Goal: Check status: Check status

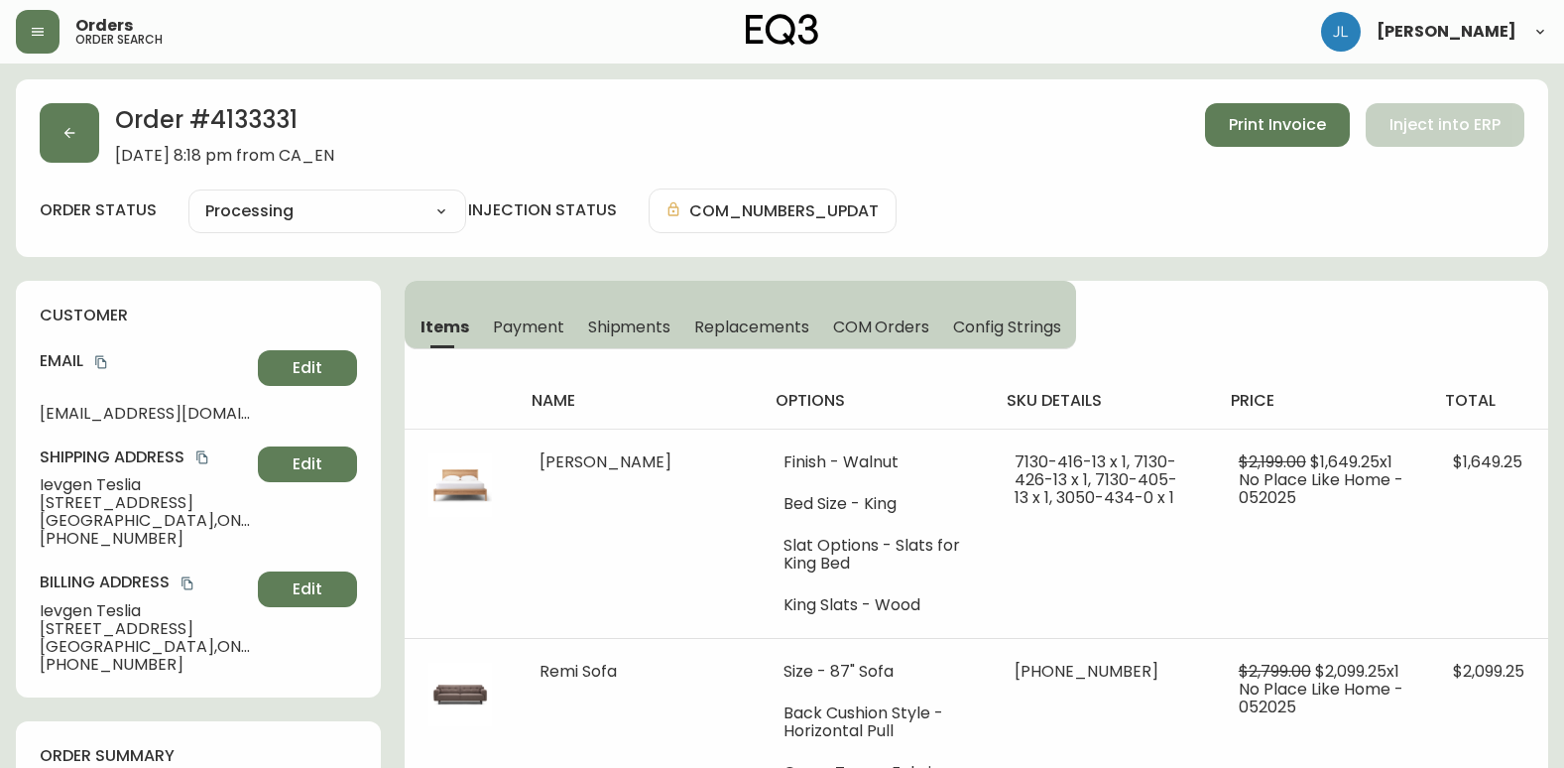
select select "PROCESSING"
click at [78, 113] on button "button" at bounding box center [70, 133] width 60 height 60
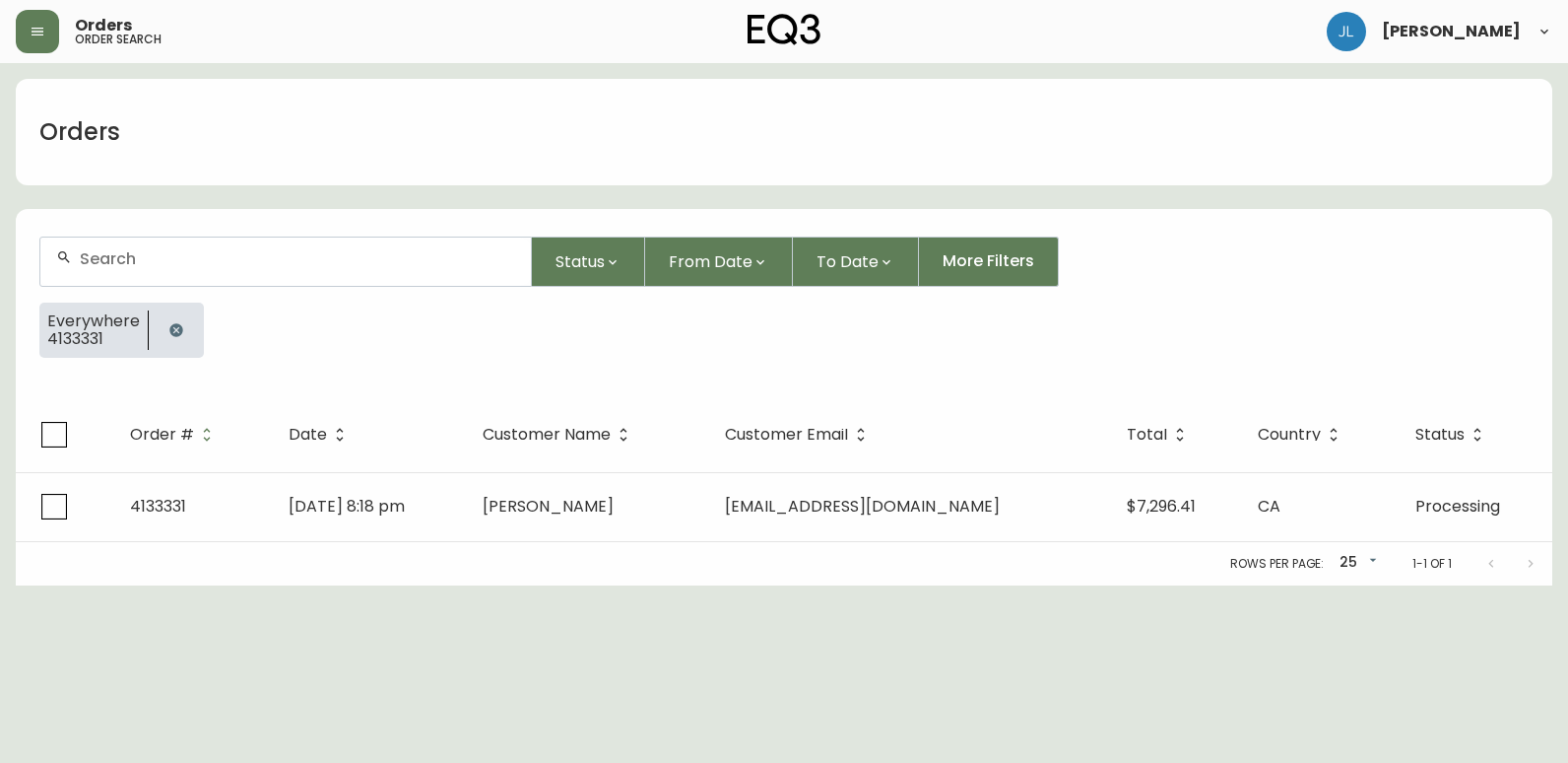
click at [172, 331] on icon "button" at bounding box center [176, 329] width 13 height 13
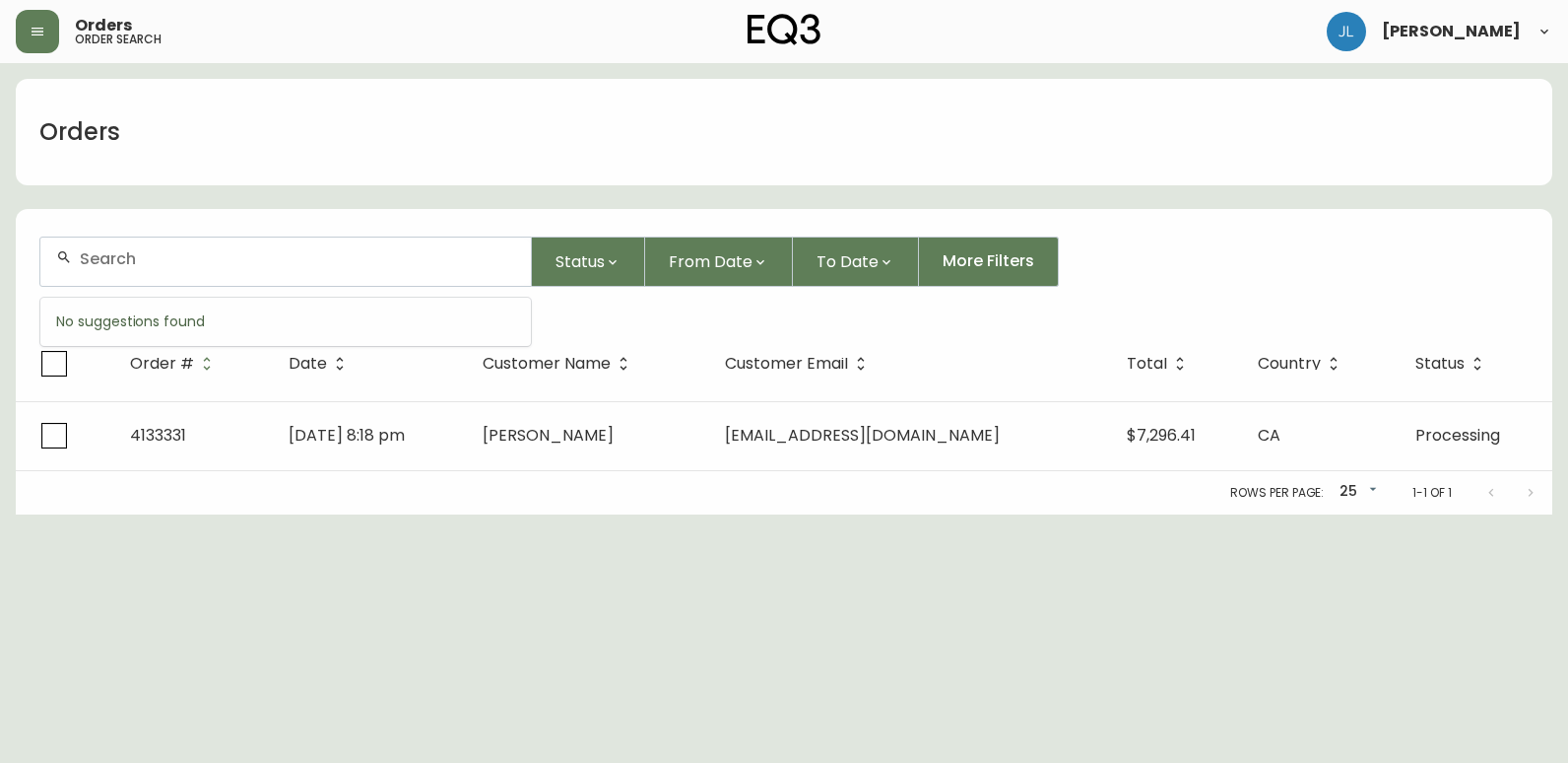
click at [214, 262] on input "text" at bounding box center [297, 258] width 435 height 19
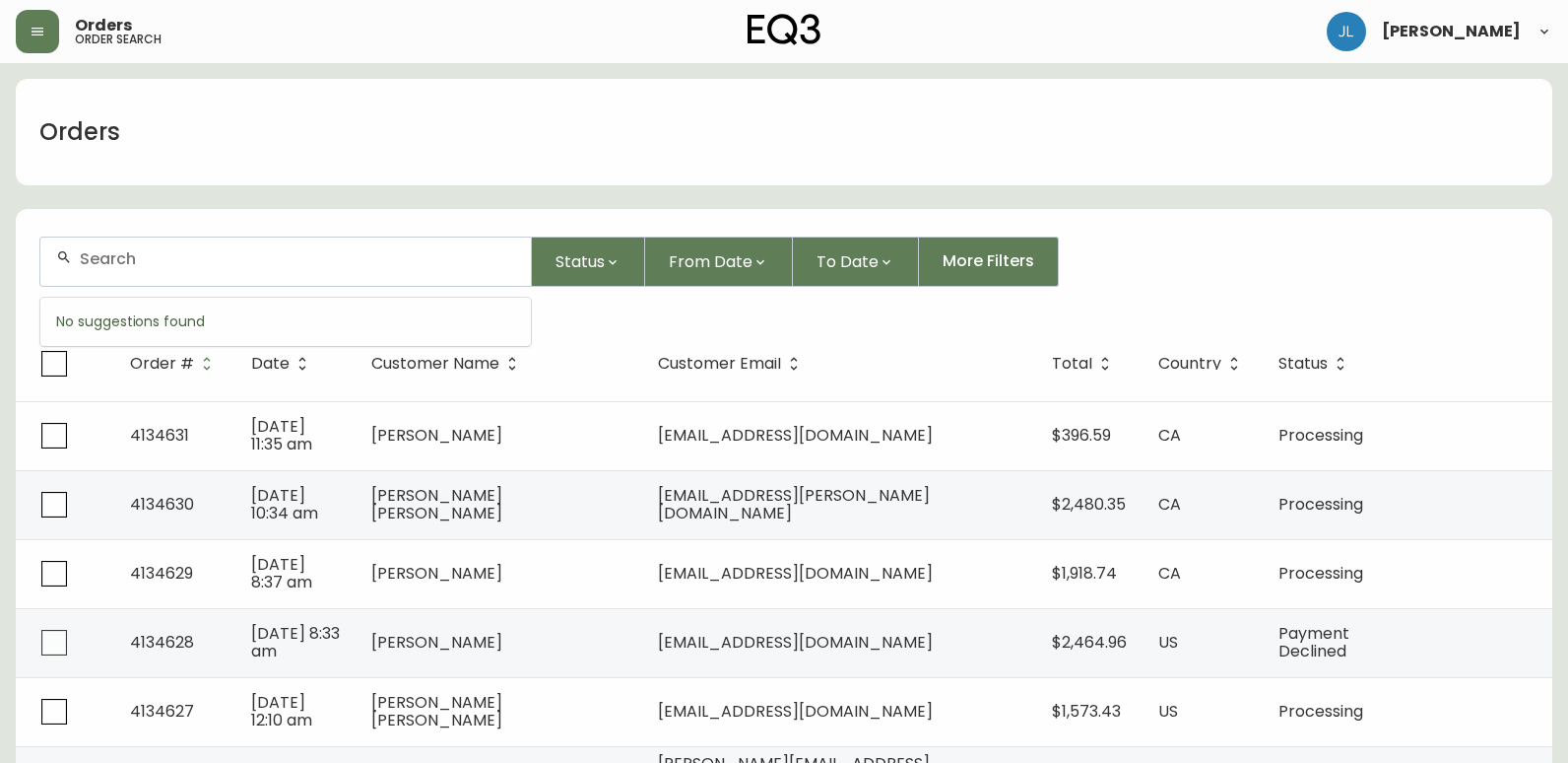
paste input "4133381"
type input "4133381"
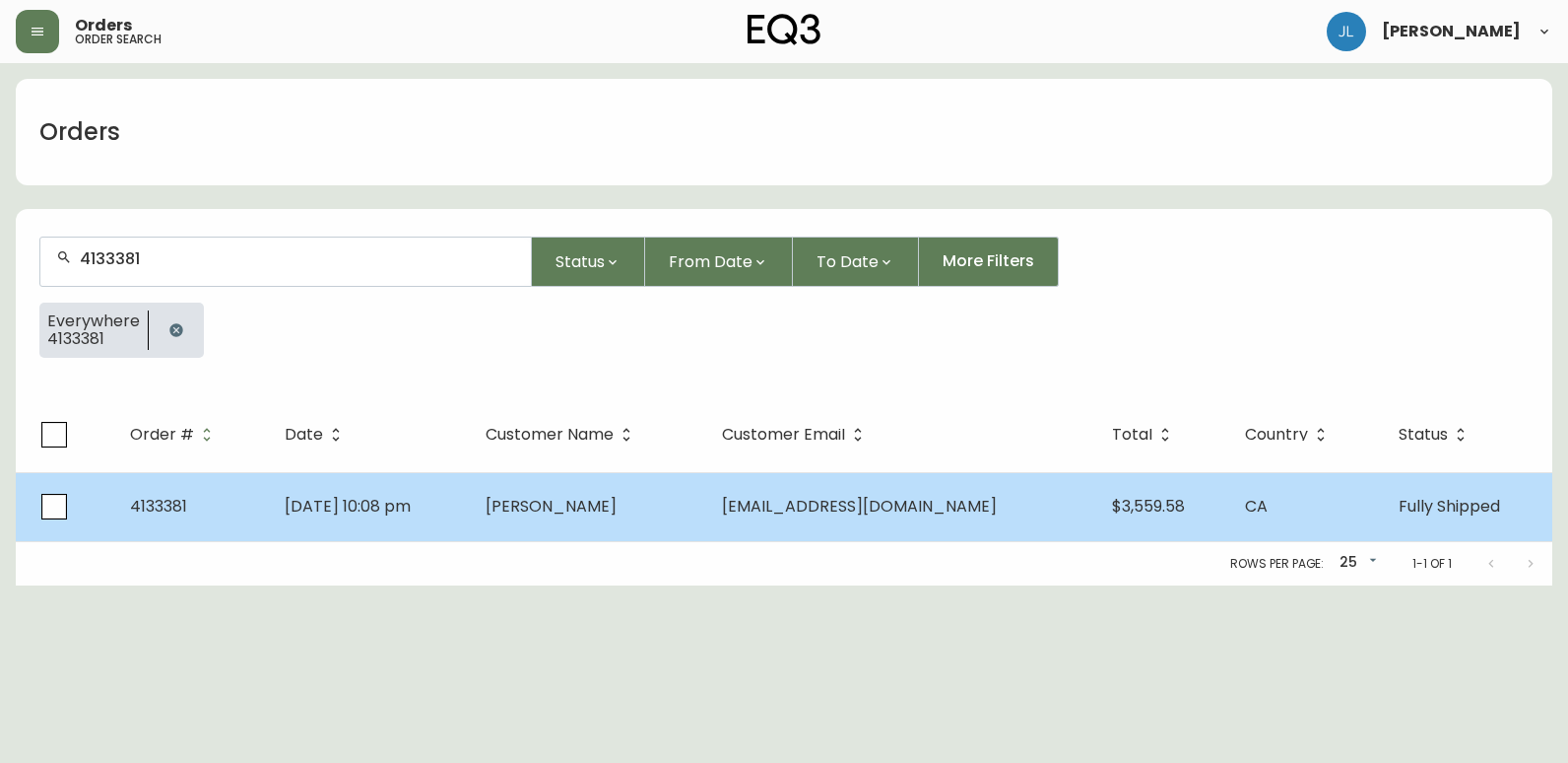
click at [240, 522] on td "4133381" at bounding box center [192, 506] width 155 height 69
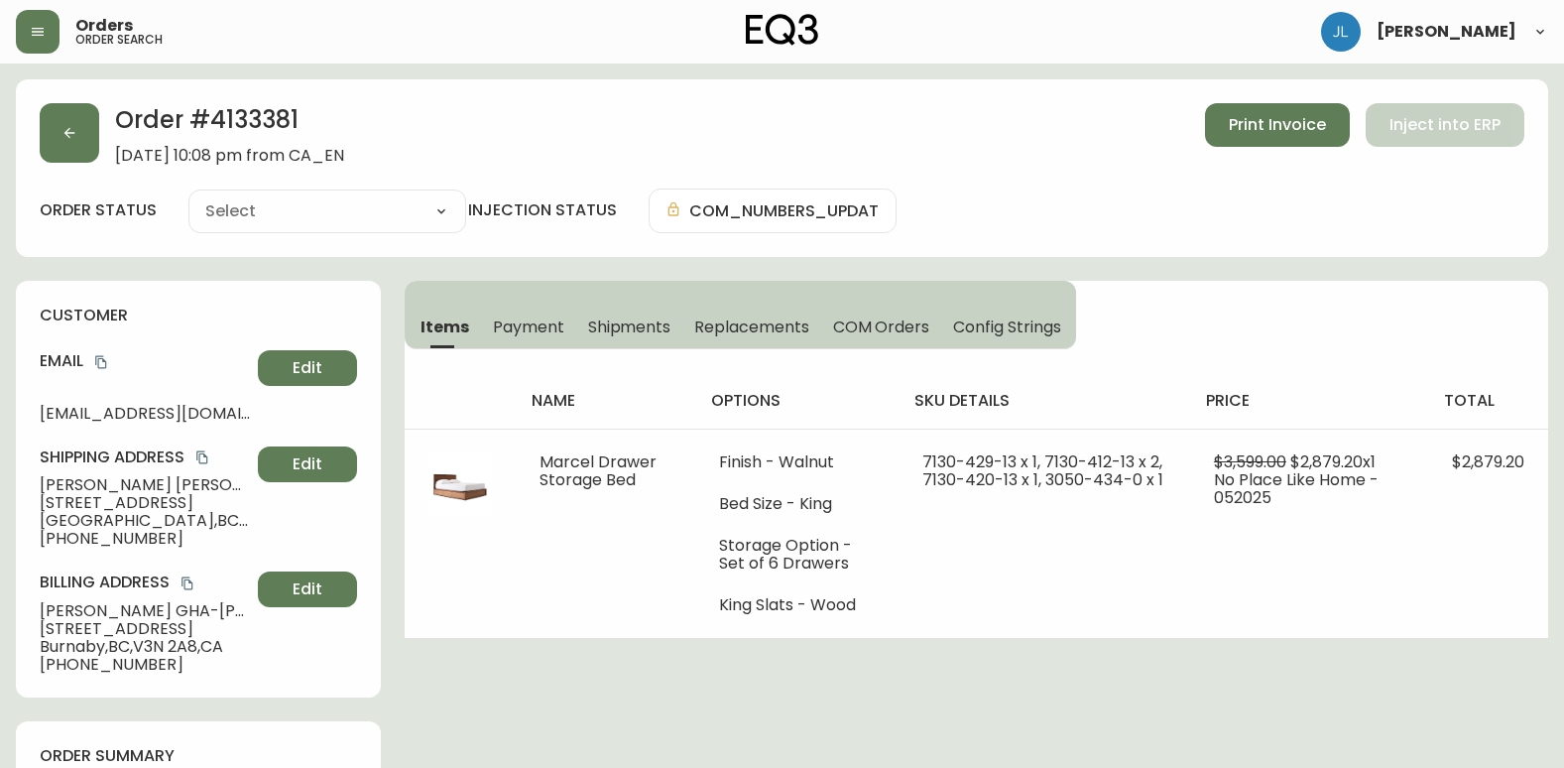
type input "Fully Shipped"
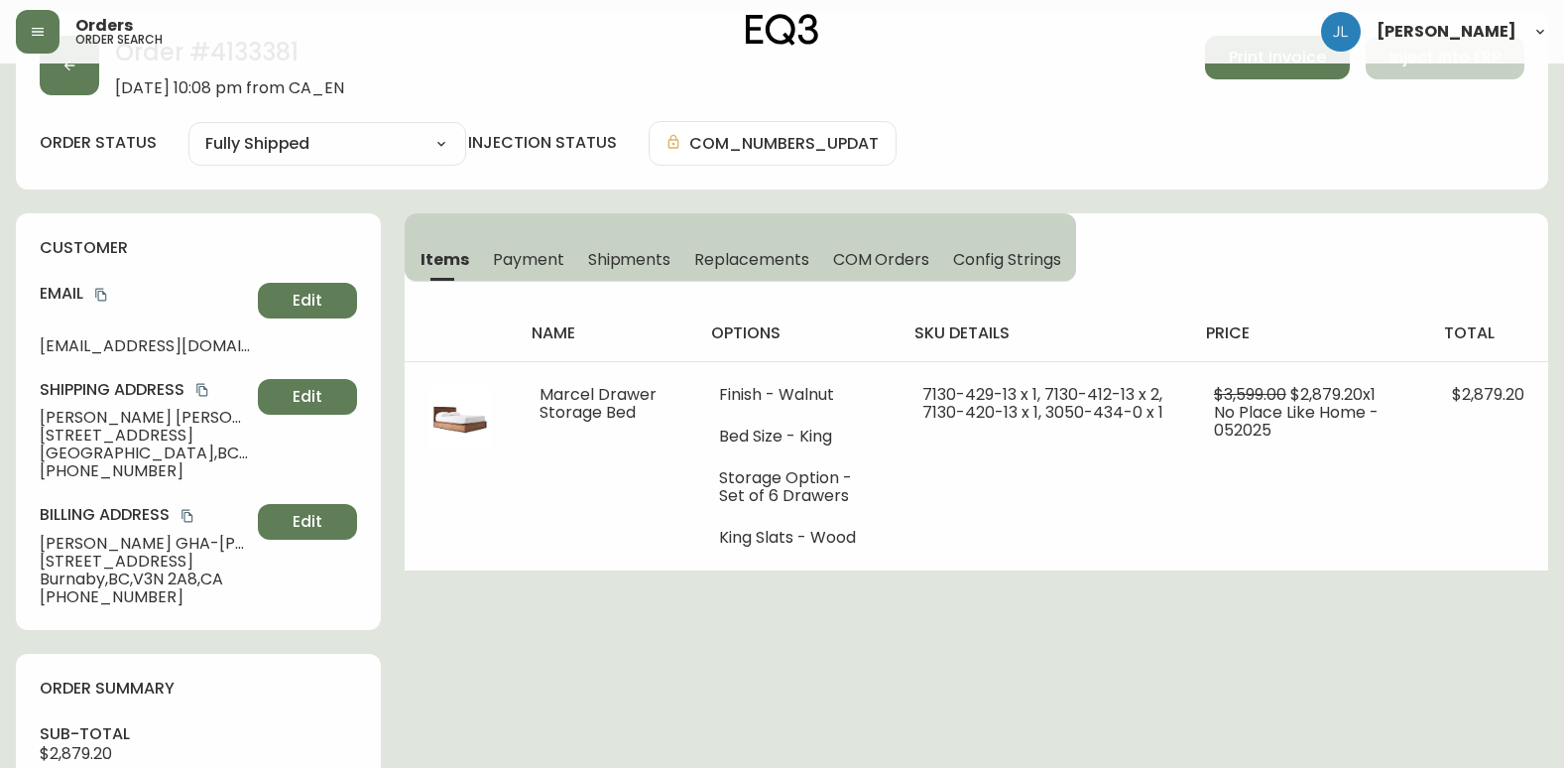
select select "FULLY_SHIPPED"
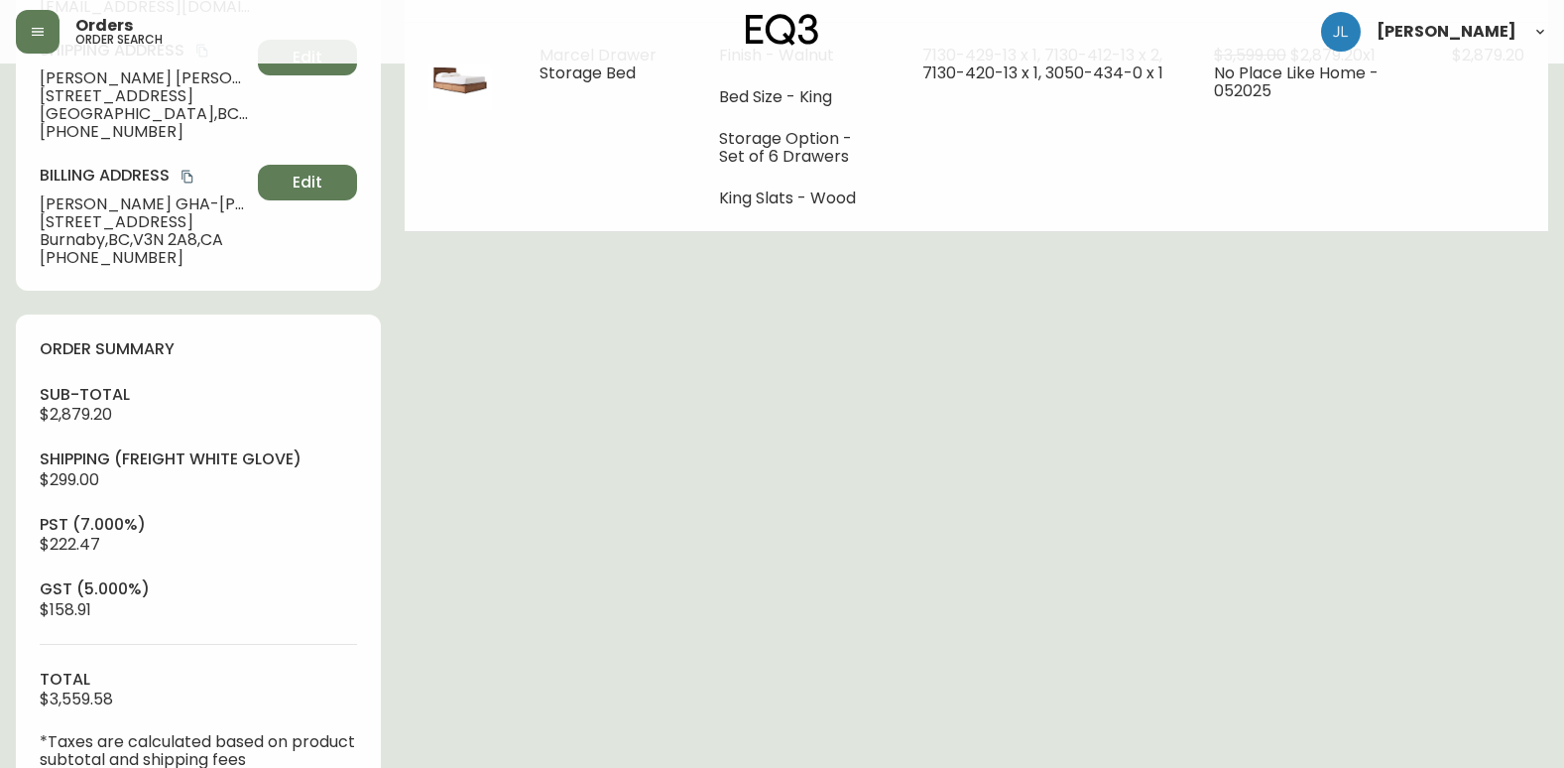
scroll to position [595, 0]
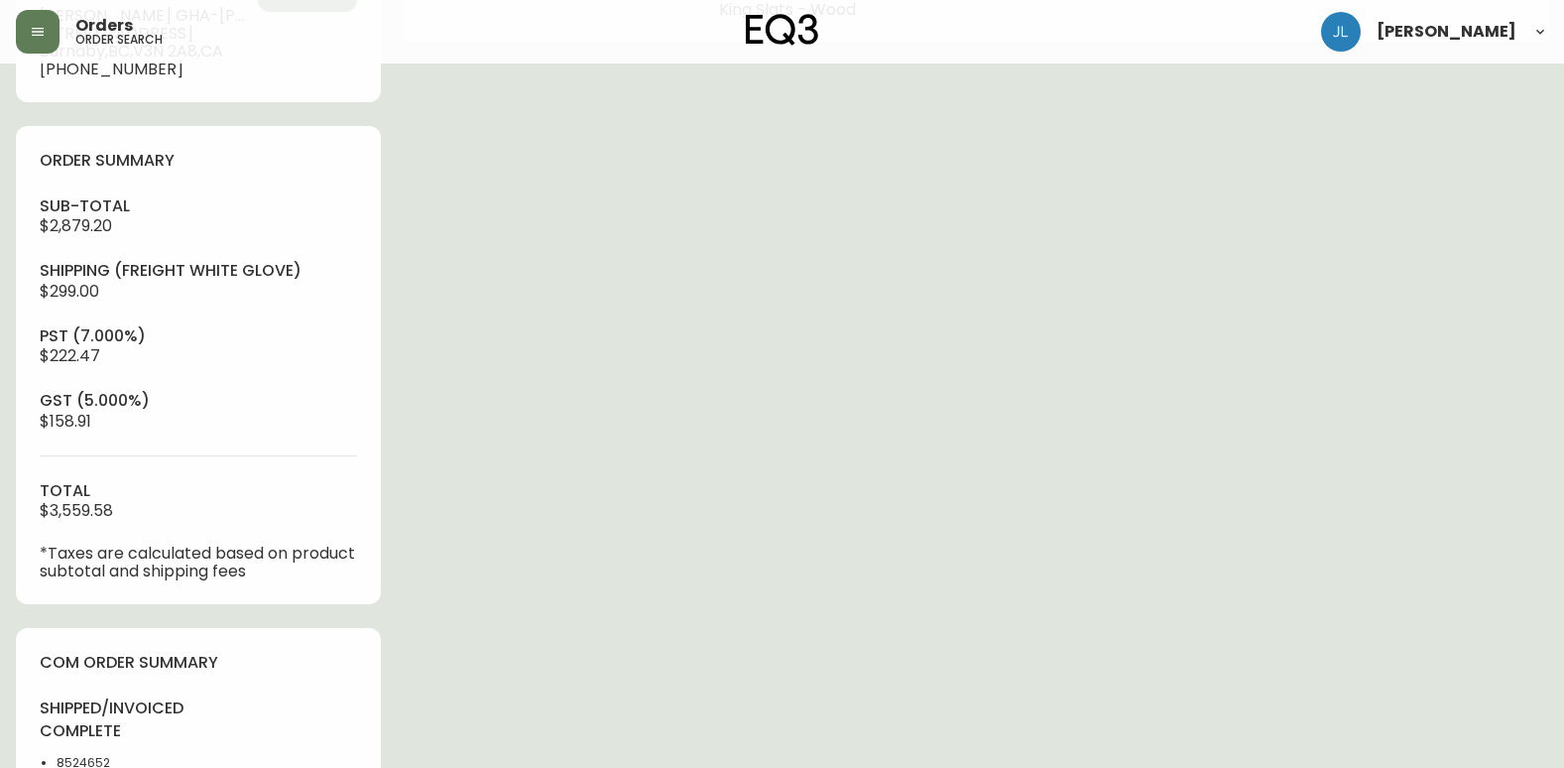
click at [1252, 43] on div "Orders order search [PERSON_NAME]" at bounding box center [782, 31] width 1533 height 63
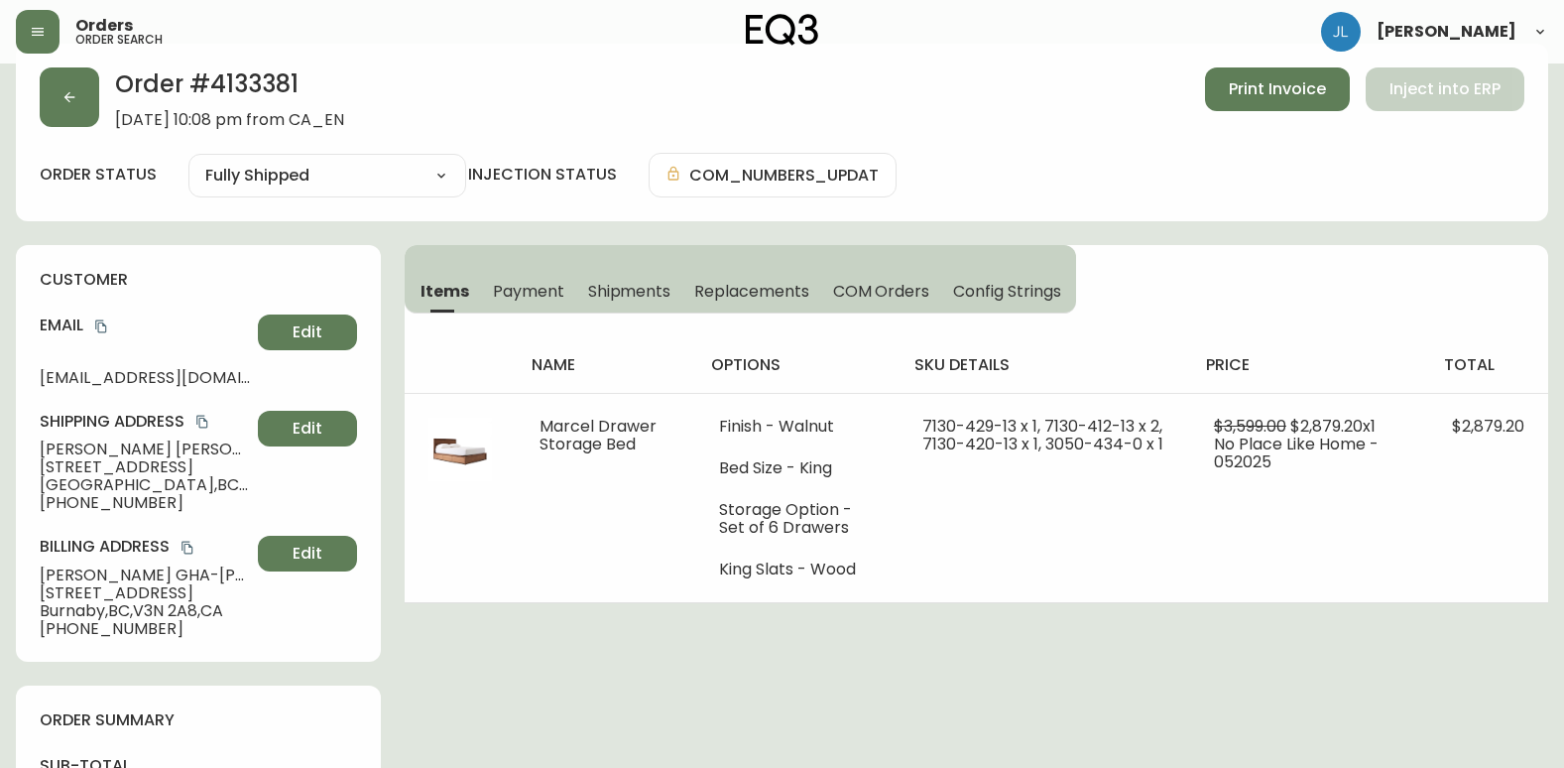
scroll to position [0, 0]
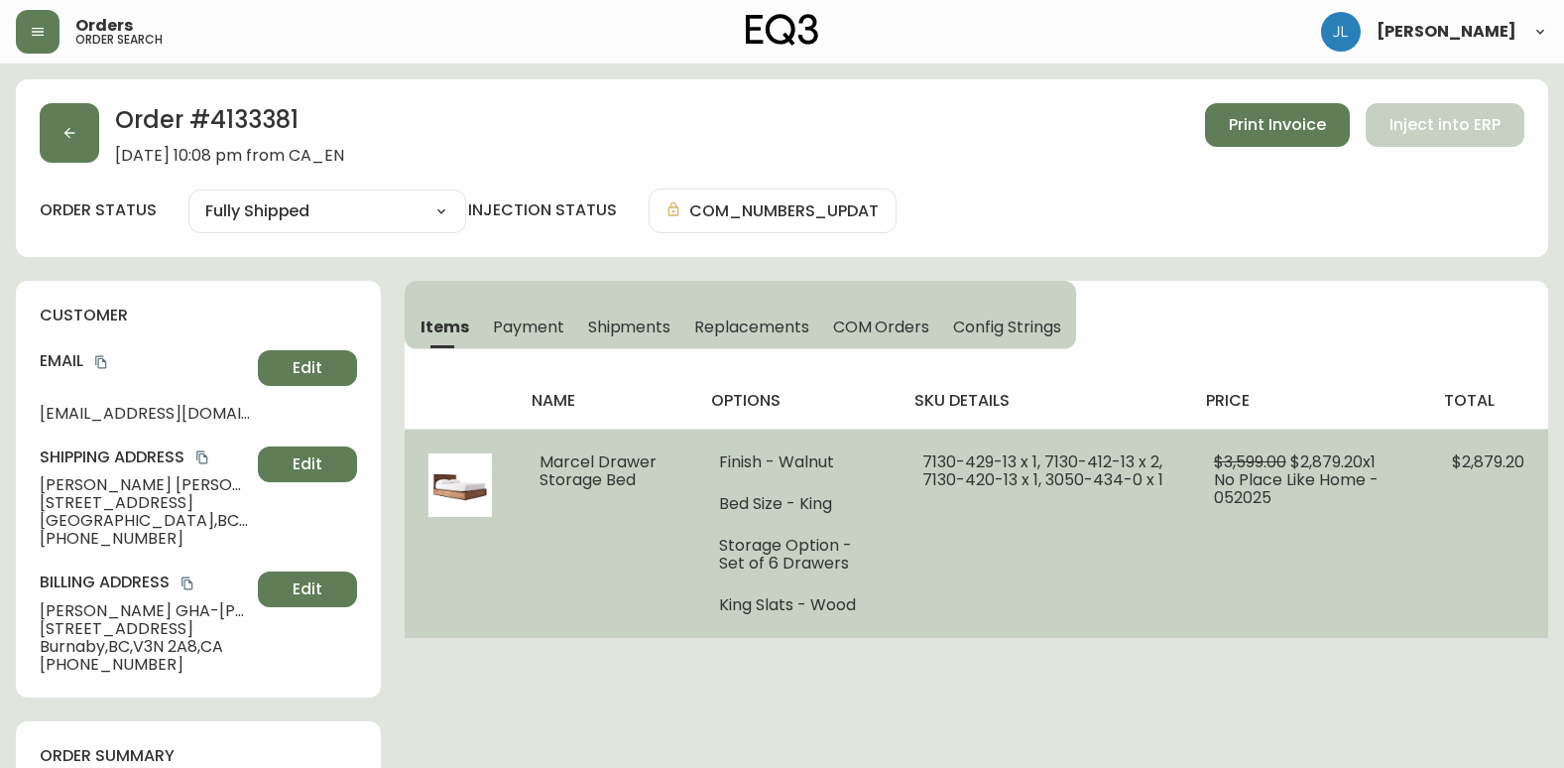
drag, startPoint x: 638, startPoint y: 485, endPoint x: 534, endPoint y: 459, distance: 107.3
click at [534, 459] on td "Marcel Drawer Storage Bed" at bounding box center [606, 533] width 180 height 209
copy span "Marcel Drawer Storage Bed"
drag, startPoint x: 1180, startPoint y: 487, endPoint x: 913, endPoint y: 458, distance: 269.4
click at [913, 458] on td "7130-429-13 x 1, 7130-412-13 x 2, 7130-420-13 x 1, 3050-434-0 x 1" at bounding box center [1044, 533] width 291 height 209
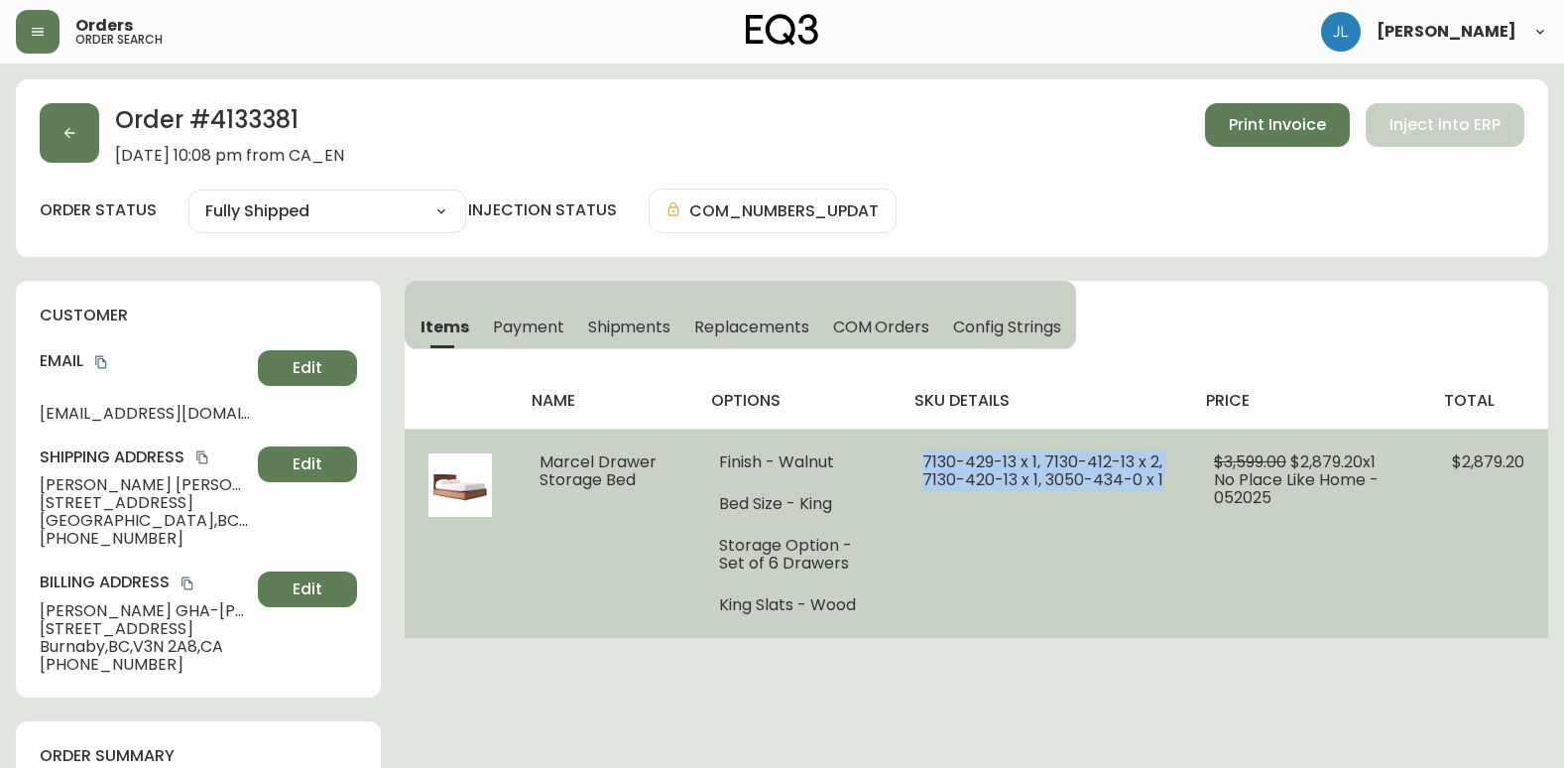
copy span "7130-429-13 x 1, 7130-412-13 x 2, 7130-420-13 x 1, 3050-434-0 x 1"
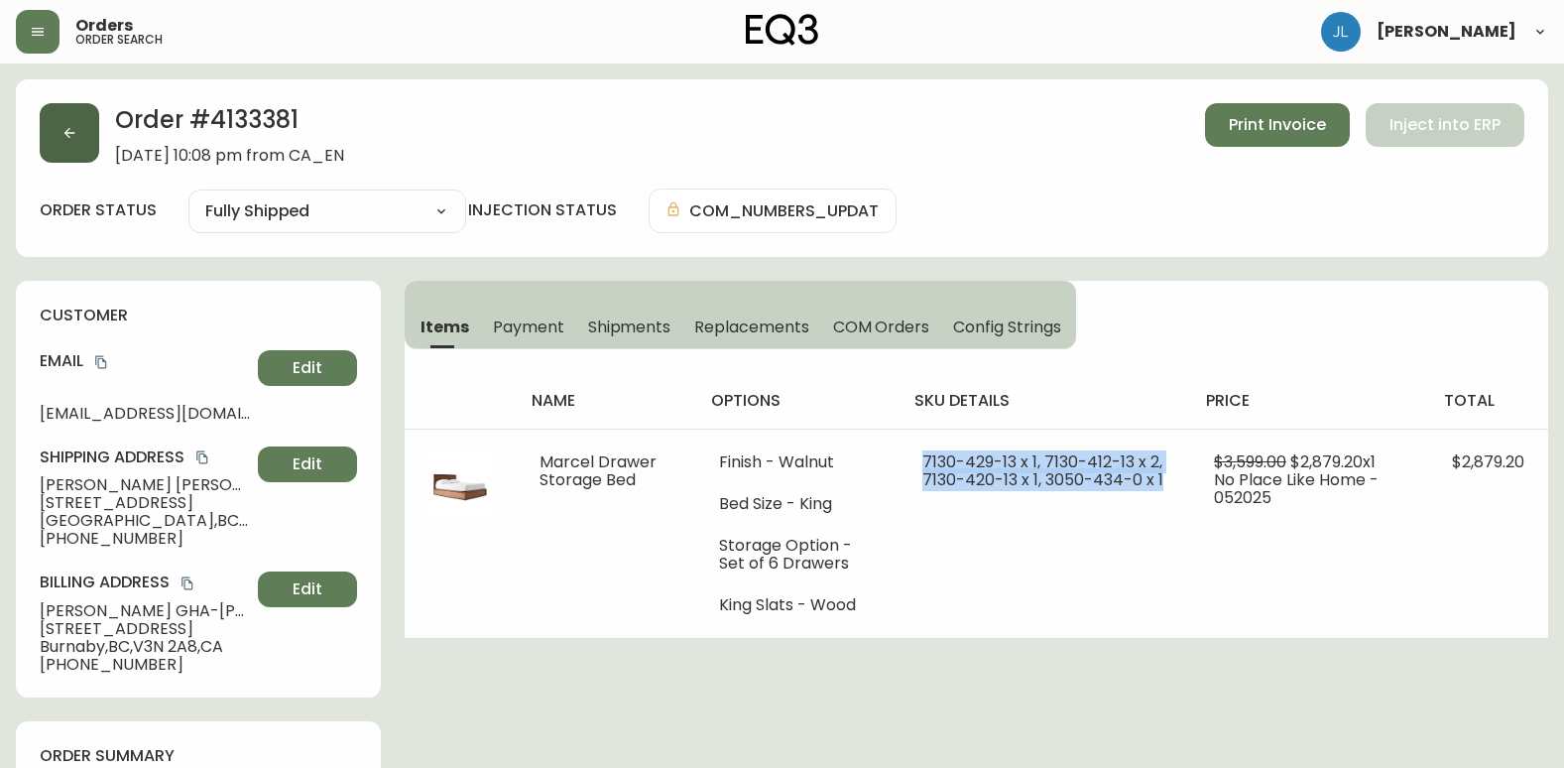
click at [51, 137] on button "button" at bounding box center [70, 133] width 60 height 60
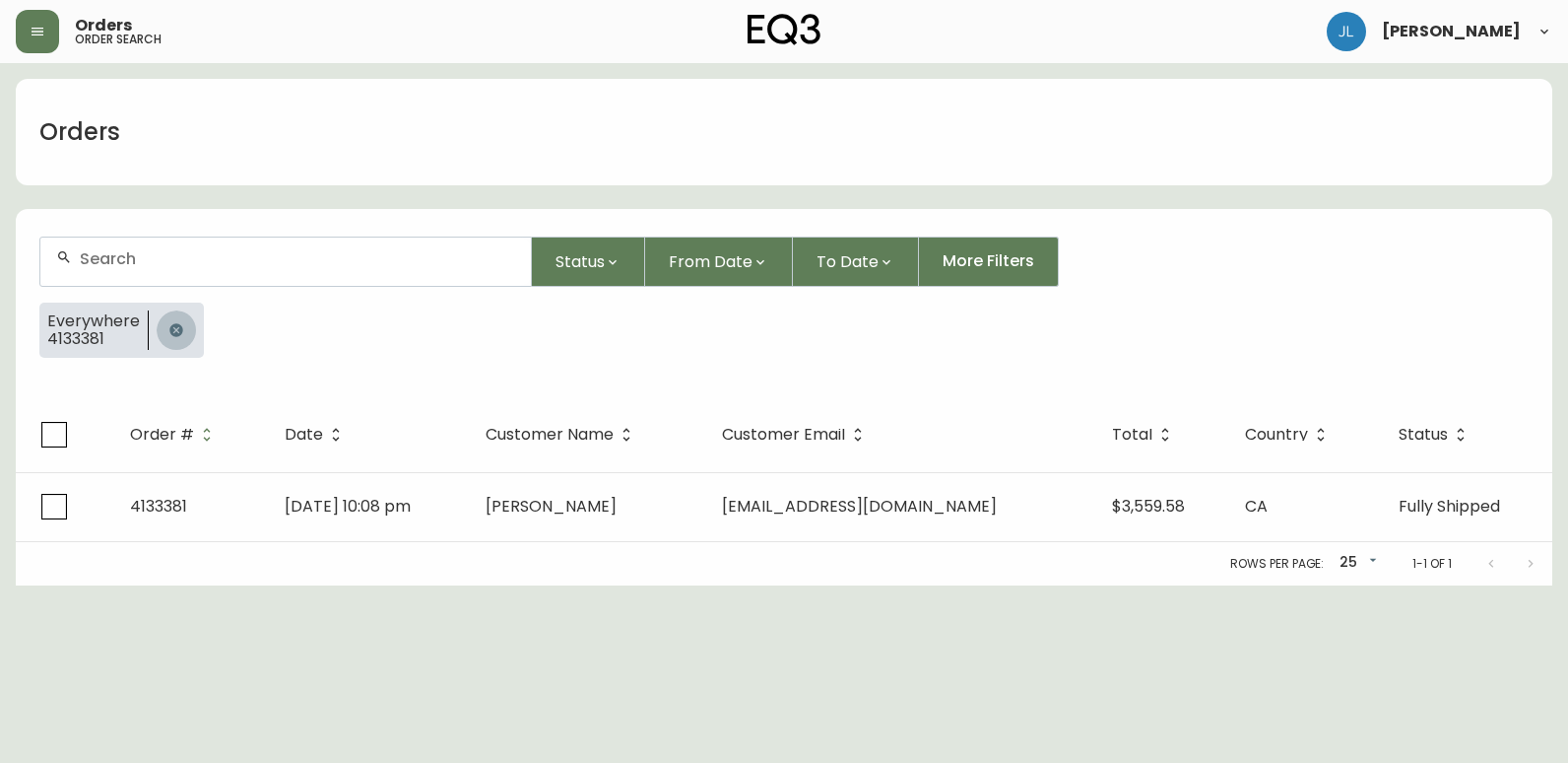
click at [170, 326] on icon "button" at bounding box center [176, 329] width 13 height 13
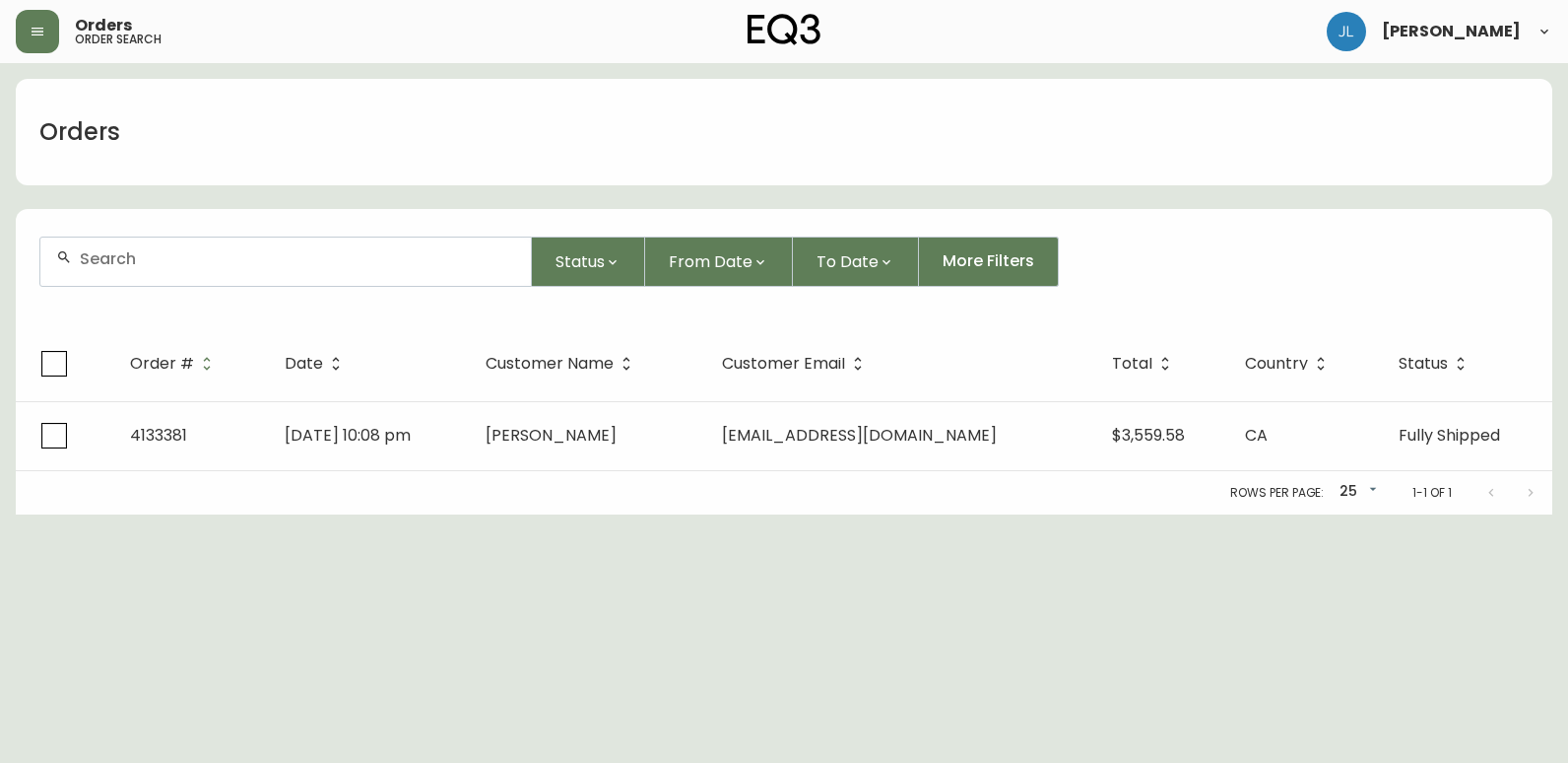
click at [181, 275] on div at bounding box center [286, 261] width 491 height 49
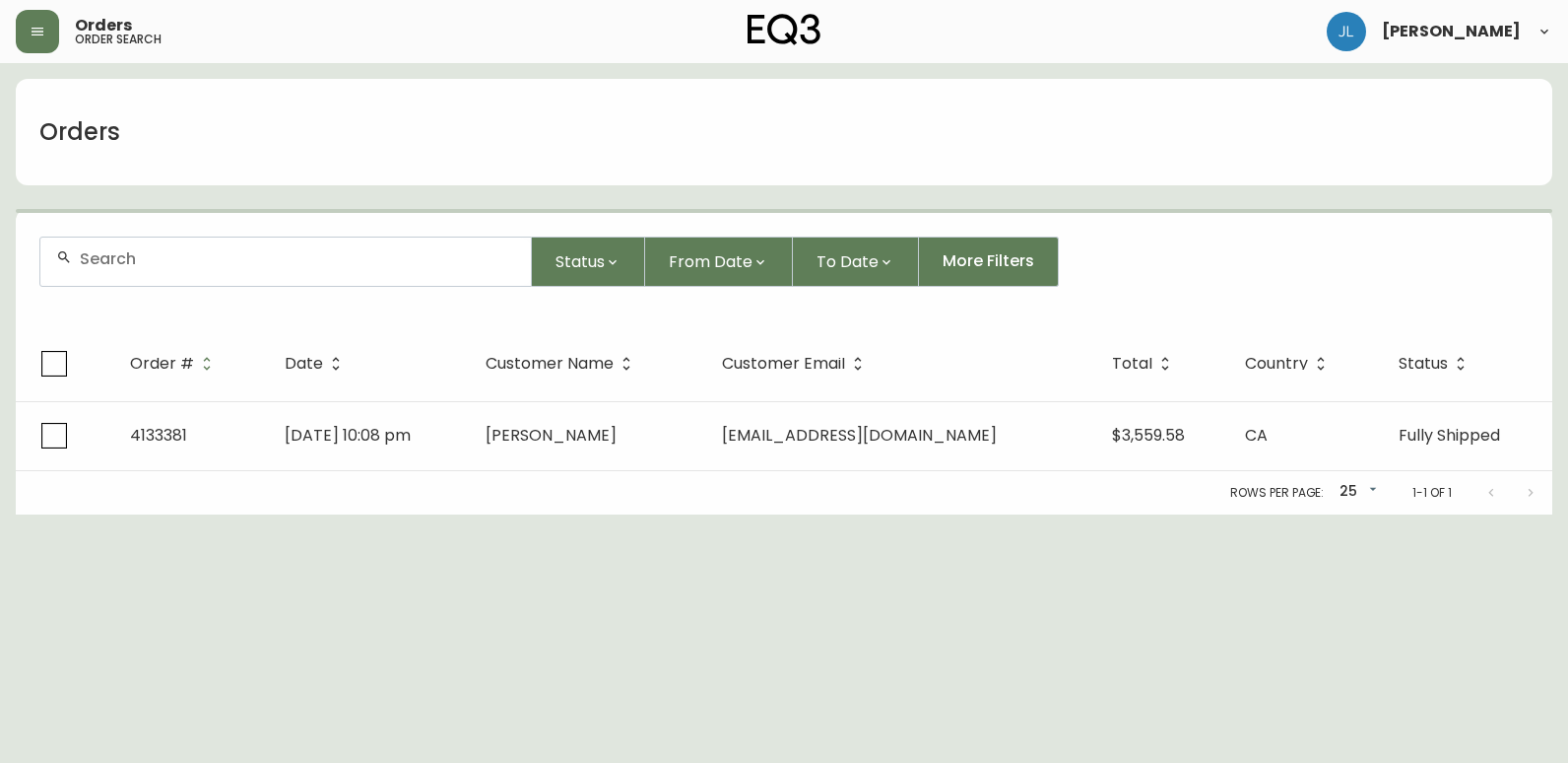
paste input "4134220"
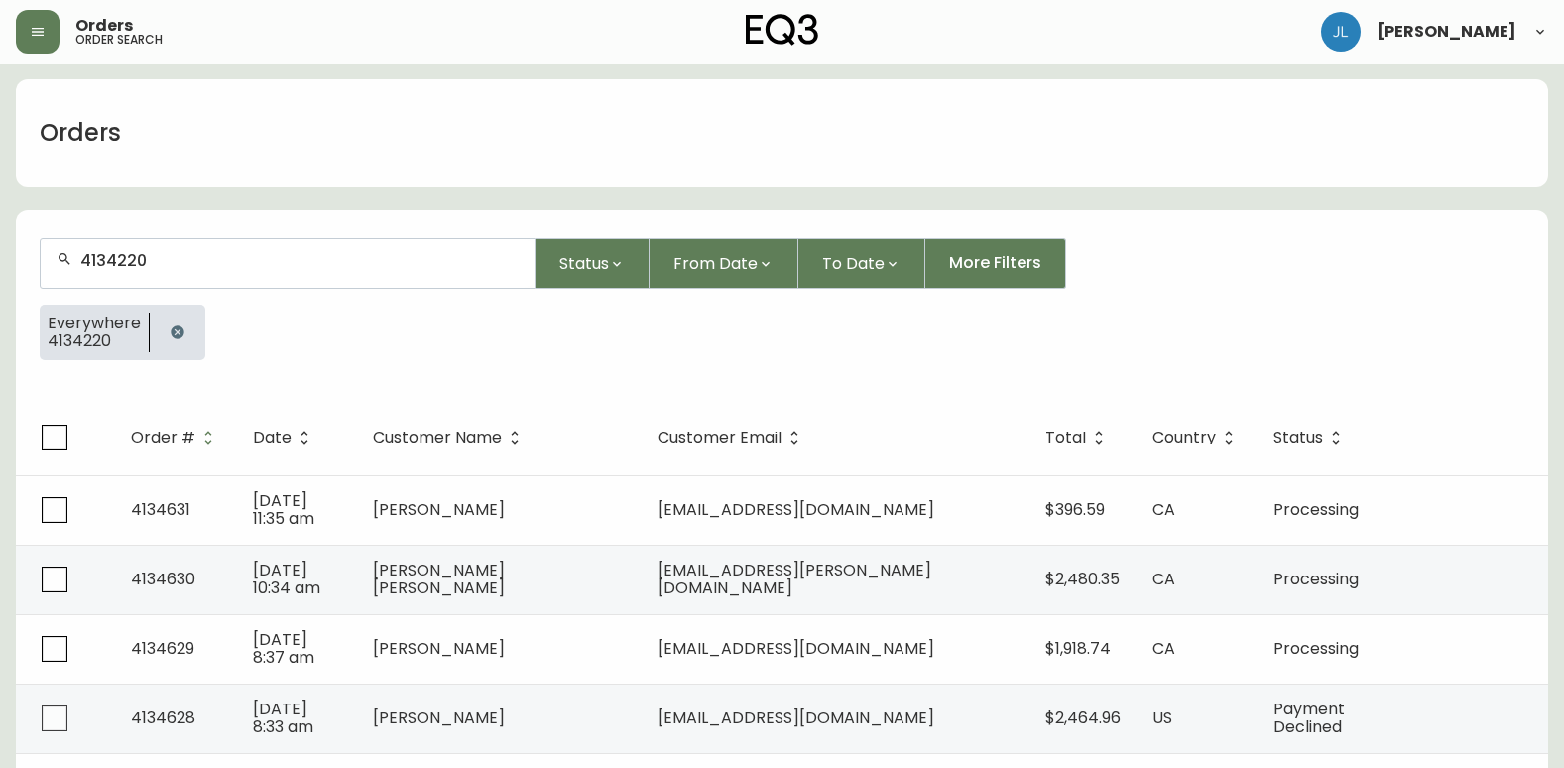
type input "4134220"
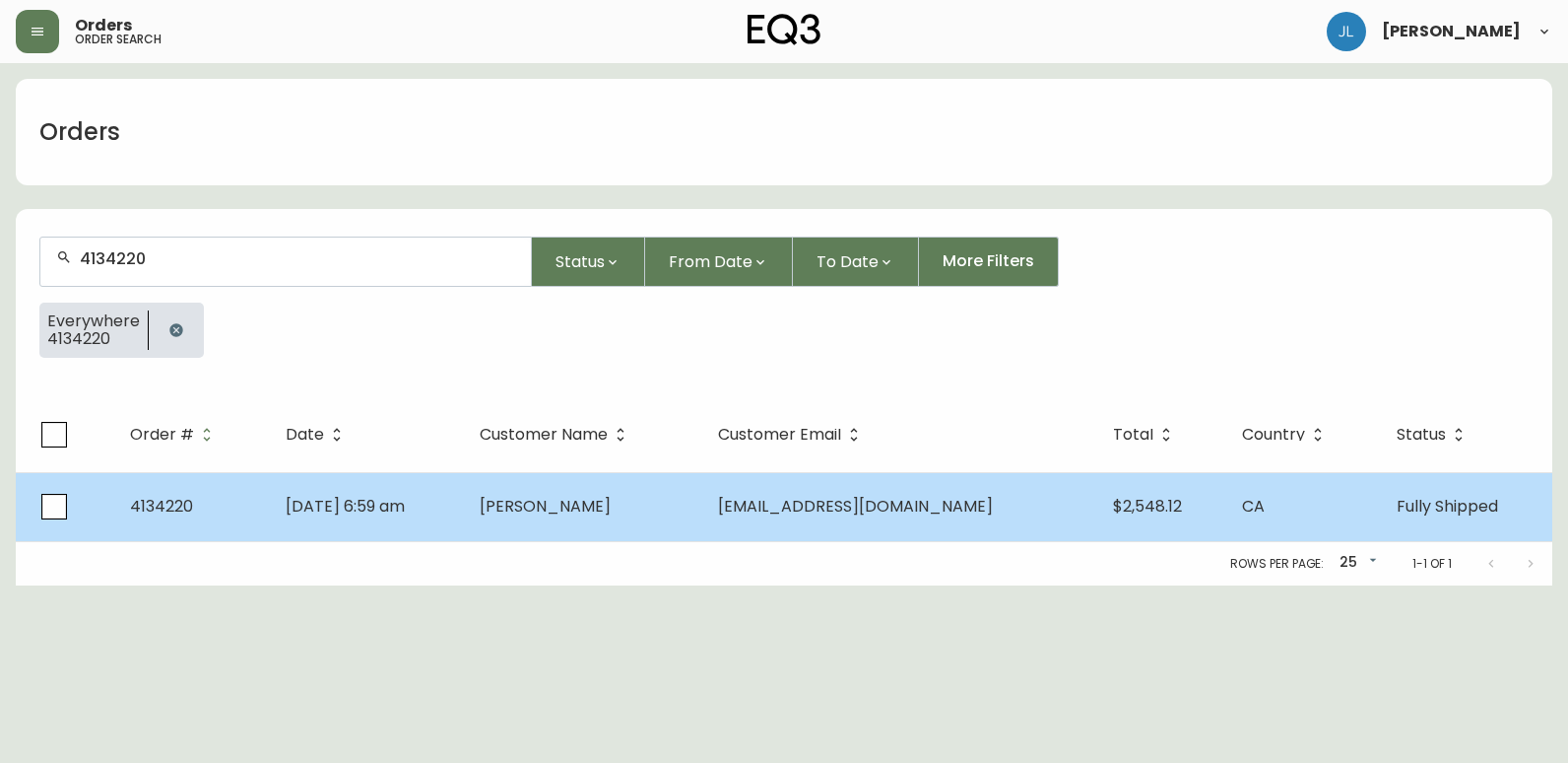
click at [464, 517] on td "[DATE] 6:59 am" at bounding box center [366, 506] width 194 height 69
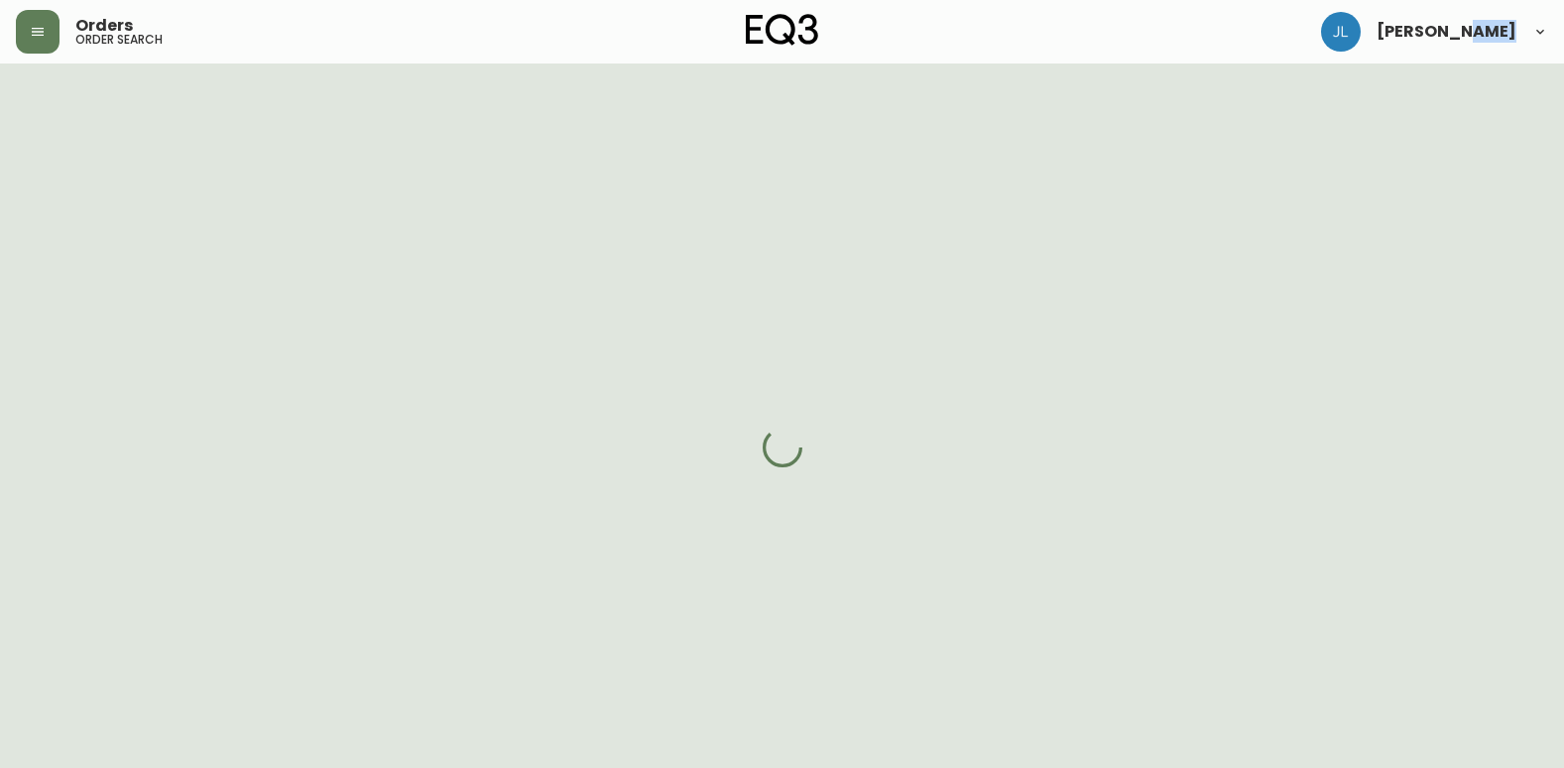
click at [493, 520] on div at bounding box center [782, 447] width 1564 height 768
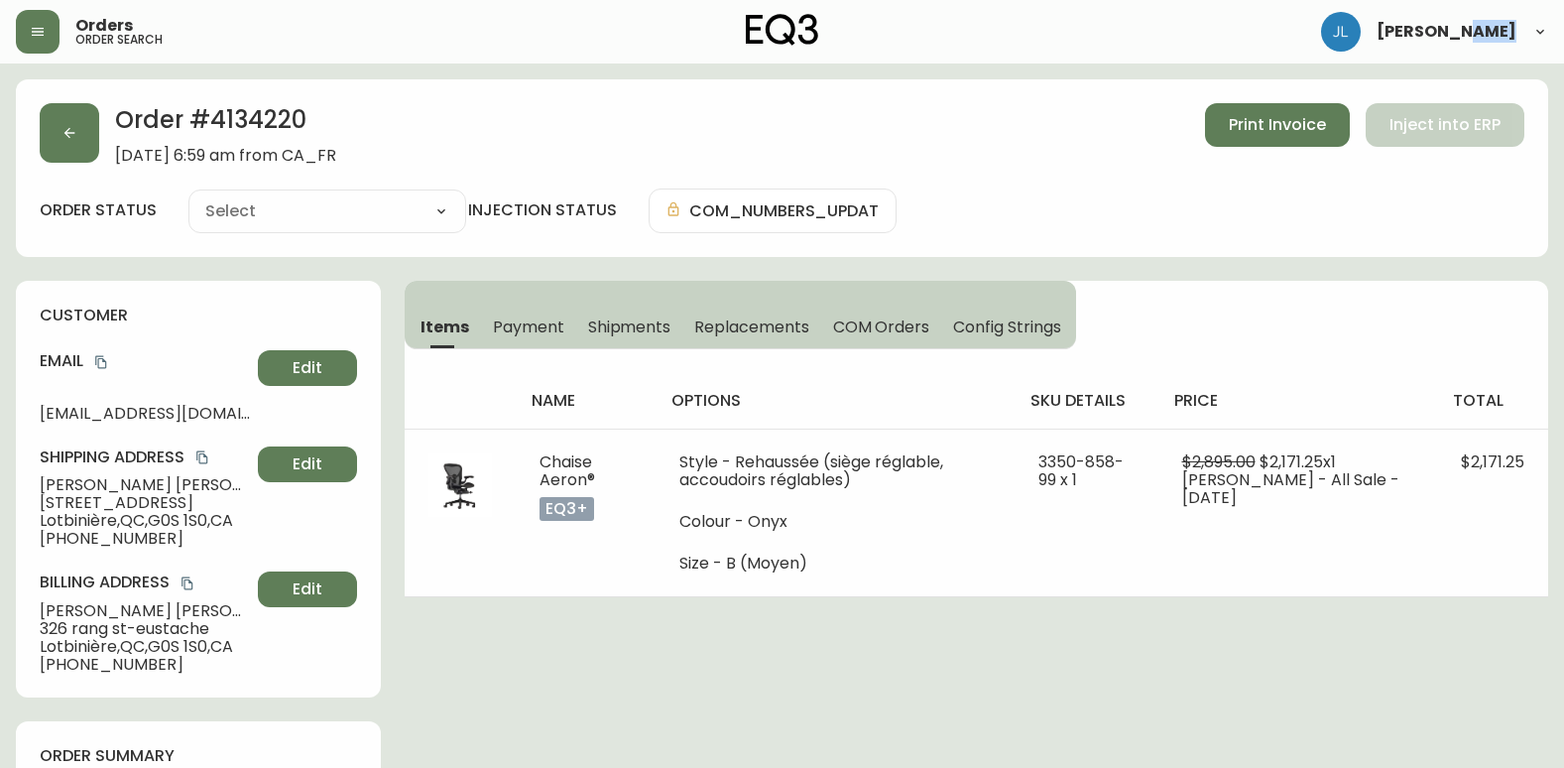
type input "Fully Shipped"
select select "FULLY_SHIPPED"
drag, startPoint x: 493, startPoint y: 520, endPoint x: 493, endPoint y: 653, distance: 132.9
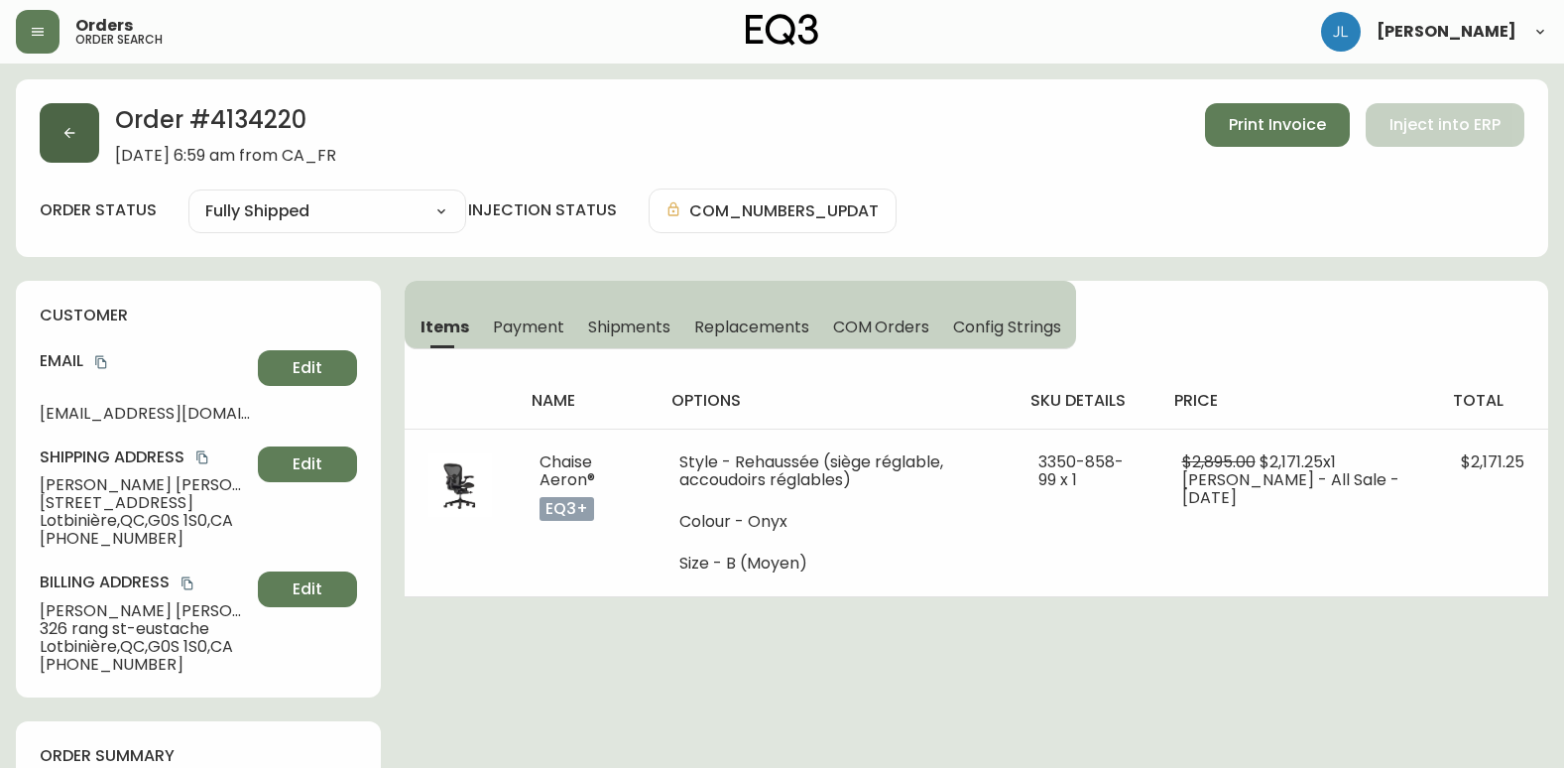
click at [71, 136] on icon "button" at bounding box center [70, 133] width 16 height 16
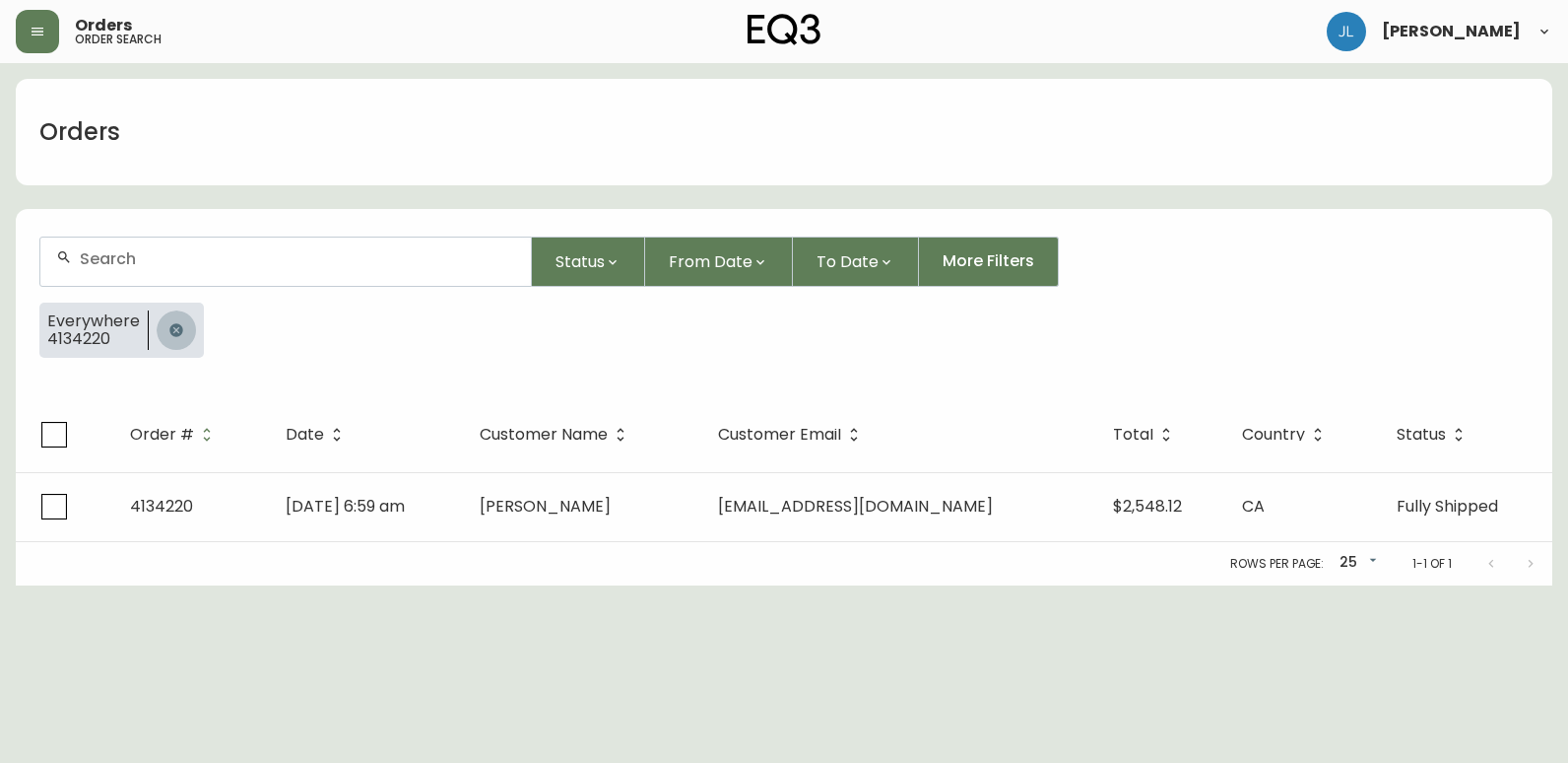
click at [179, 325] on icon "button" at bounding box center [177, 330] width 16 height 16
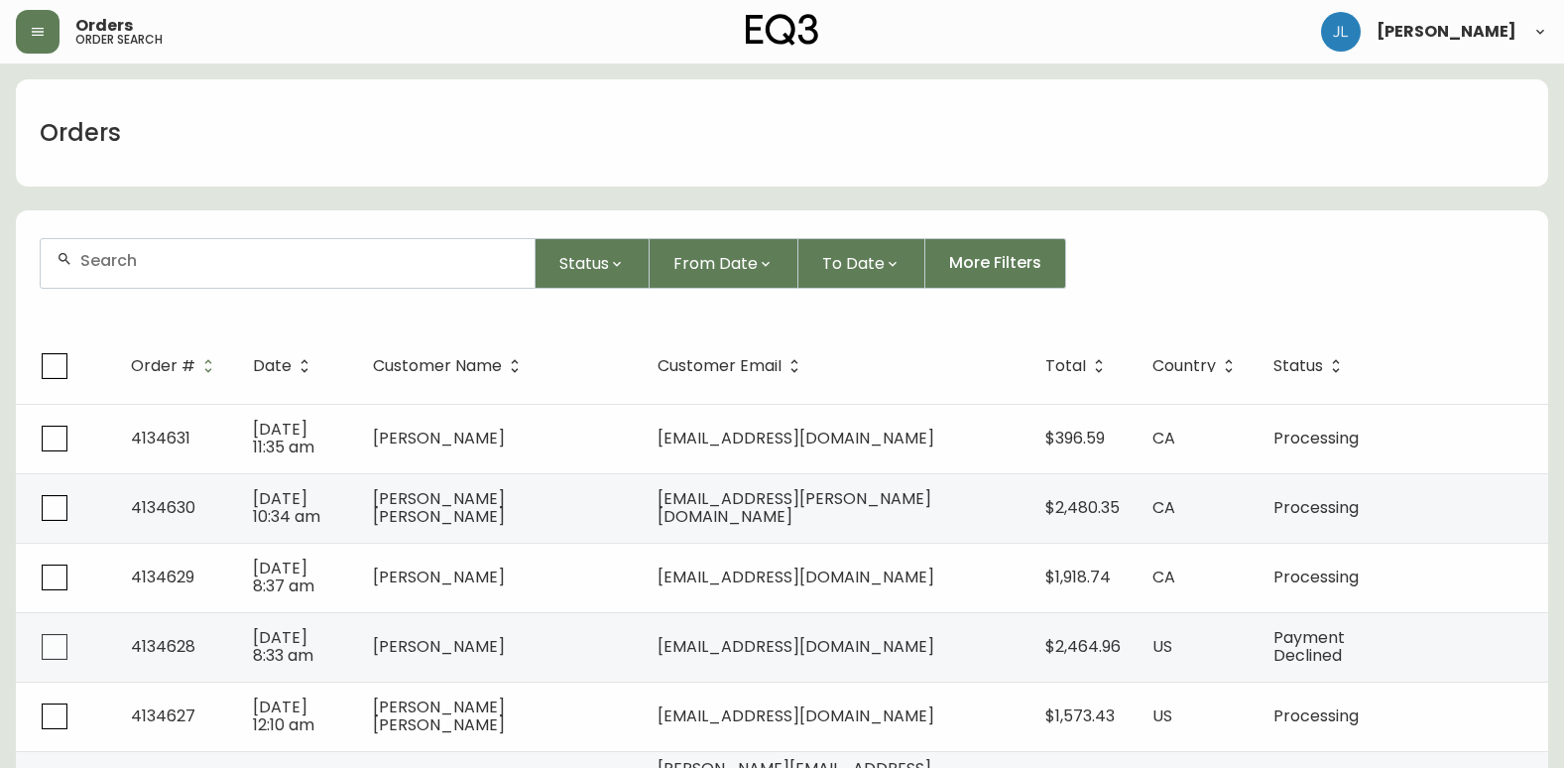
click at [154, 272] on div at bounding box center [288, 263] width 494 height 49
paste input "4132458"
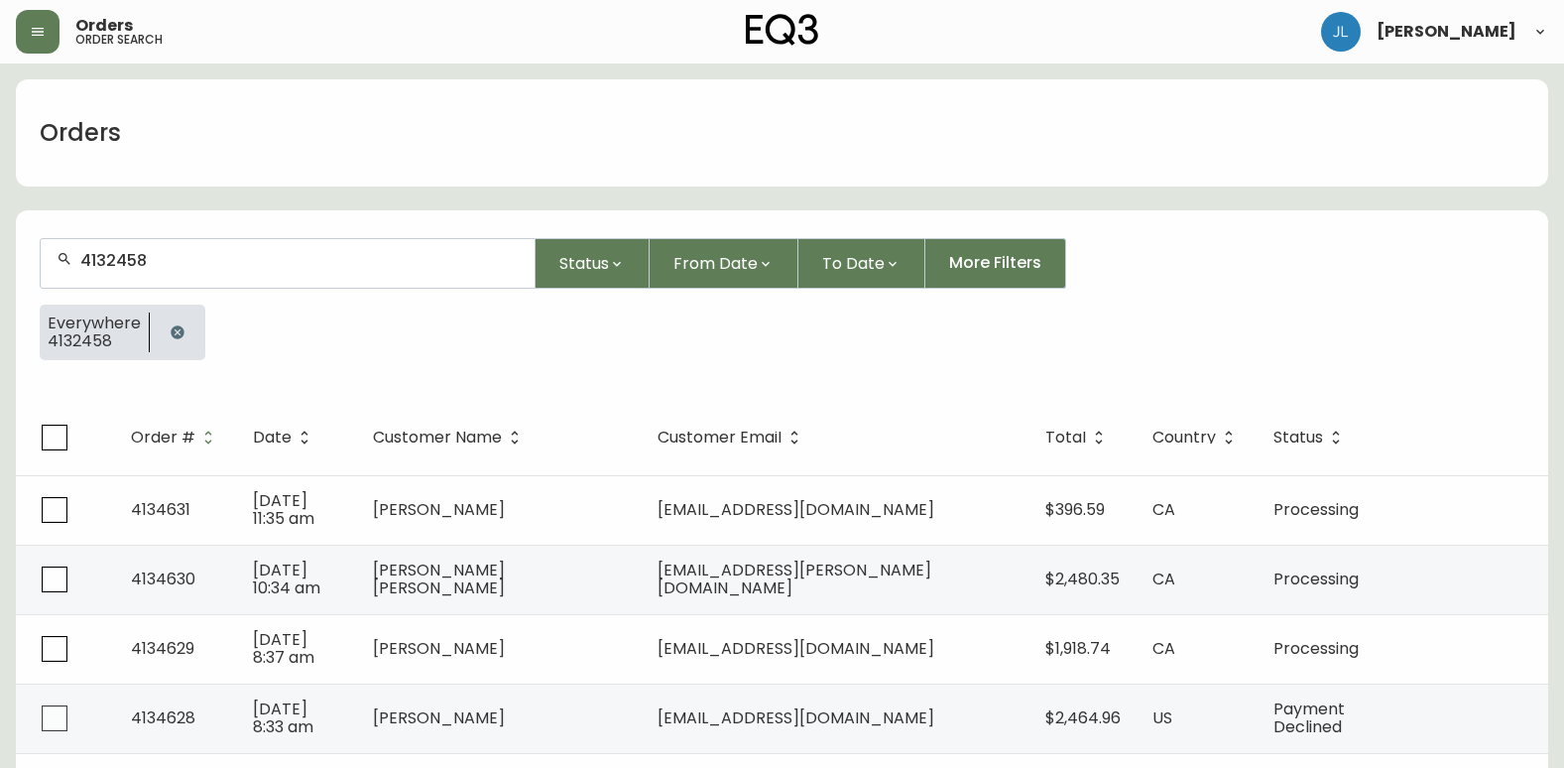
type input "4132458"
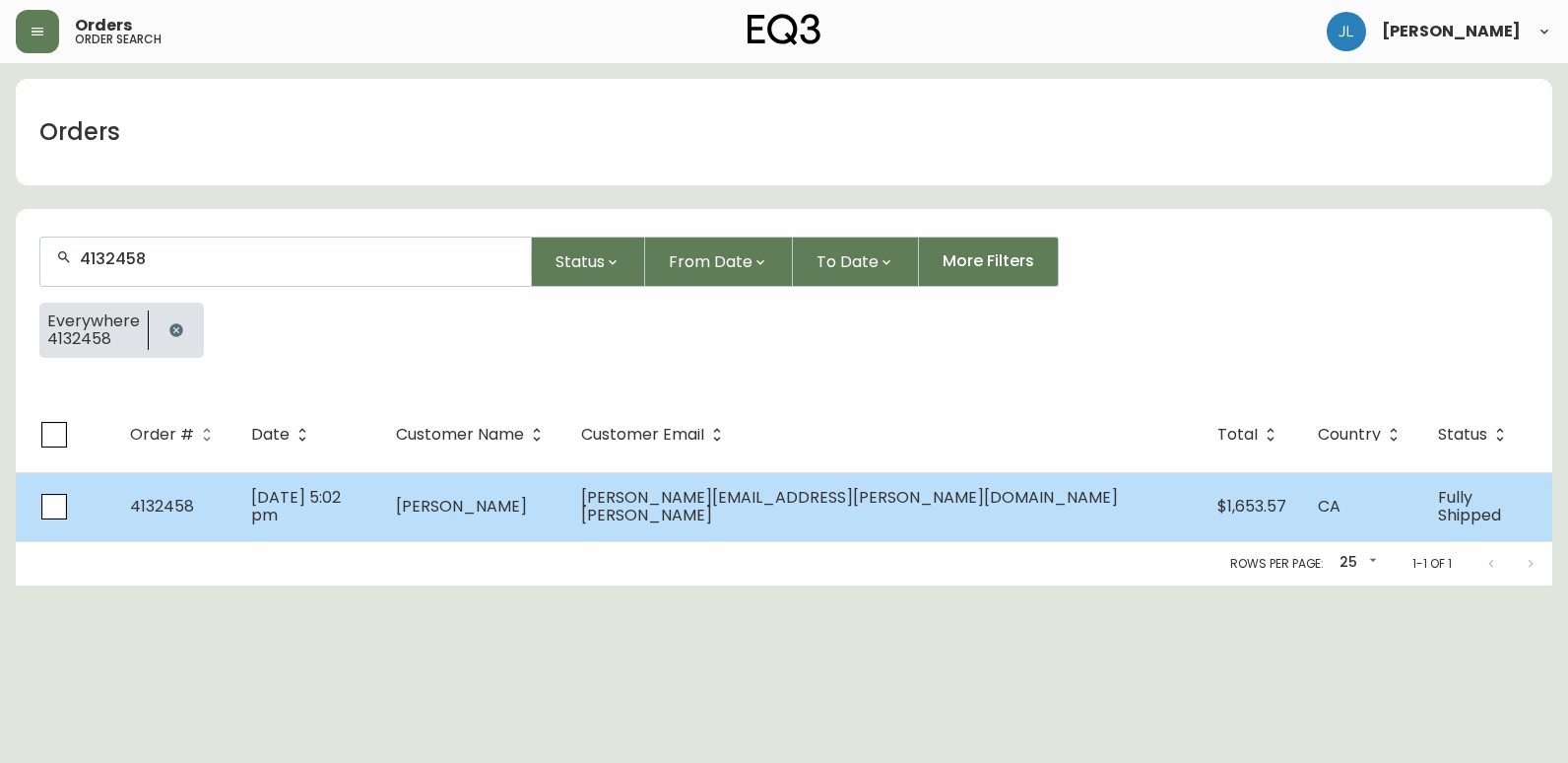
click at [319, 524] on td "[DATE] 5:02 pm" at bounding box center [308, 506] width 145 height 69
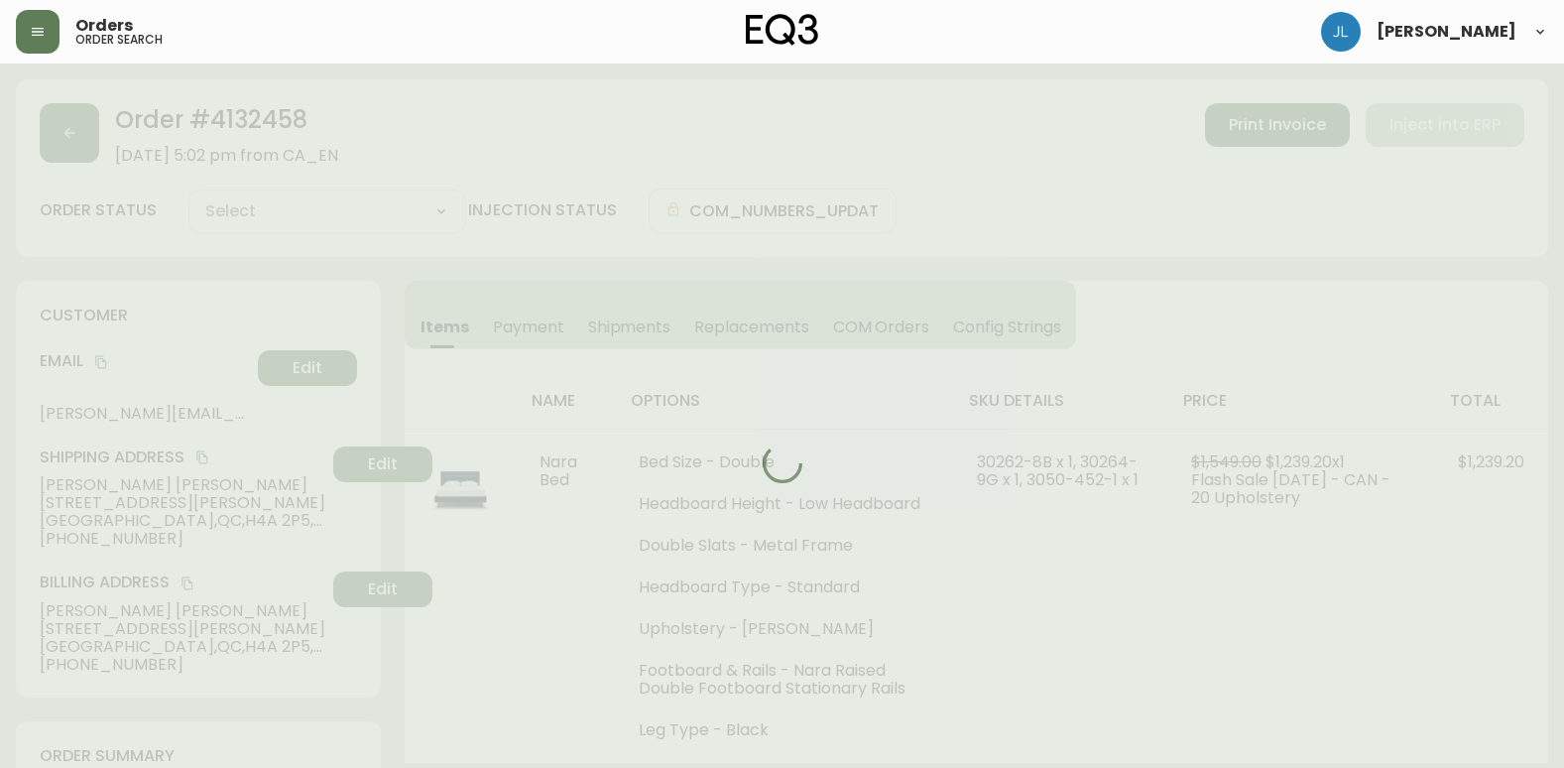
click at [321, 527] on div at bounding box center [782, 463] width 1533 height 768
type input "Fully Shipped"
select select "FULLY_SHIPPED"
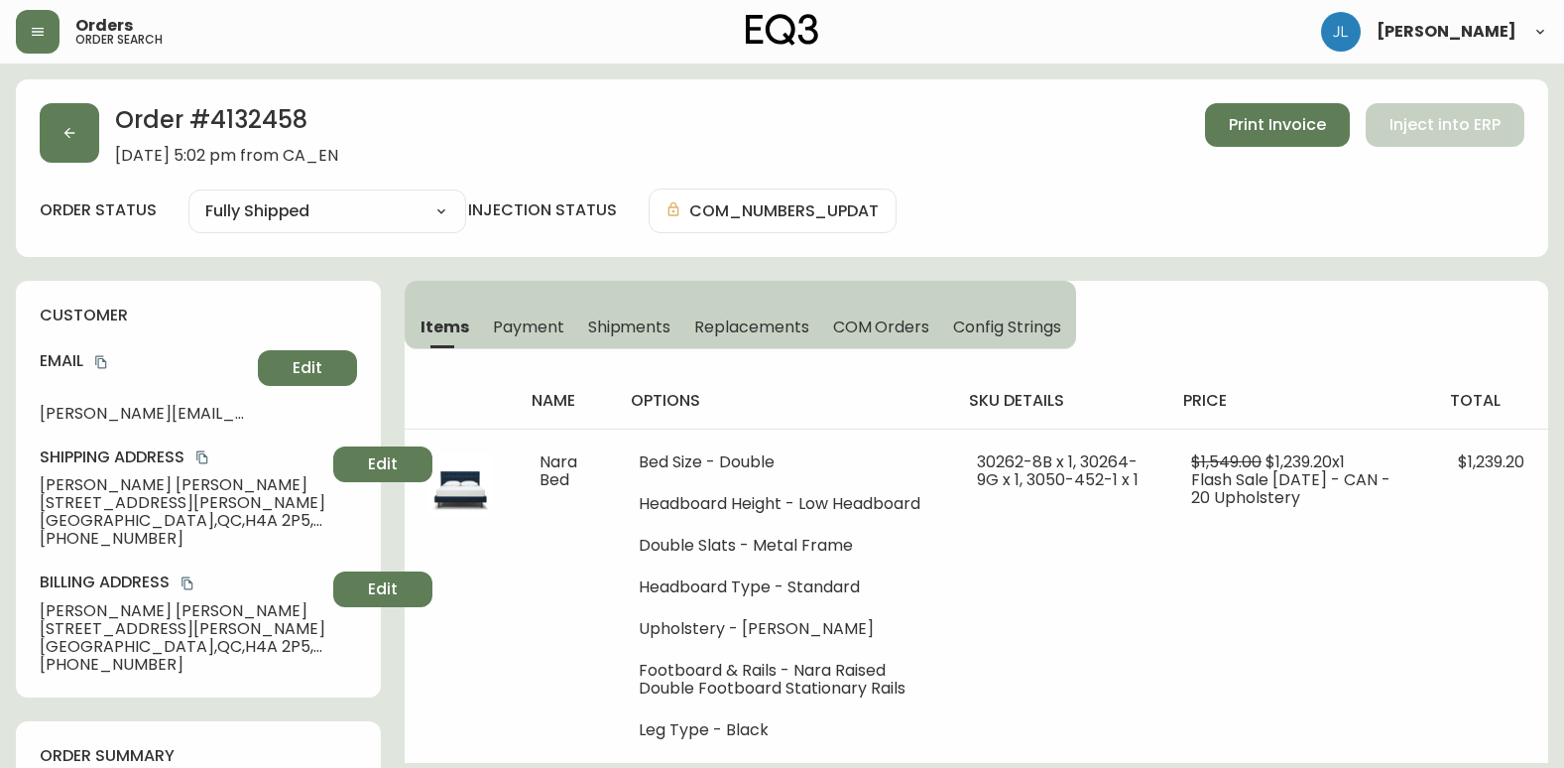
click at [566, 146] on div "Order # 4132458 [DATE] 5:02 pm from CA_EN Print Invoice Inject into ERP" at bounding box center [782, 134] width 1485 height 62
drag, startPoint x: 36, startPoint y: 633, endPoint x: 203, endPoint y: 622, distance: 168.0
click at [203, 622] on div "customer Email [PERSON_NAME][EMAIL_ADDRESS][PERSON_NAME][DOMAIN_NAME][PERSON_NA…" at bounding box center [198, 489] width 365 height 417
copy span "[STREET_ADDRESS][PERSON_NAME]"
drag, startPoint x: 148, startPoint y: 647, endPoint x: 211, endPoint y: 645, distance: 63.5
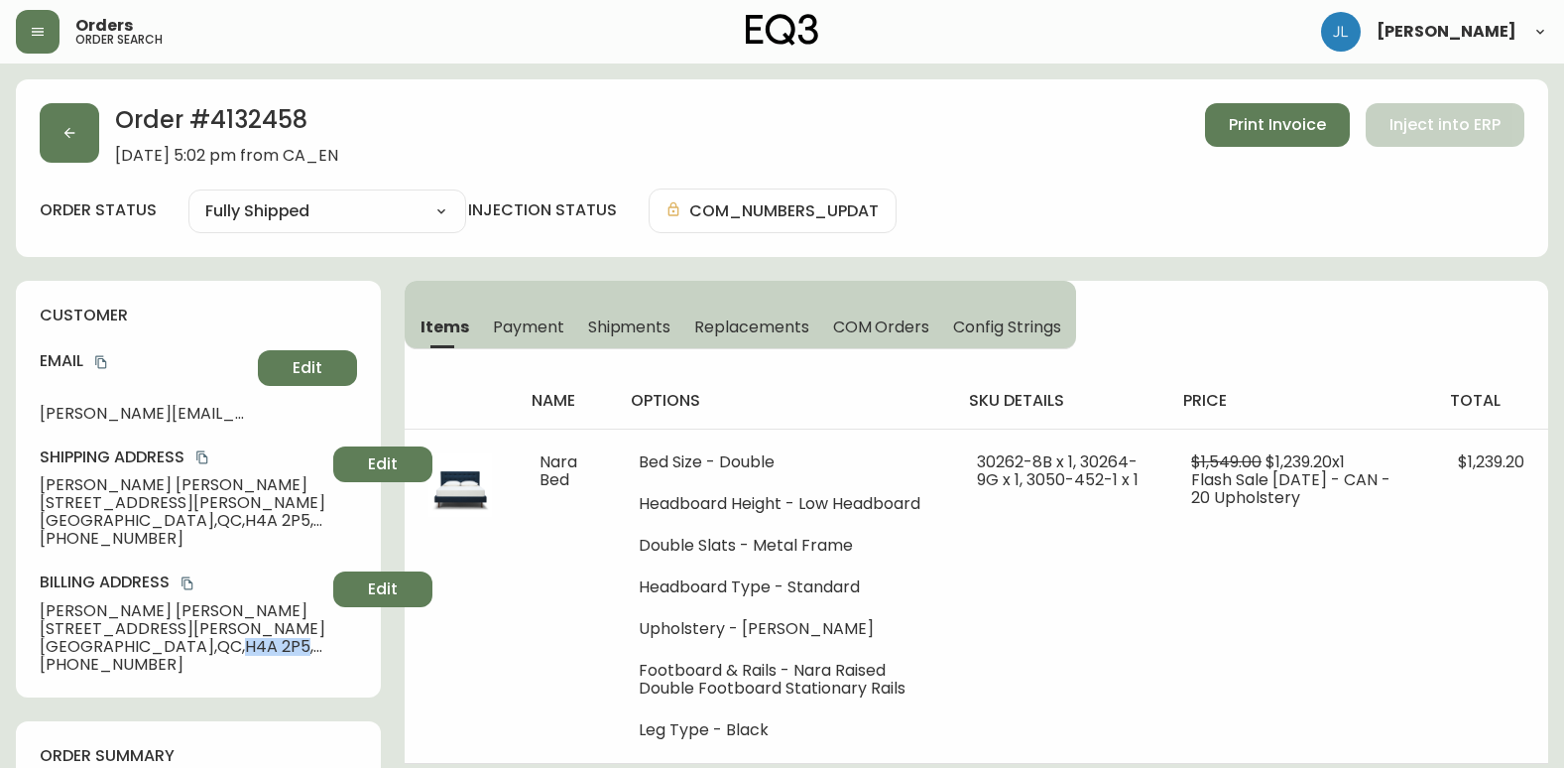
click at [211, 645] on span "[STREET_ADDRESS]" at bounding box center [183, 647] width 286 height 18
copy span "H4A 2P5"
drag, startPoint x: 210, startPoint y: 117, endPoint x: 314, endPoint y: 114, distance: 104.2
click at [314, 114] on h2 "Order # 4132458" at bounding box center [226, 125] width 223 height 44
copy h2 "4132458"
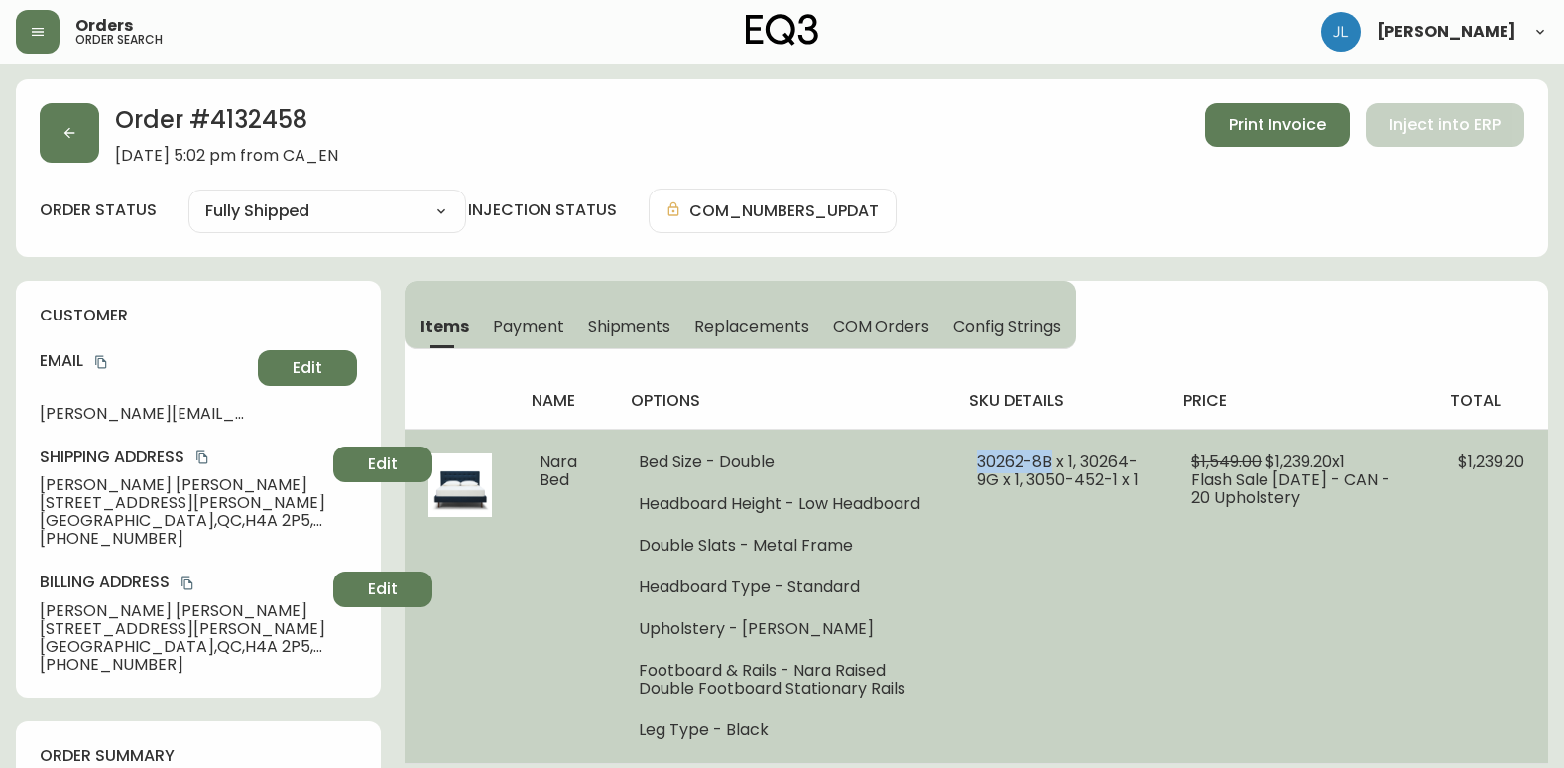
drag, startPoint x: 957, startPoint y: 463, endPoint x: 1041, endPoint y: 460, distance: 83.4
click at [1041, 460] on td "30262-8B x 1, 30264-9G x 1, 3050-452-1 x 1" at bounding box center [1060, 596] width 214 height 334
copy span "30262-8B"
drag, startPoint x: 1068, startPoint y: 466, endPoint x: 984, endPoint y: 499, distance: 90.5
click at [984, 499] on td "30262-8B x 1, 30264-9G x 1, 3050-452-1 x 1" at bounding box center [1060, 596] width 214 height 334
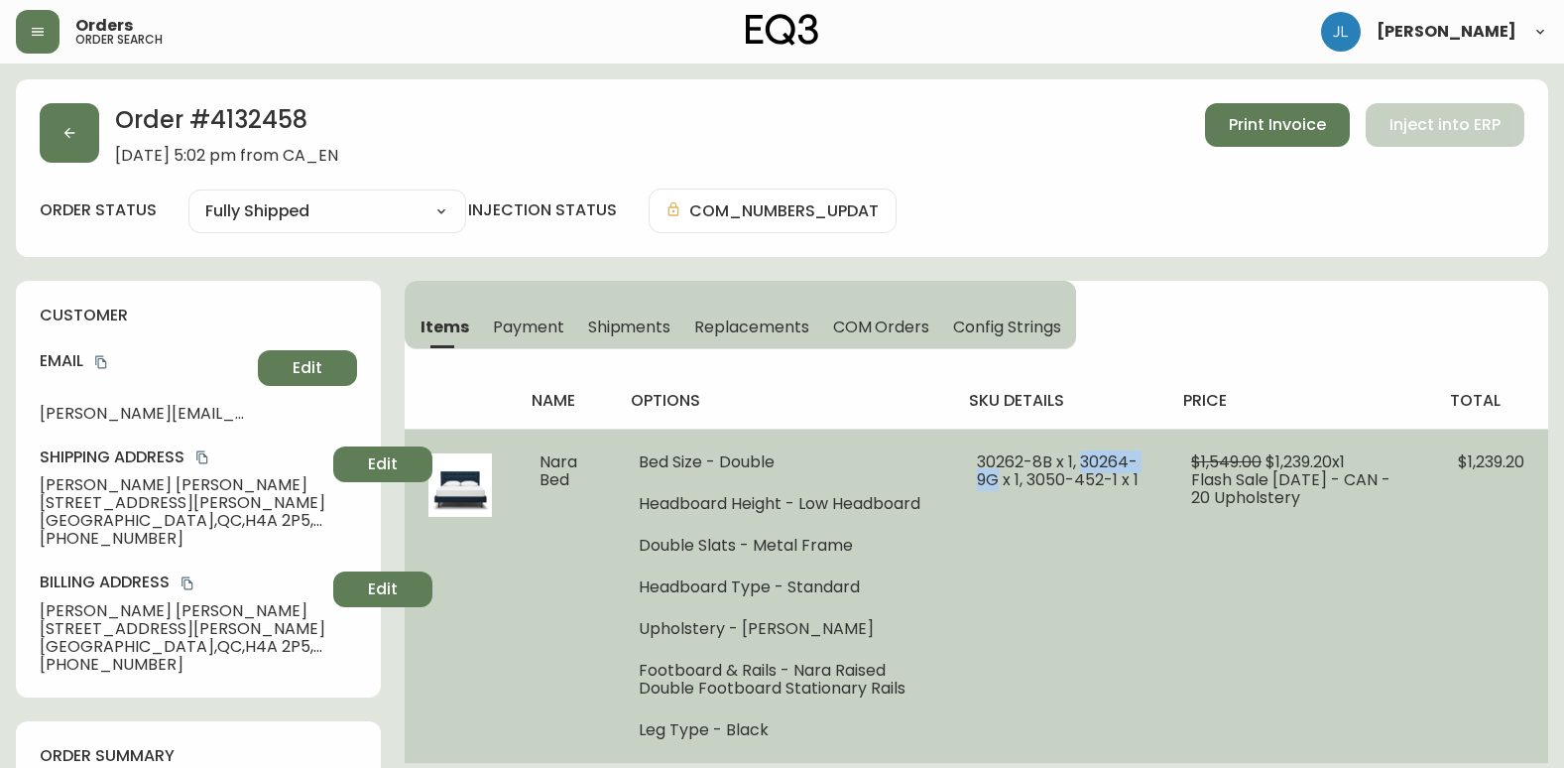
copy span "30264-9G"
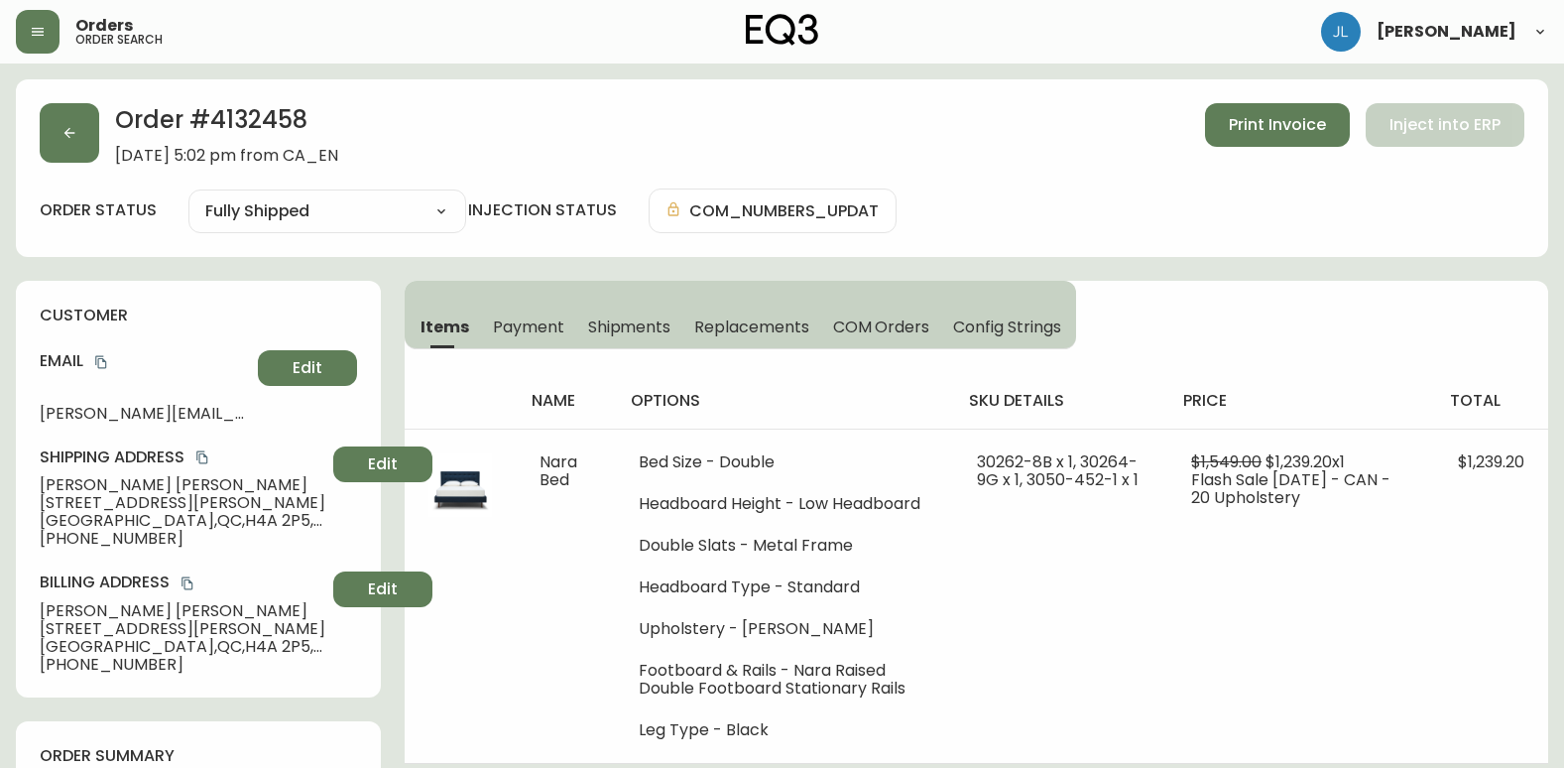
drag, startPoint x: 250, startPoint y: 519, endPoint x: 211, endPoint y: 533, distance: 41.1
click at [248, 521] on span "[STREET_ADDRESS]" at bounding box center [183, 521] width 286 height 18
drag, startPoint x: 163, startPoint y: 543, endPoint x: 34, endPoint y: 494, distance: 137.8
click at [34, 494] on div "customer Email [PERSON_NAME][EMAIL_ADDRESS][PERSON_NAME][DOMAIN_NAME][PERSON_NA…" at bounding box center [198, 489] width 365 height 417
copy div "[STREET_ADDRESS][PERSON_NAME] [PHONE_NUMBER]"
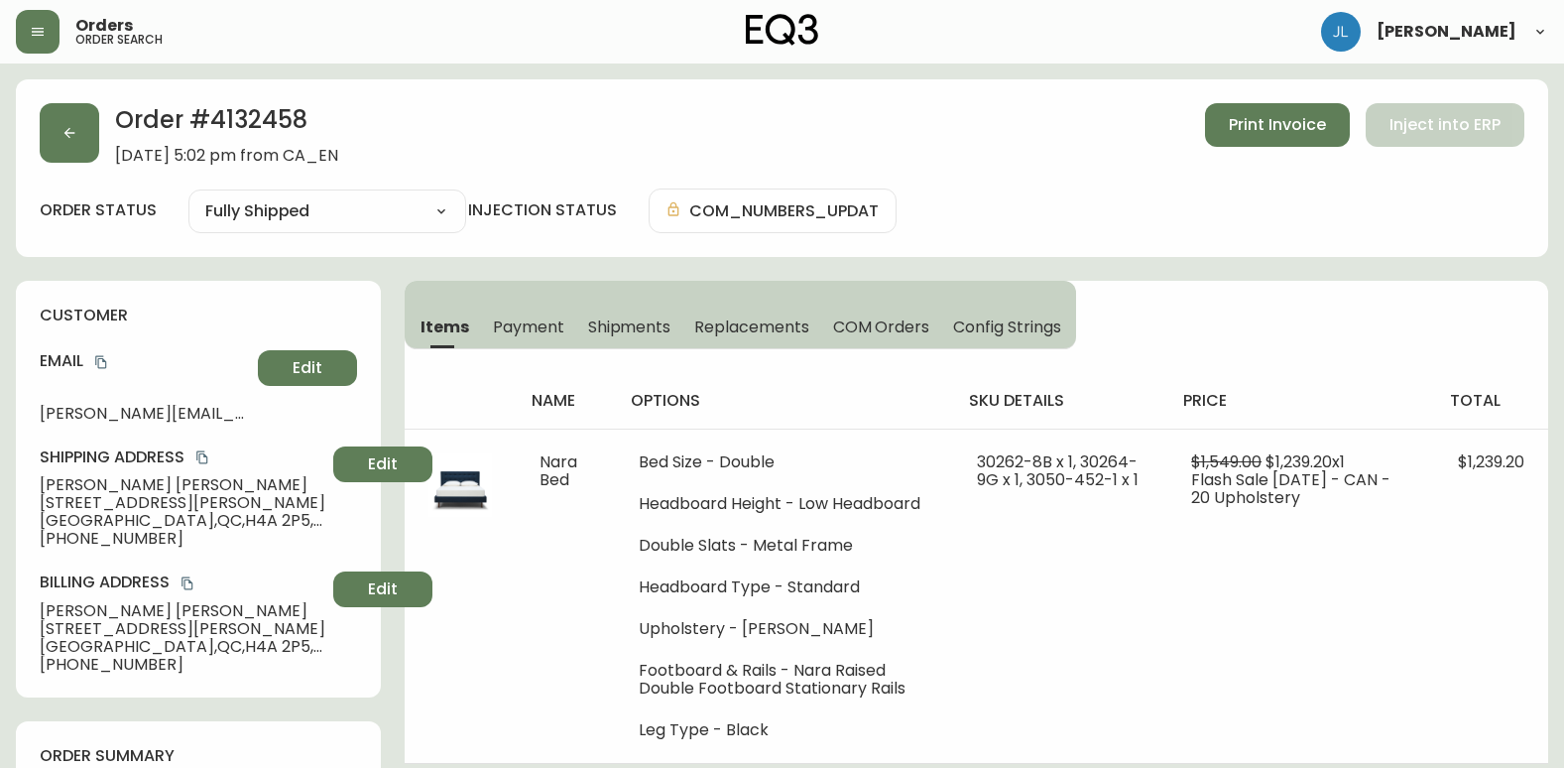
click at [1000, 139] on div "Order # 4132458 [DATE] 5:02 pm from CA_EN Print Invoice Inject into ERP" at bounding box center [782, 134] width 1485 height 62
click at [92, 132] on button "button" at bounding box center [70, 133] width 60 height 60
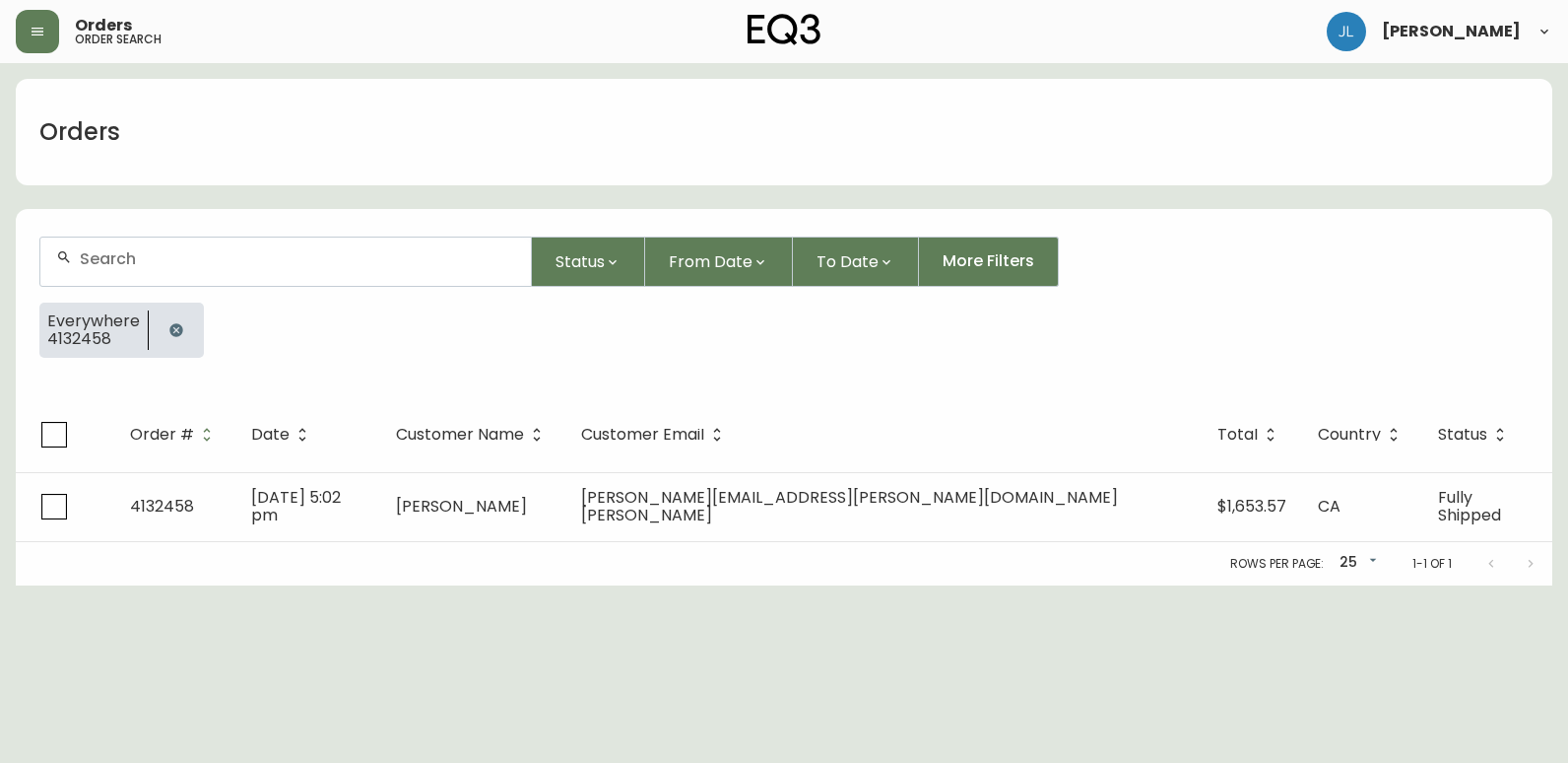
click at [181, 320] on button "button" at bounding box center [177, 330] width 40 height 40
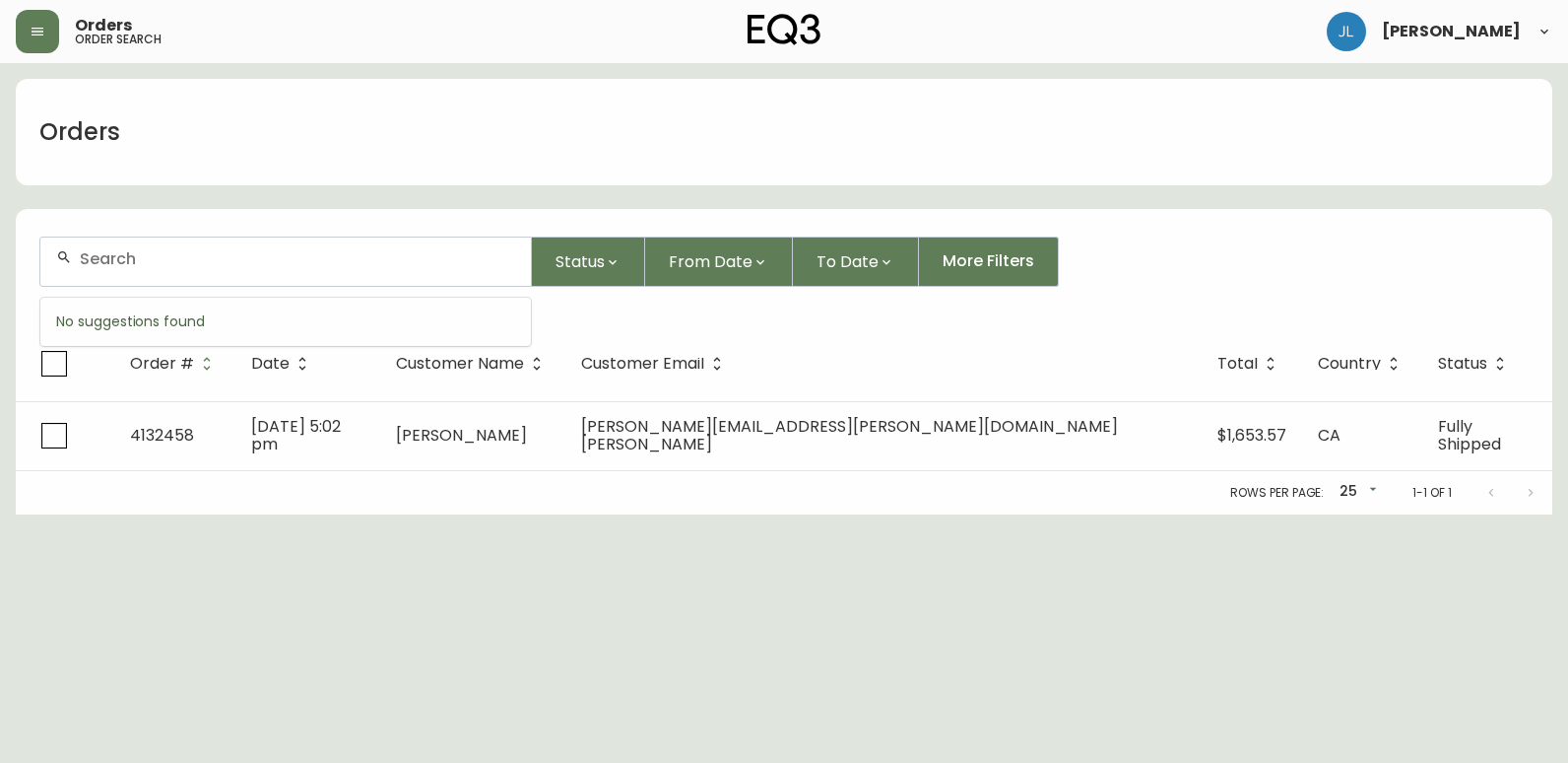
click at [180, 260] on input "text" at bounding box center [297, 258] width 435 height 19
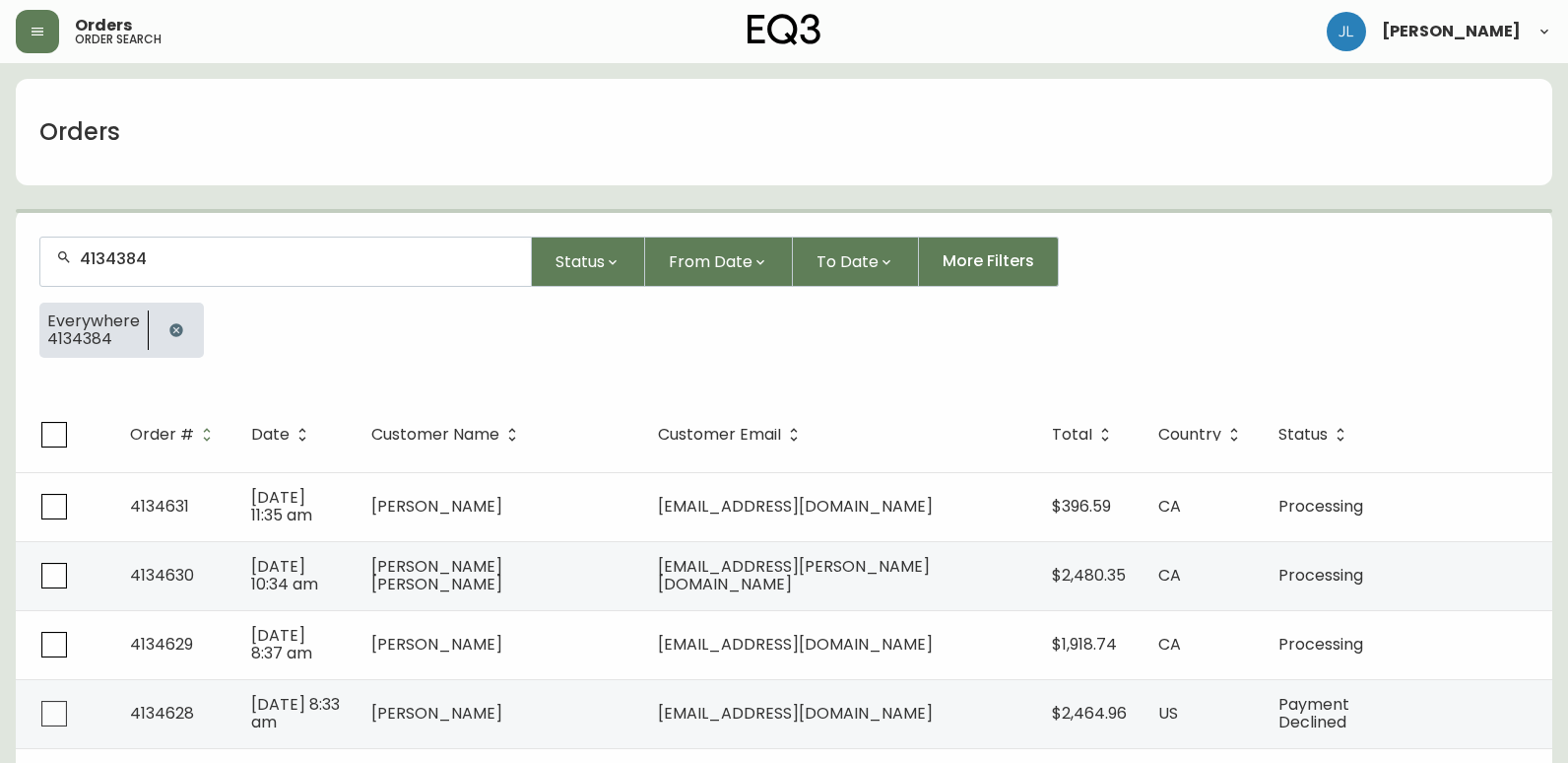
type input "4134384"
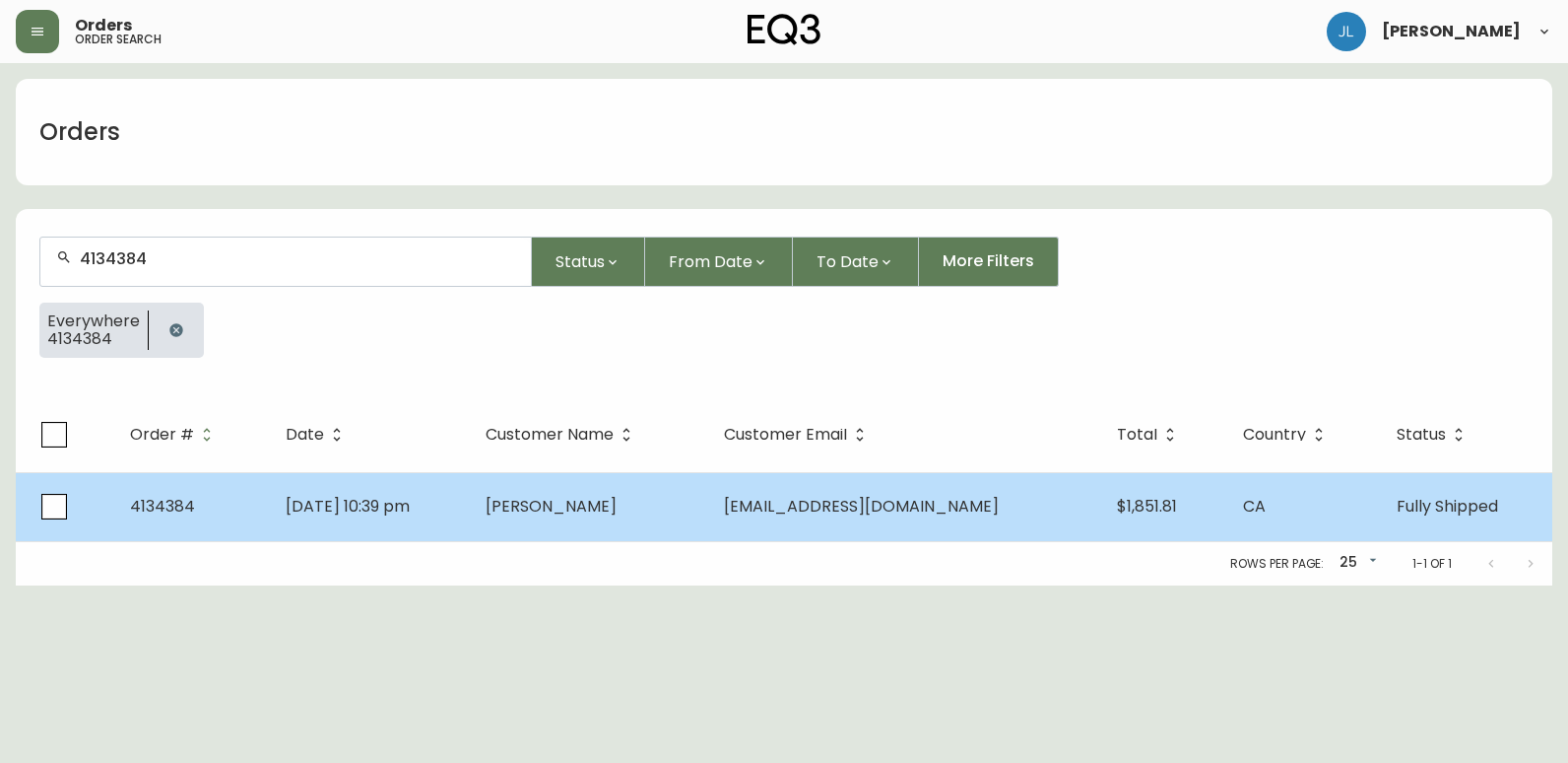
click at [470, 512] on td "[DATE] 10:39 pm" at bounding box center [369, 506] width 200 height 69
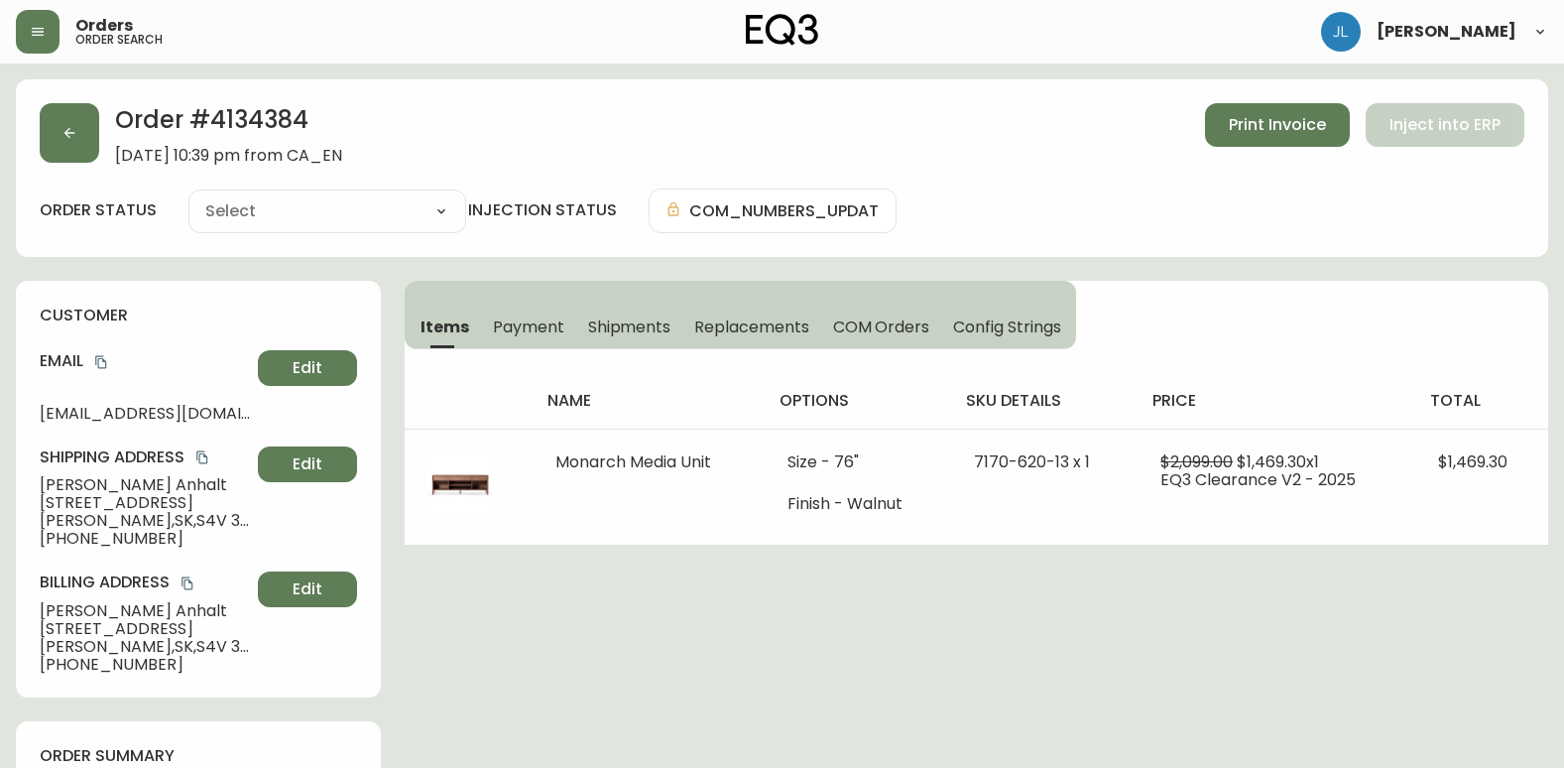
type input "Fully Shipped"
select select "FULLY_SHIPPED"
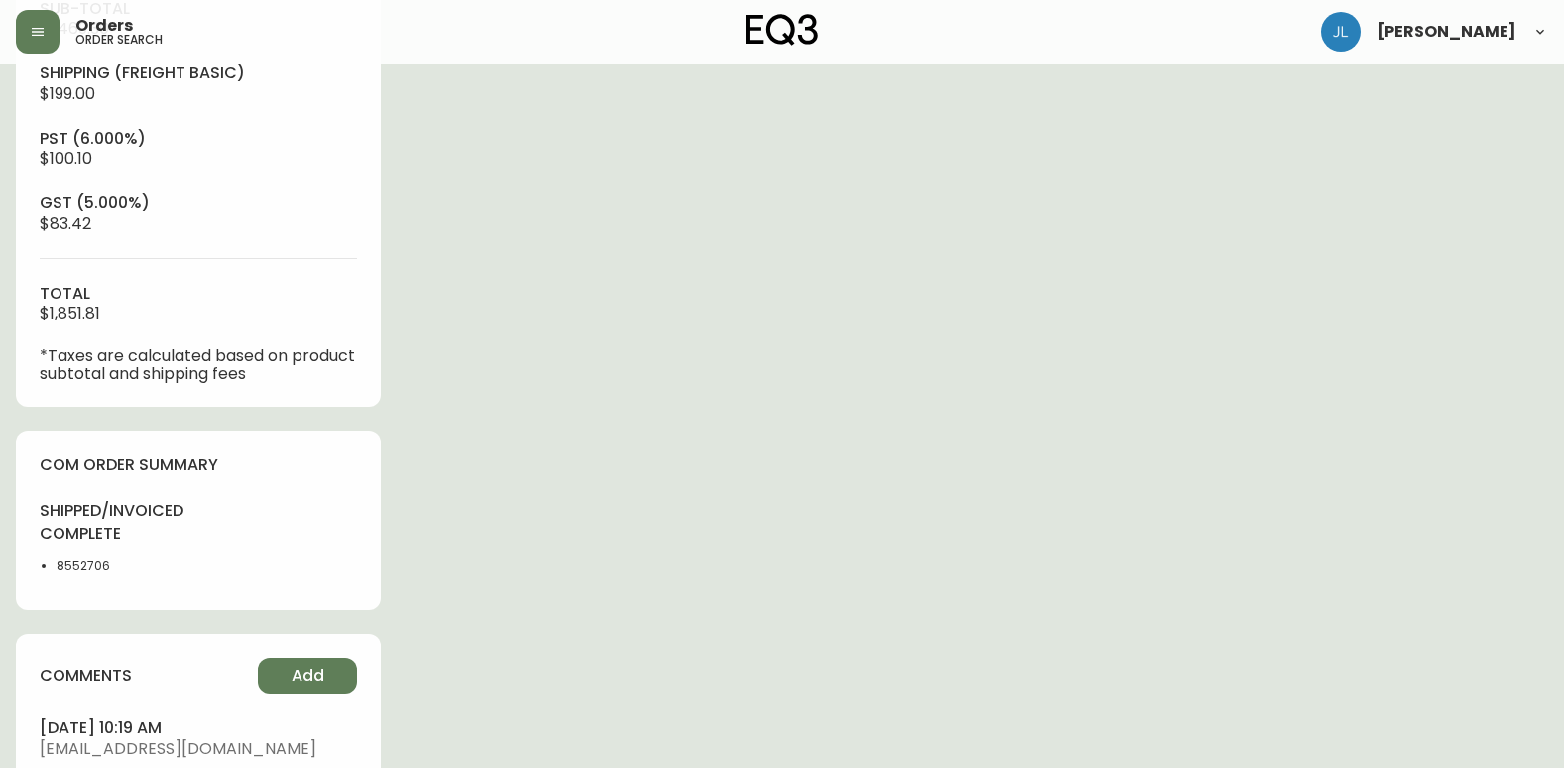
scroll to position [794, 0]
drag, startPoint x: 114, startPoint y: 566, endPoint x: 37, endPoint y: 568, distance: 77.4
click at [37, 568] on div "com order summary shipped/invoiced complete 8552706" at bounding box center [198, 520] width 365 height 180
copy li "8552706"
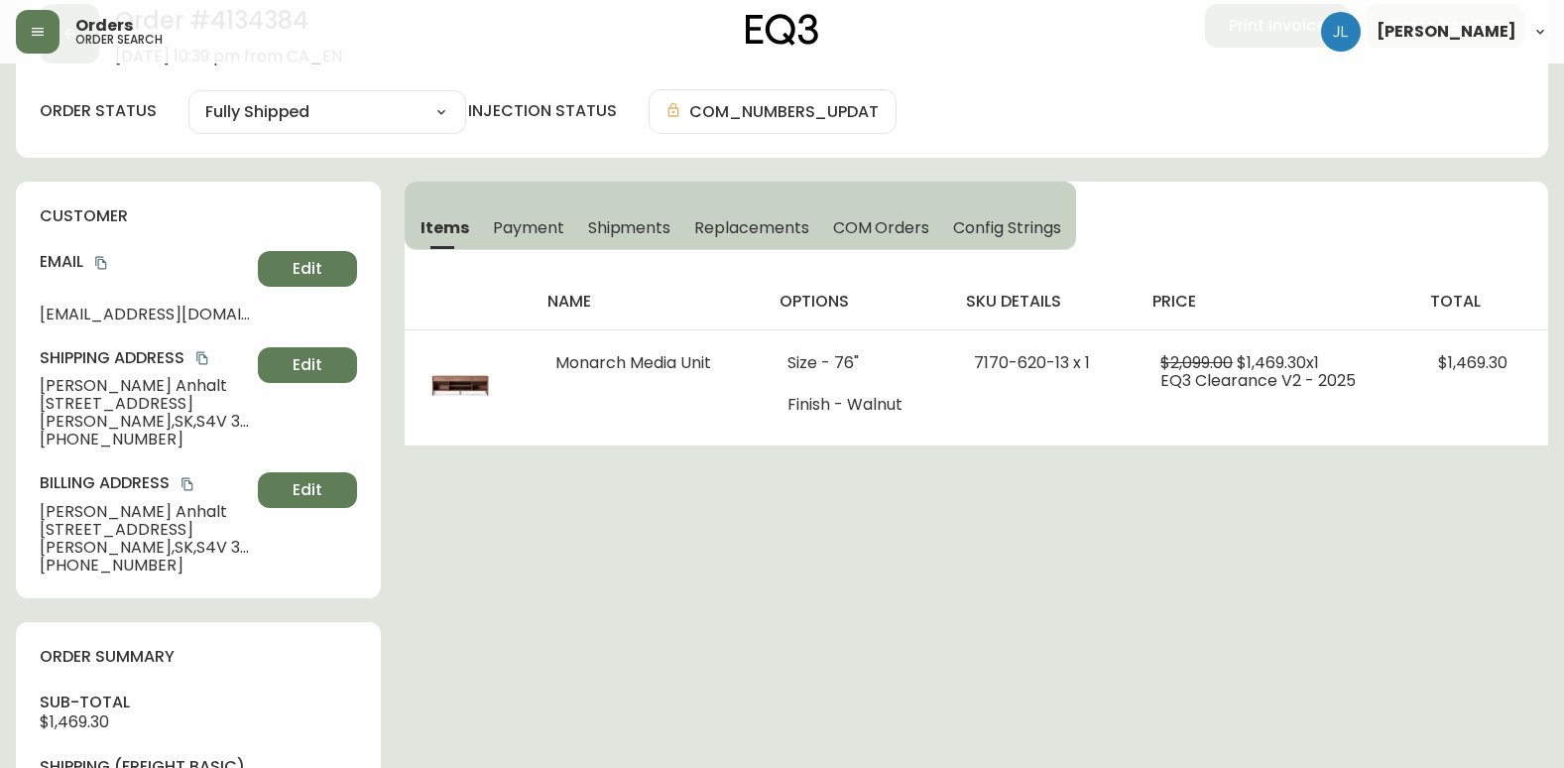
scroll to position [0, 0]
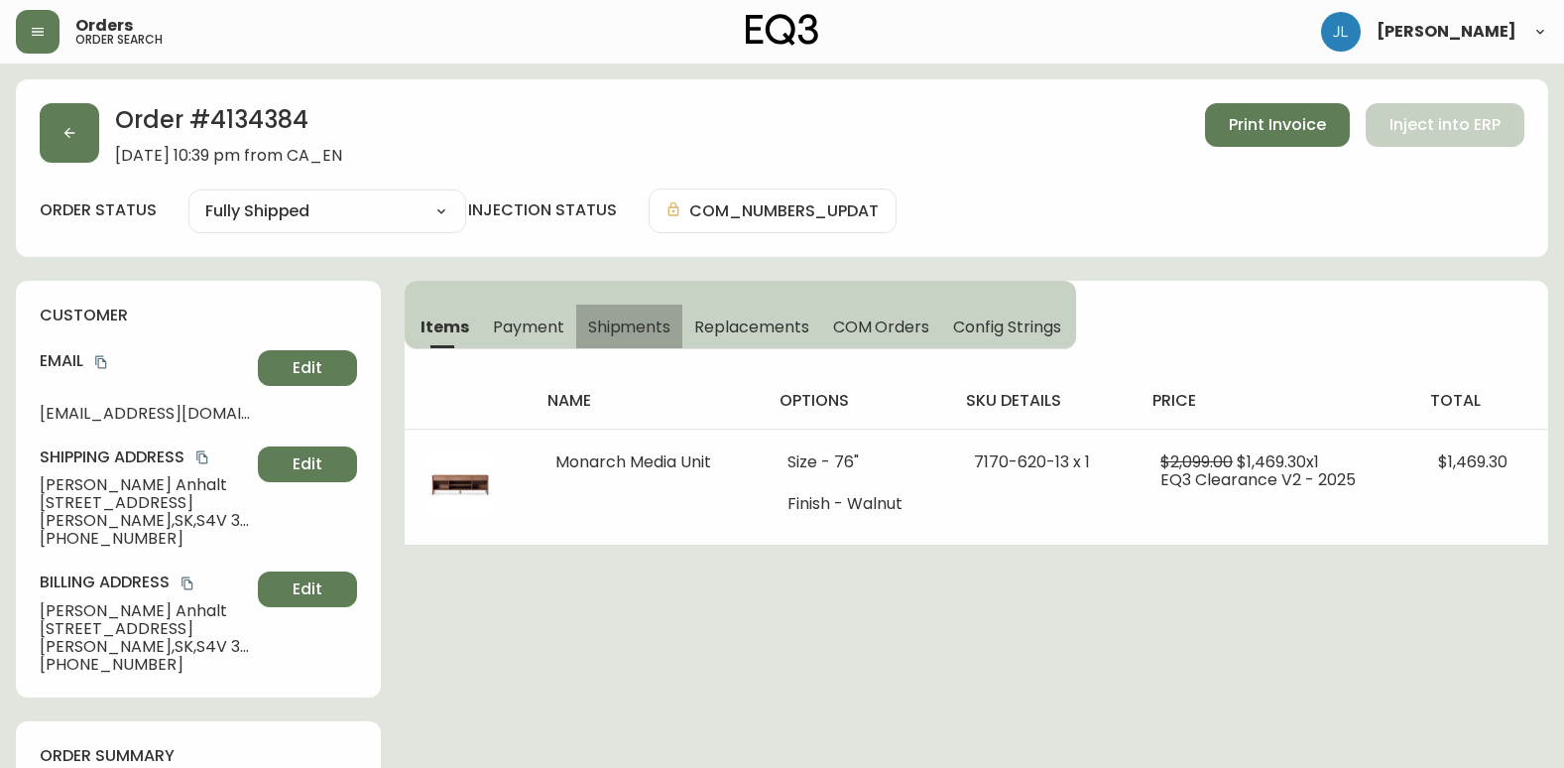
drag, startPoint x: 607, startPoint y: 326, endPoint x: 585, endPoint y: 328, distance: 21.9
click at [607, 327] on span "Shipments" at bounding box center [629, 326] width 83 height 21
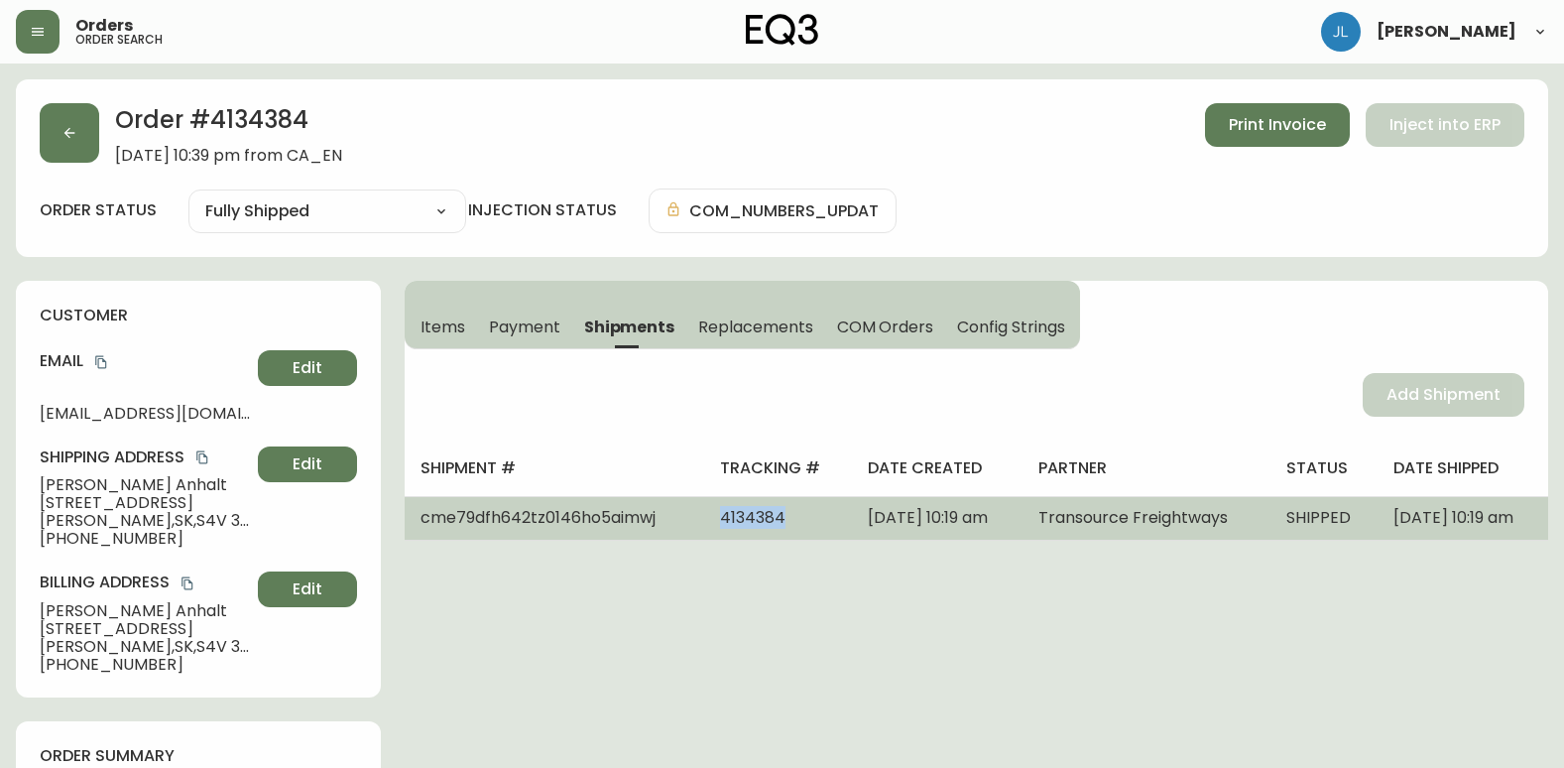
drag, startPoint x: 771, startPoint y: 530, endPoint x: 681, endPoint y: 539, distance: 90.7
click at [704, 539] on td "4134384" at bounding box center [778, 518] width 148 height 44
copy span "4134384"
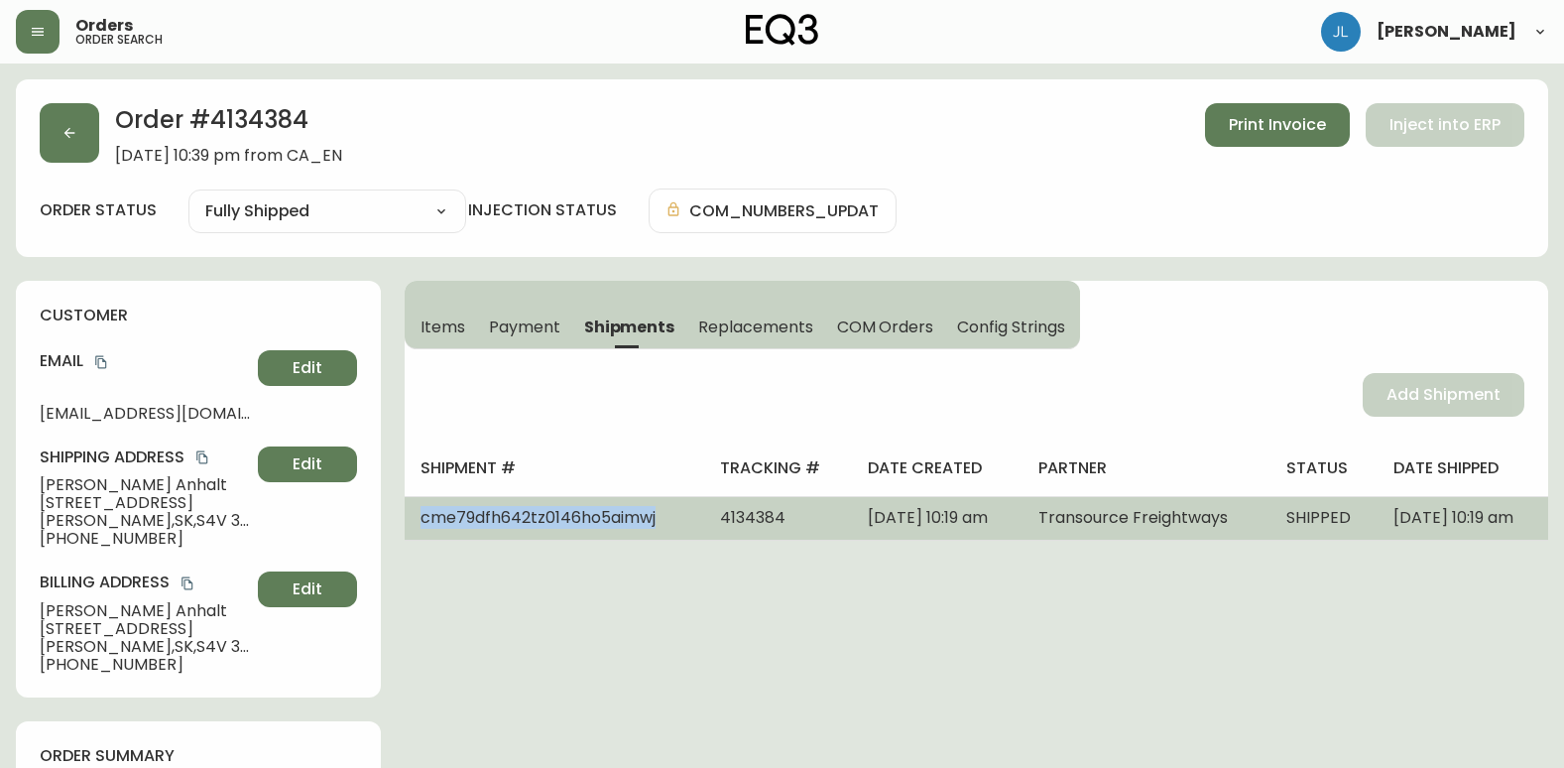
drag, startPoint x: 663, startPoint y: 529, endPoint x: 420, endPoint y: 533, distance: 243.1
click at [420, 533] on td "cme79dfh642tz0146ho5aimwj" at bounding box center [555, 518] width 300 height 44
click at [753, 528] on td "4134384" at bounding box center [778, 518] width 148 height 44
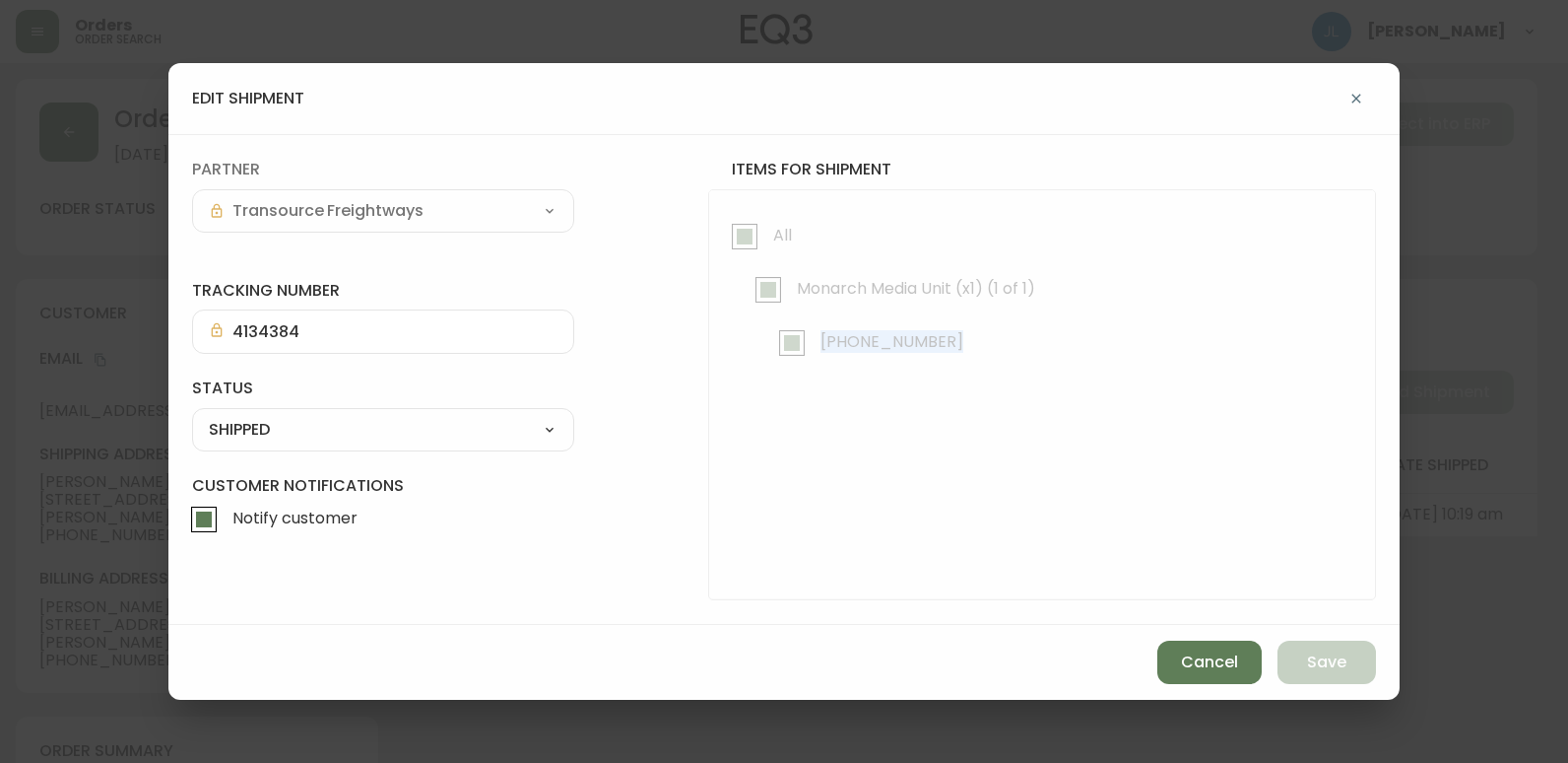
click at [689, 531] on form "tracking number 4134384 status SHIPPED SHIPPED CANCELLED partner Transource Fre…" at bounding box center [784, 379] width 1184 height 440
click at [510, 538] on label "Notify customer" at bounding box center [370, 520] width 377 height 46
click at [226, 538] on input "Notify customer" at bounding box center [205, 520] width 46 height 46
checkbox input "false"
click at [136, 306] on div "edit shipment tracking number 4134384 status SHIPPED SHIPPED CANCELLED partner …" at bounding box center [784, 382] width 1568 height 763
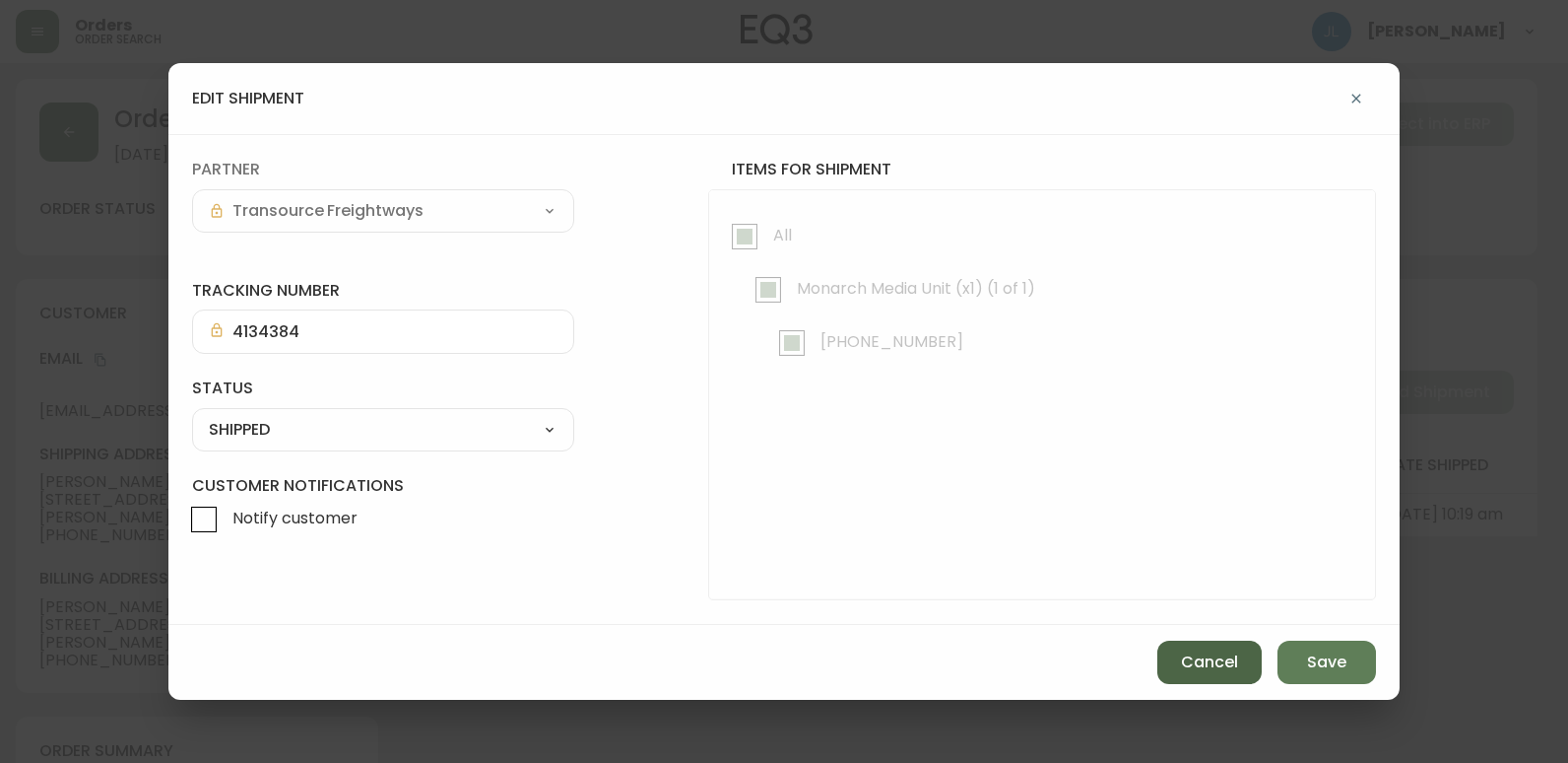
click at [1186, 666] on span "Cancel" at bounding box center [1210, 663] width 58 height 22
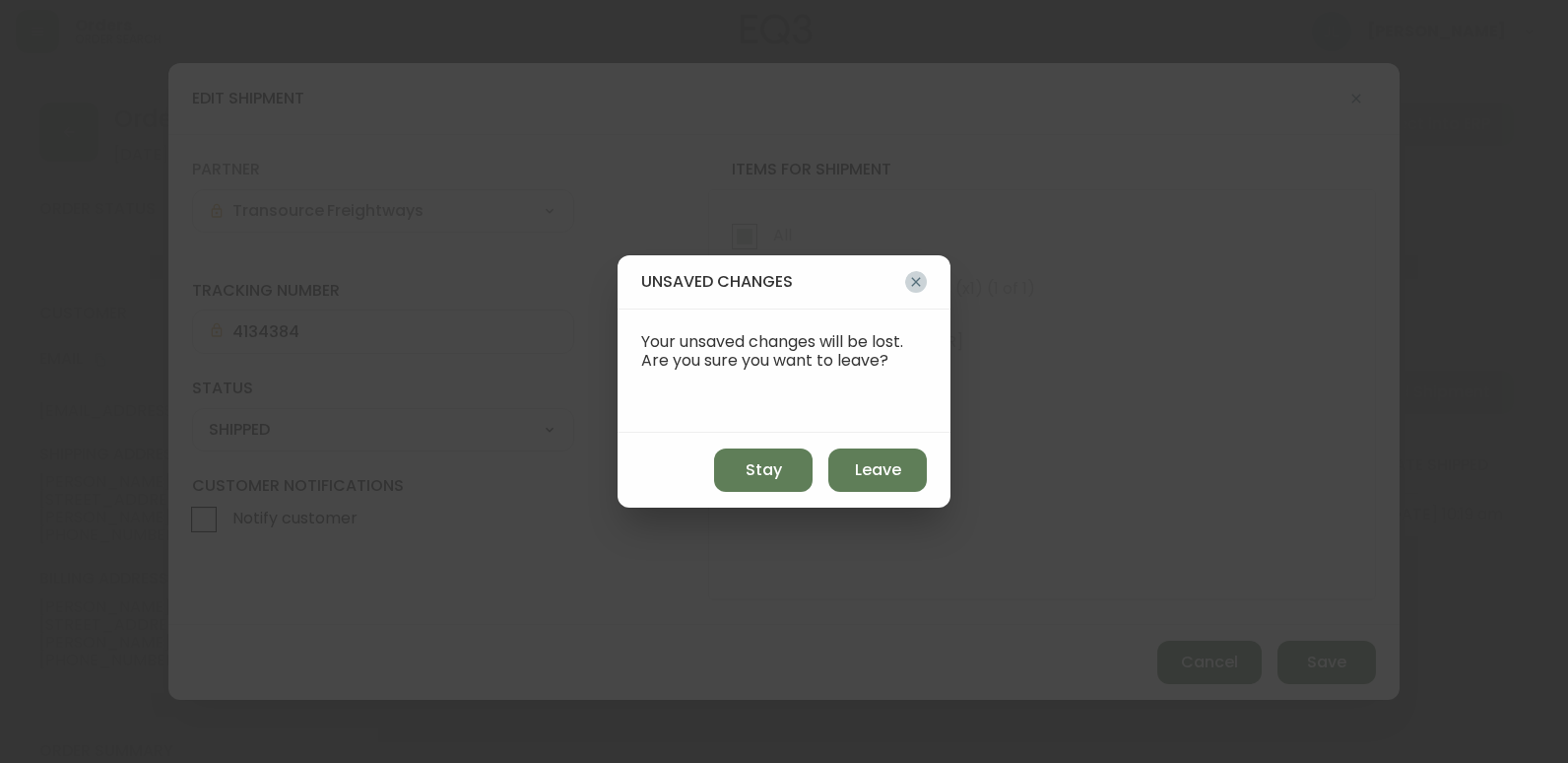
drag, startPoint x: 1186, startPoint y: 666, endPoint x: 911, endPoint y: 285, distance: 469.9
click at [911, 285] on icon "button" at bounding box center [917, 282] width 16 height 16
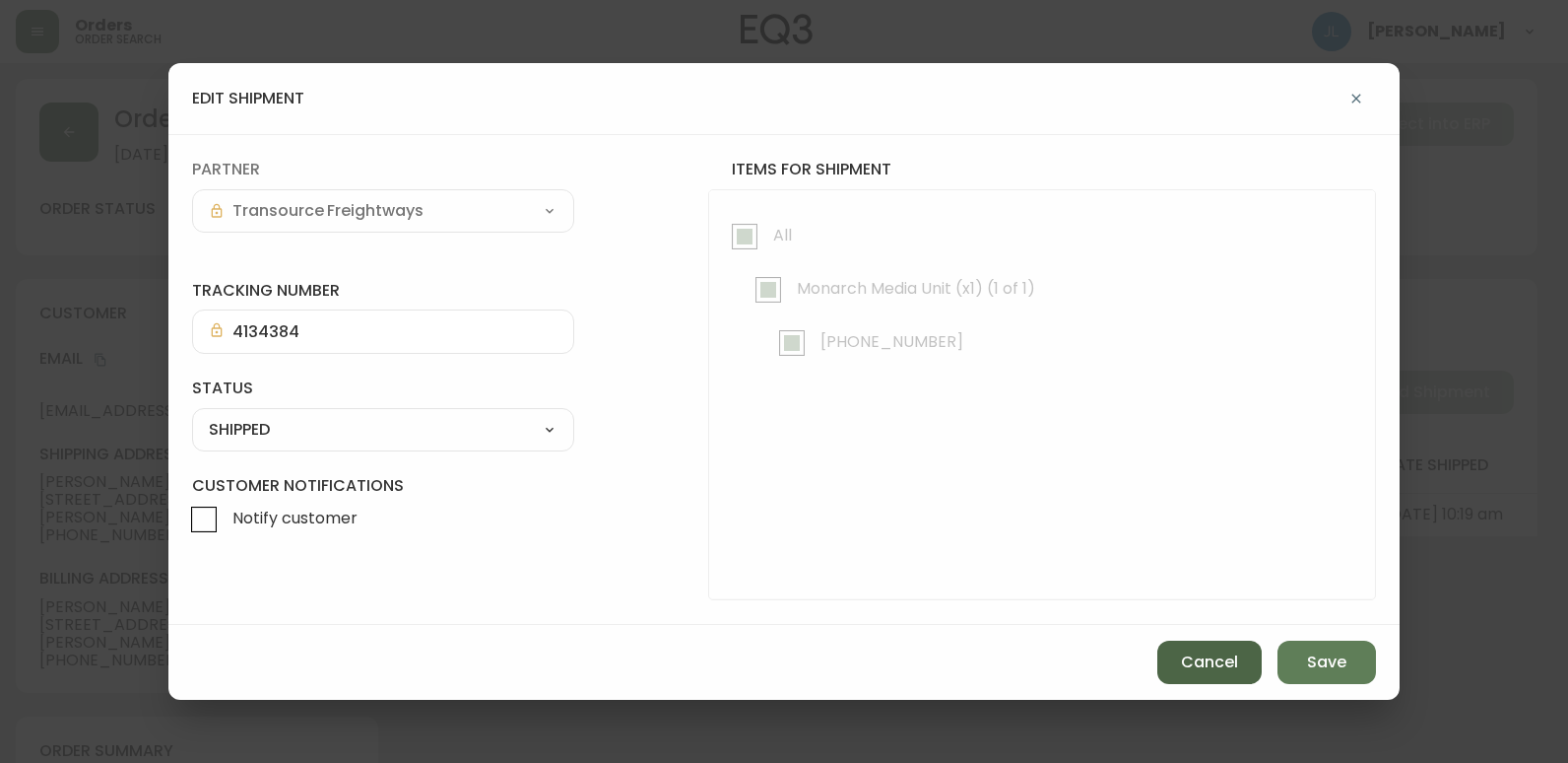
click at [1223, 647] on button "Cancel" at bounding box center [1210, 663] width 104 height 44
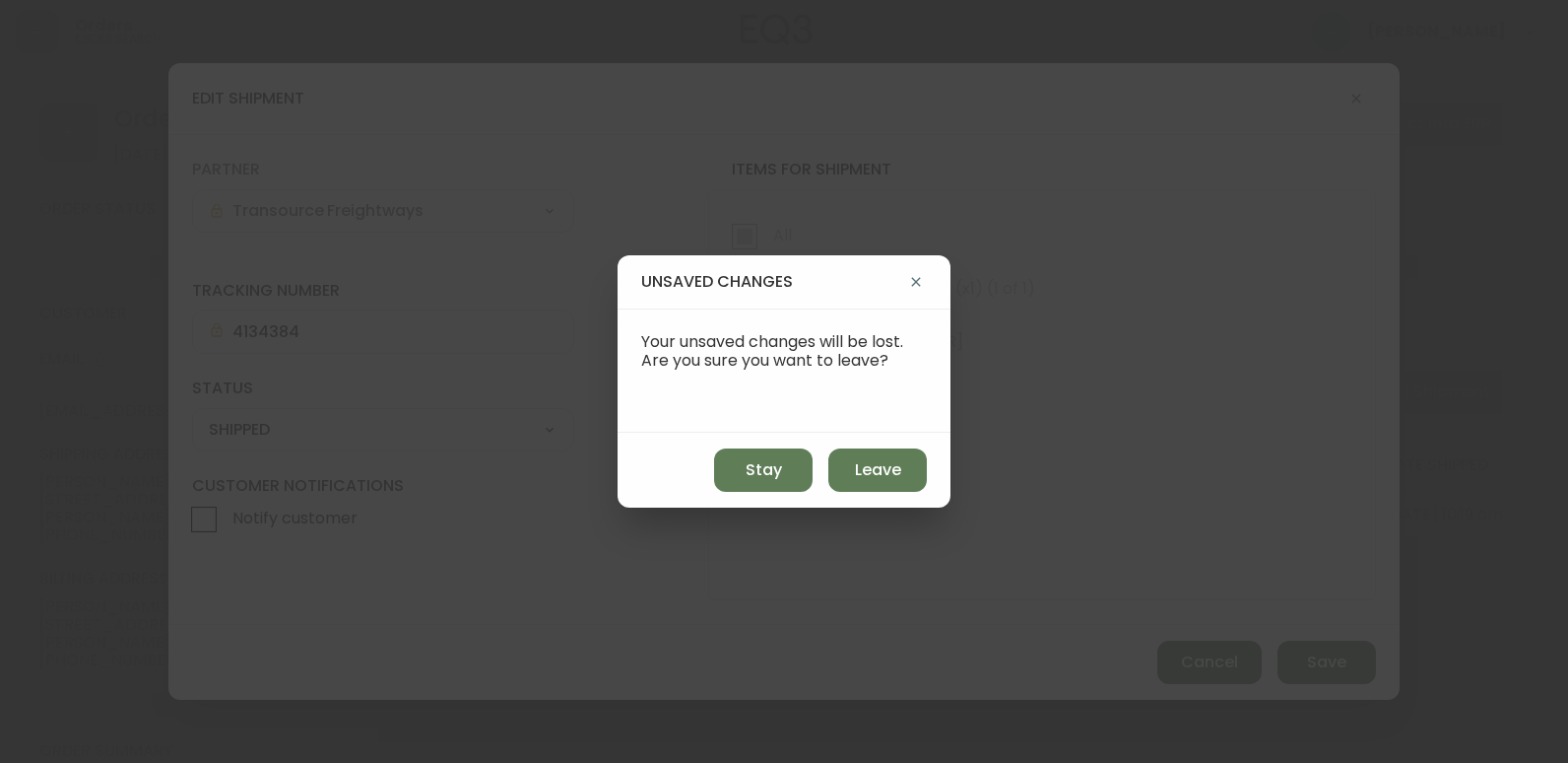
click at [763, 492] on div "Stay Leave" at bounding box center [784, 469] width 333 height 75
click at [909, 469] on button "Leave" at bounding box center [877, 470] width 98 height 44
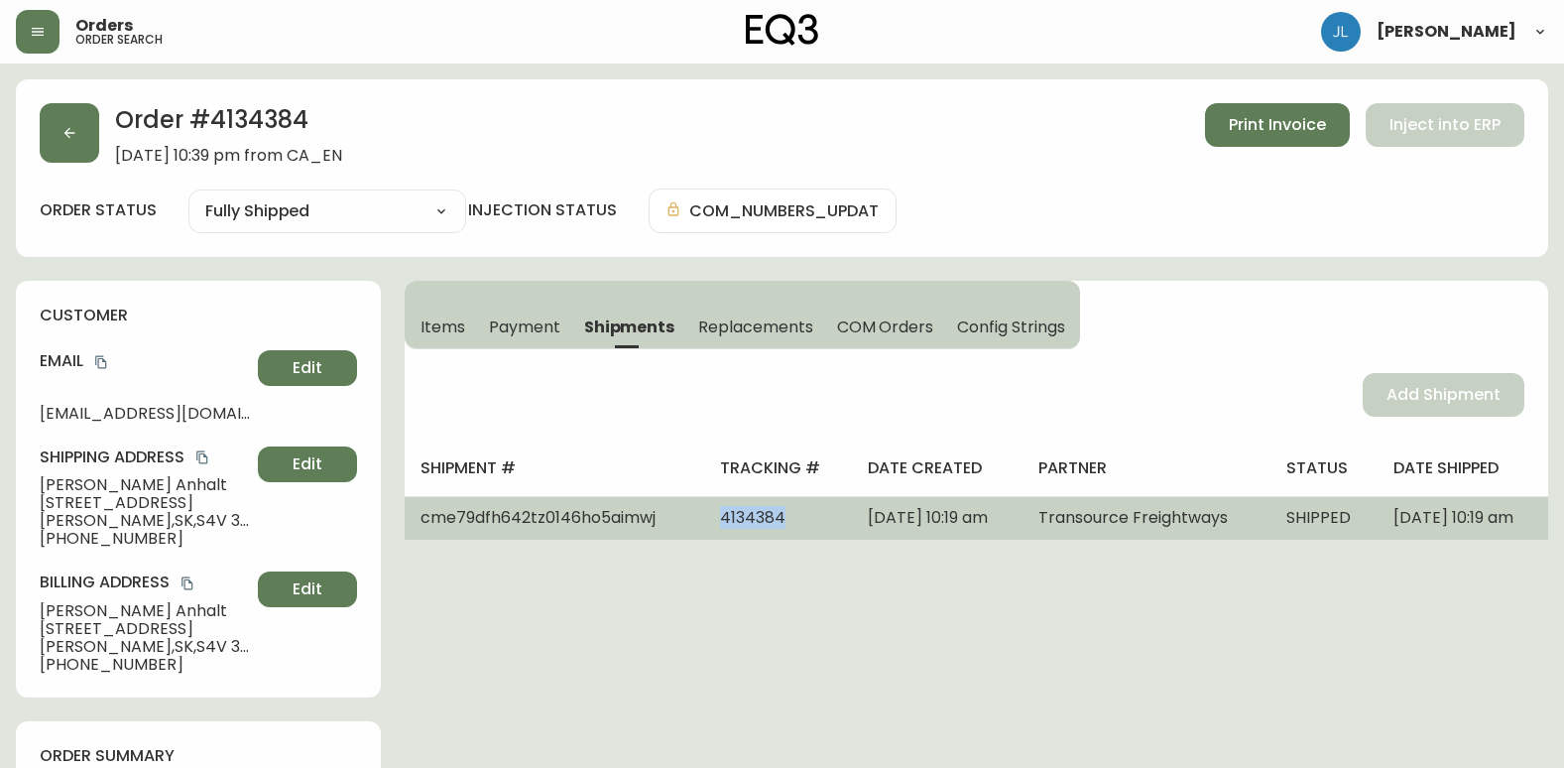
drag, startPoint x: 687, startPoint y: 527, endPoint x: 773, endPoint y: 527, distance: 85.3
click at [773, 527] on td "4134384" at bounding box center [778, 518] width 148 height 44
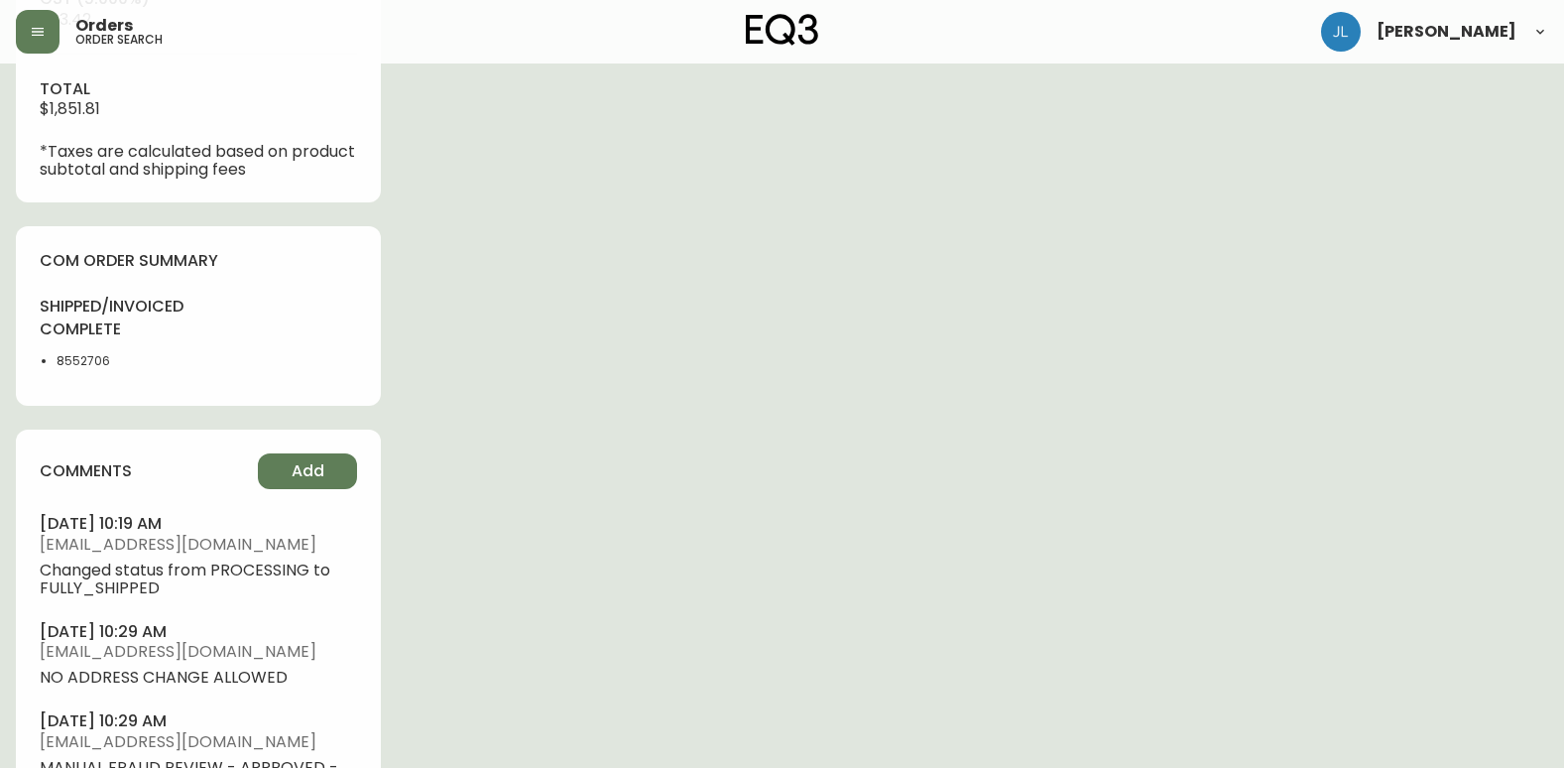
scroll to position [992, 0]
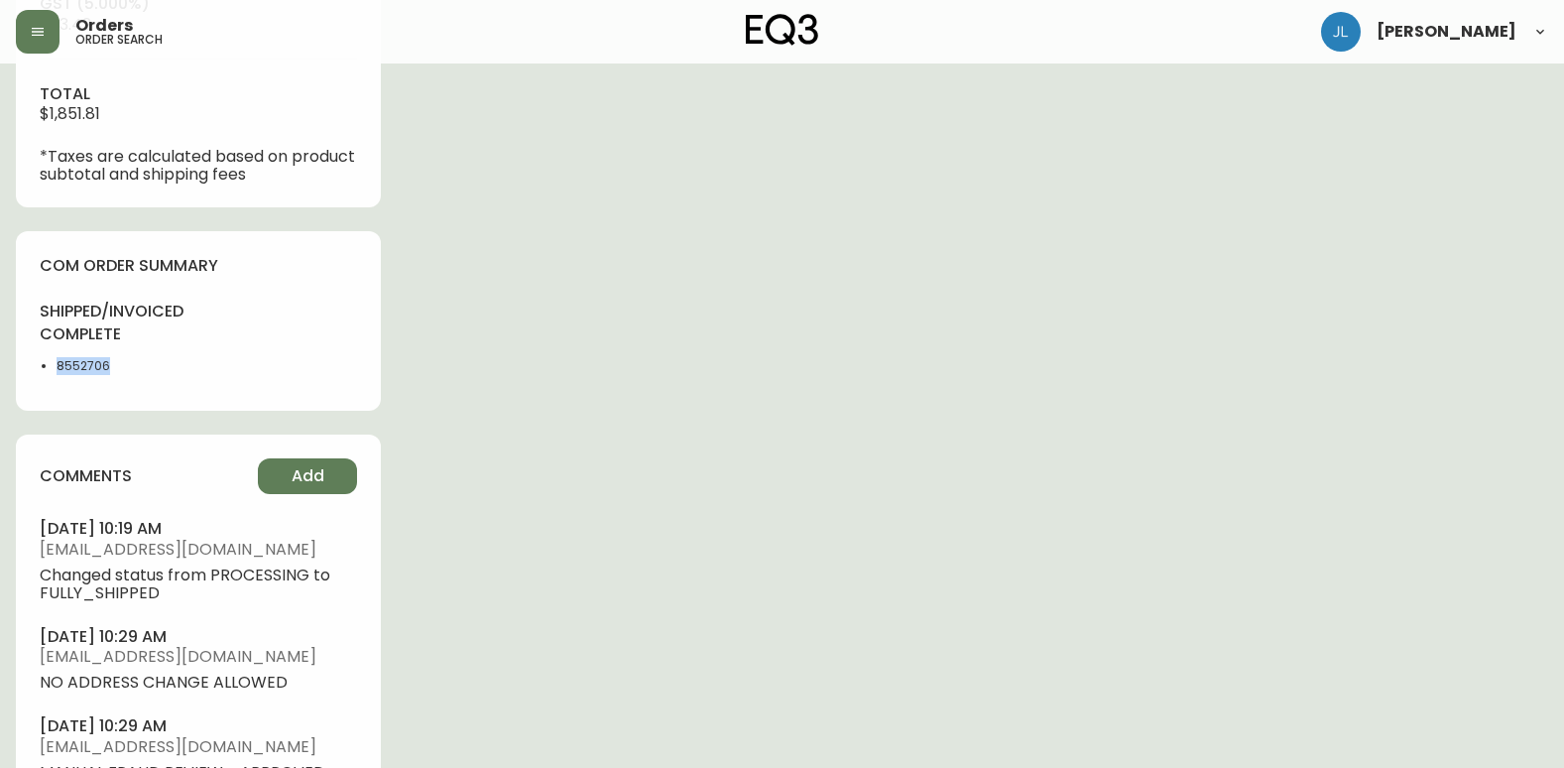
drag, startPoint x: 126, startPoint y: 374, endPoint x: 45, endPoint y: 369, distance: 81.5
click at [45, 369] on div "shipped/invoiced complete 8552706" at bounding box center [113, 344] width 147 height 86
click at [882, 657] on div "Order # 4134384 [DATE] 10:39 pm from CA_EN Print Invoice Inject into ERP order …" at bounding box center [782, 89] width 1533 height 2004
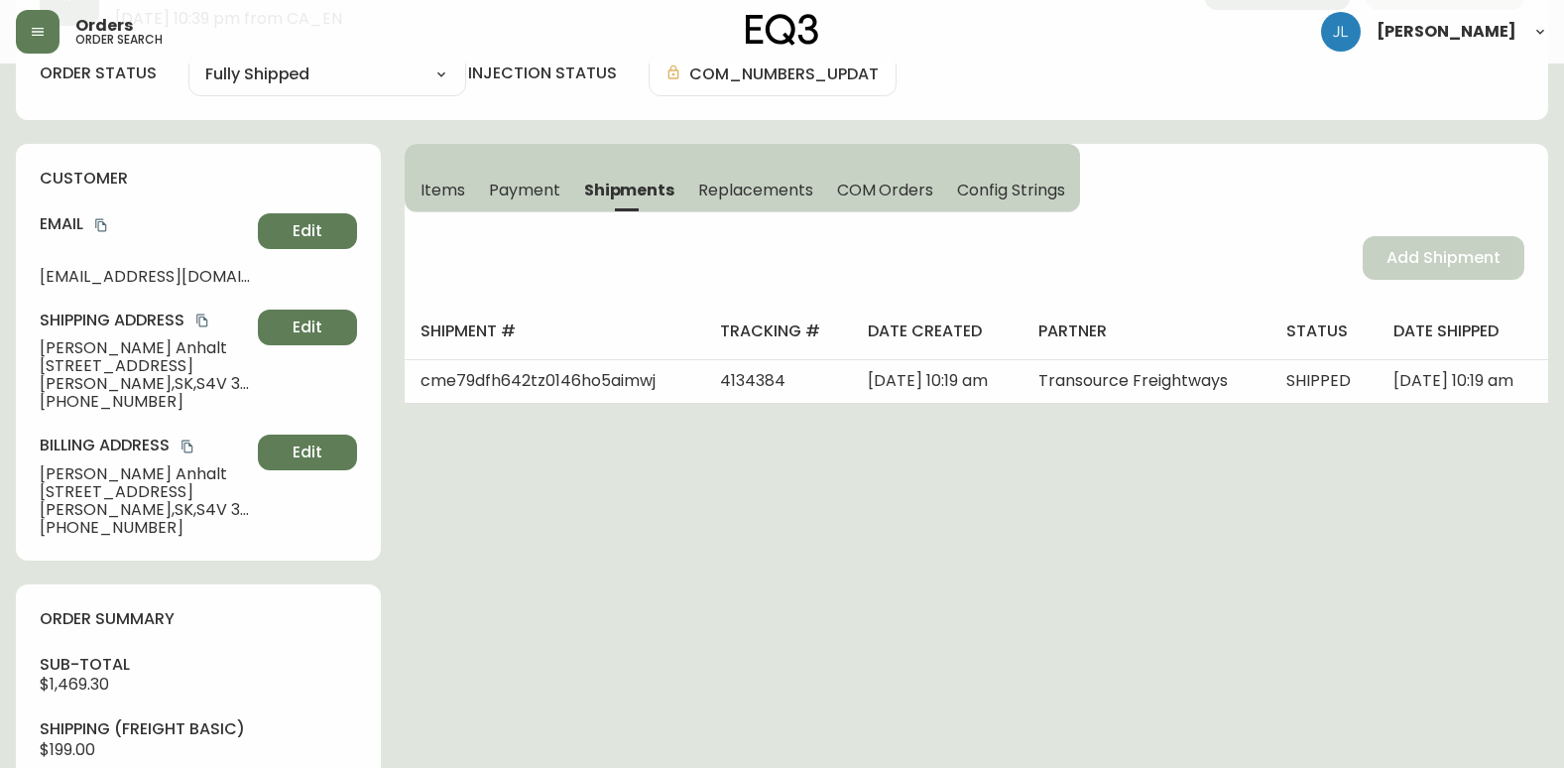
scroll to position [0, 0]
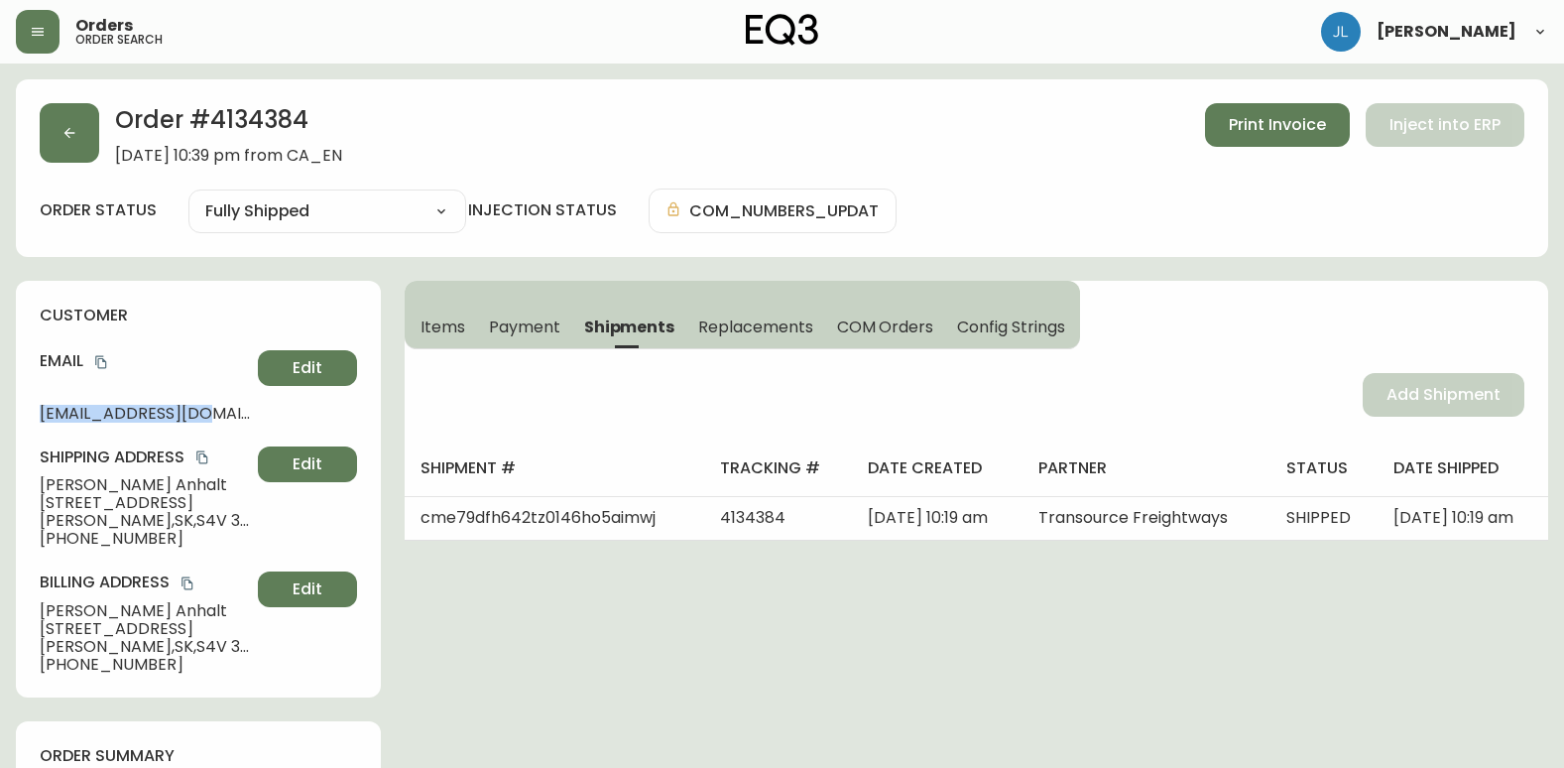
drag, startPoint x: 23, startPoint y: 415, endPoint x: 275, endPoint y: 415, distance: 252.0
click at [275, 415] on div "customer Email [EMAIL_ADDRESS][DOMAIN_NAME] Edit Shipping Address [PERSON_NAME]…" at bounding box center [198, 489] width 365 height 417
drag, startPoint x: 38, startPoint y: 478, endPoint x: 145, endPoint y: 481, distance: 107.2
click at [145, 481] on div "customer Email [EMAIL_ADDRESS][DOMAIN_NAME] Edit Shipping Address [PERSON_NAME]…" at bounding box center [198, 489] width 365 height 417
drag, startPoint x: 329, startPoint y: 123, endPoint x: 218, endPoint y: 115, distance: 111.4
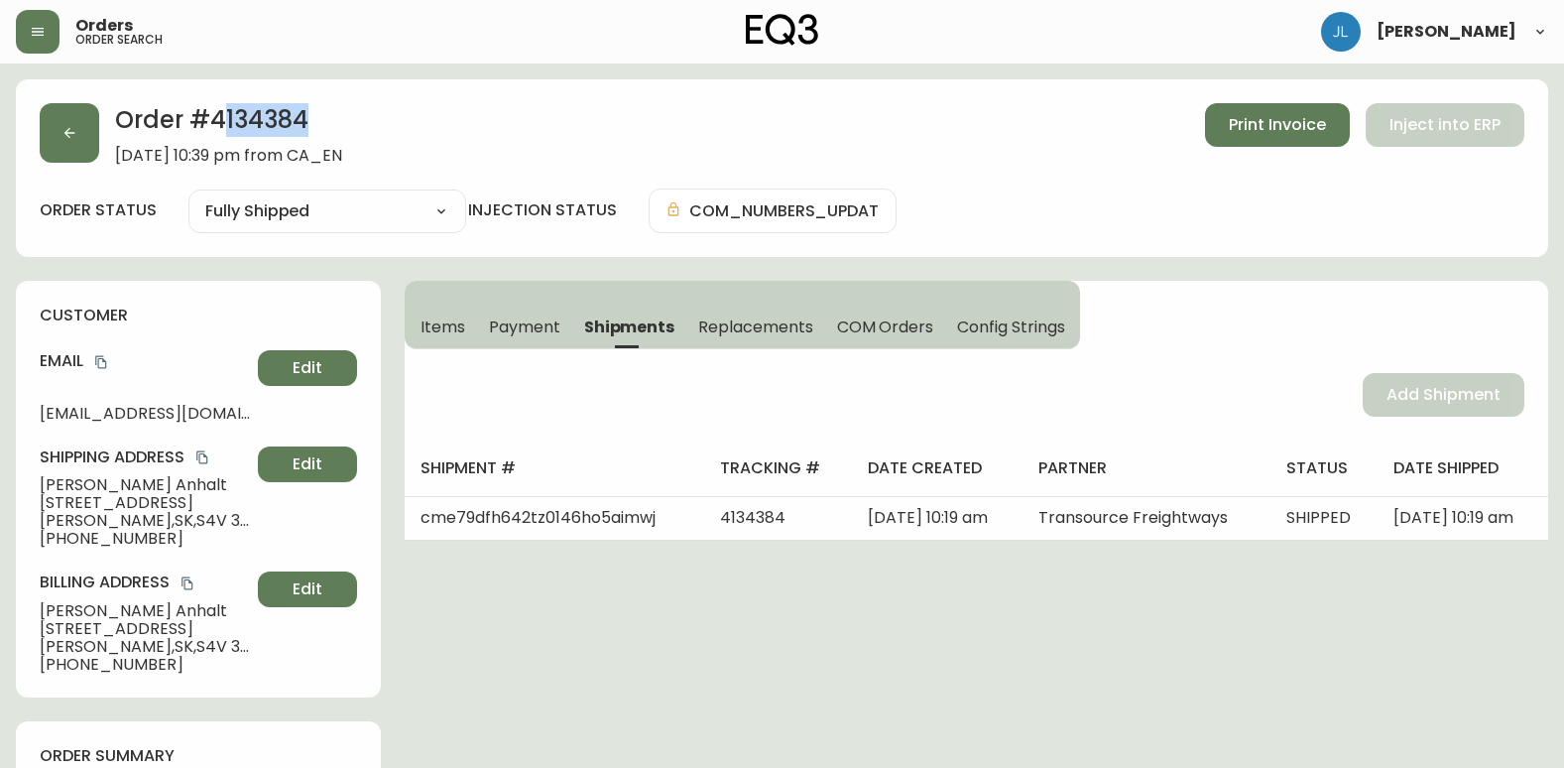
click at [218, 115] on h2 "Order # 4134384" at bounding box center [228, 125] width 227 height 44
click at [342, 124] on h2 "Order # 4134384" at bounding box center [228, 125] width 227 height 44
drag, startPoint x: 319, startPoint y: 120, endPoint x: 207, endPoint y: 126, distance: 112.3
click at [207, 126] on h2 "Order # 4134384" at bounding box center [228, 125] width 227 height 44
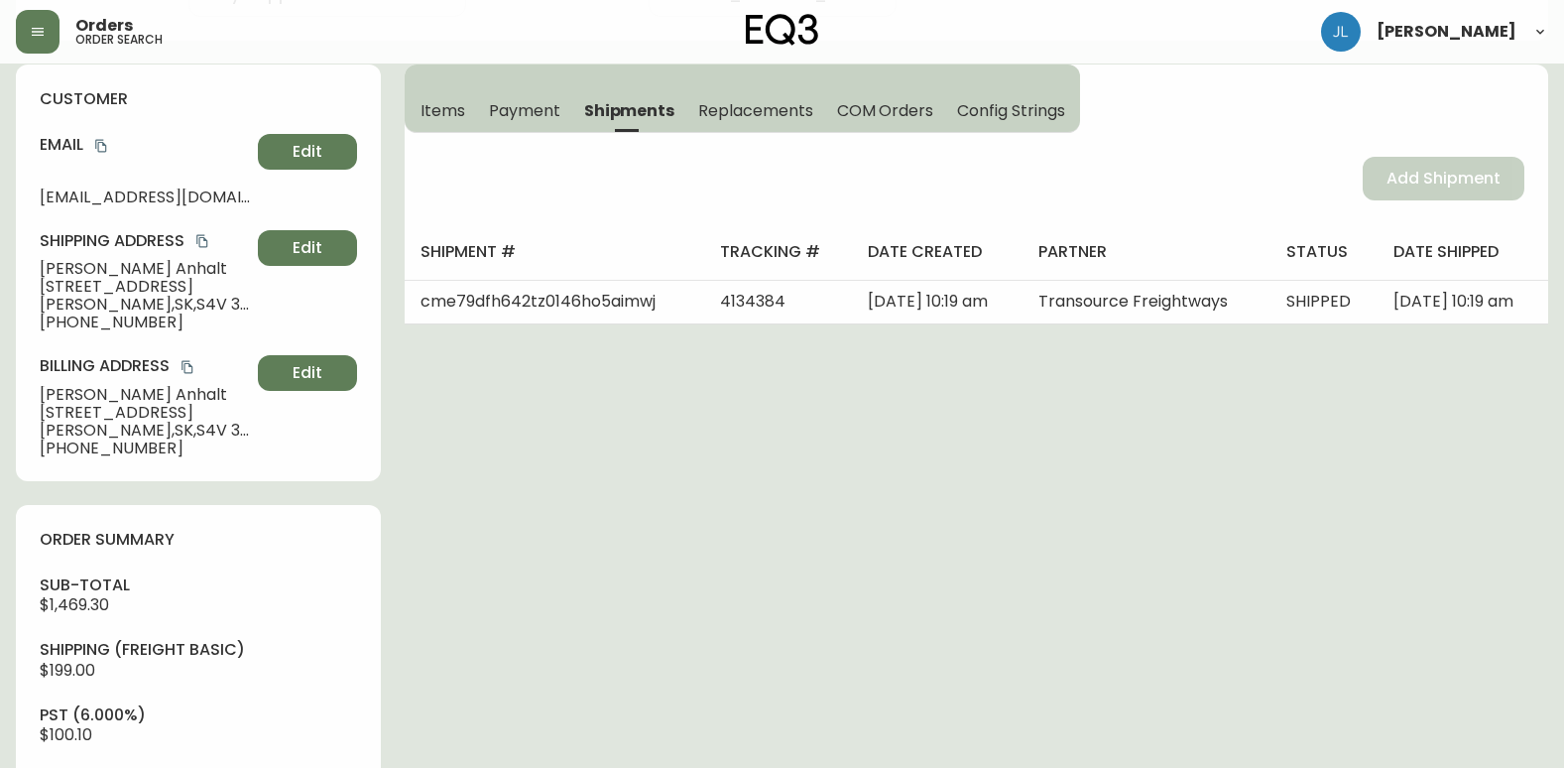
scroll to position [298, 0]
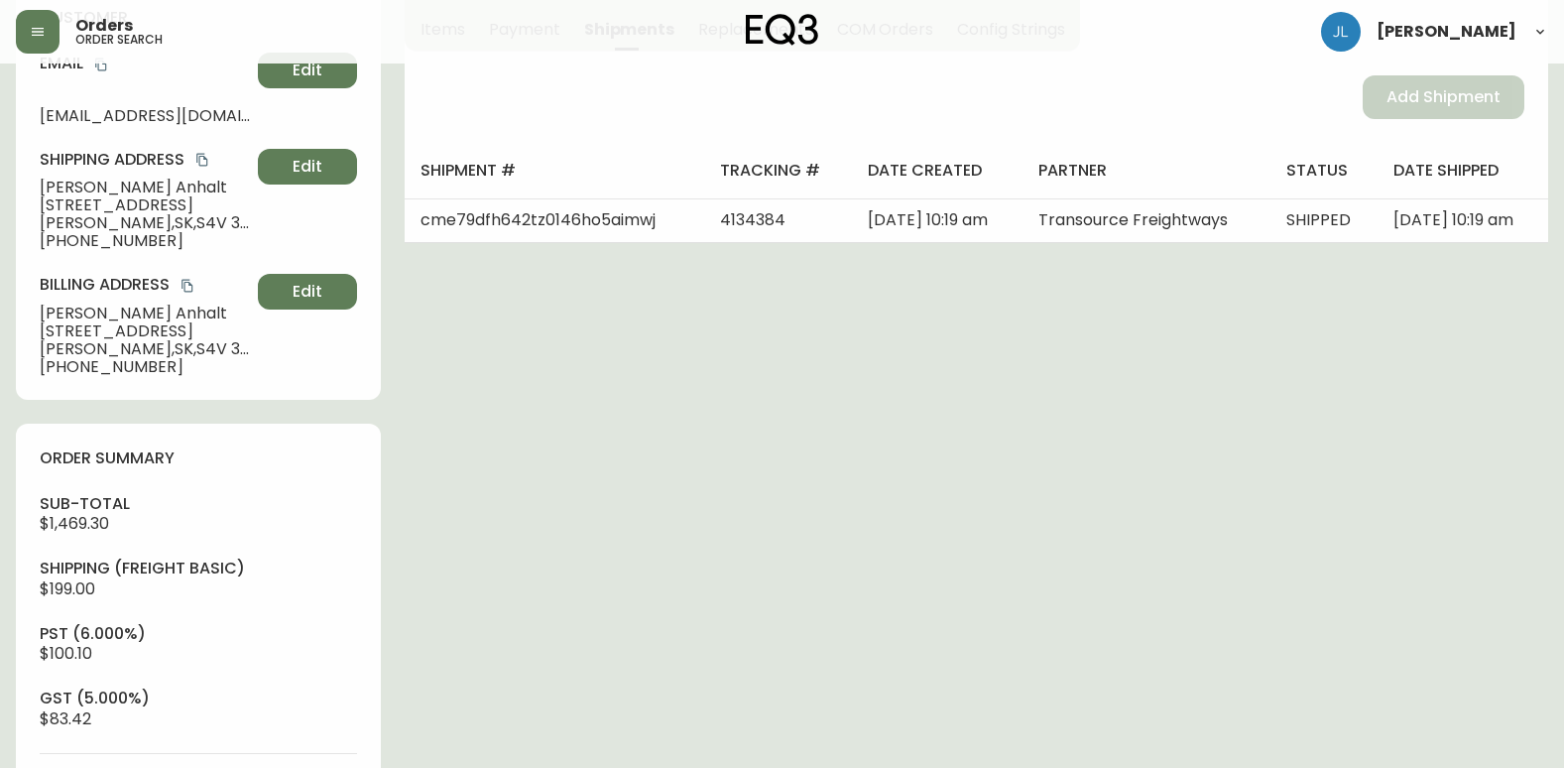
drag, startPoint x: 1137, startPoint y: 675, endPoint x: 974, endPoint y: 663, distance: 163.1
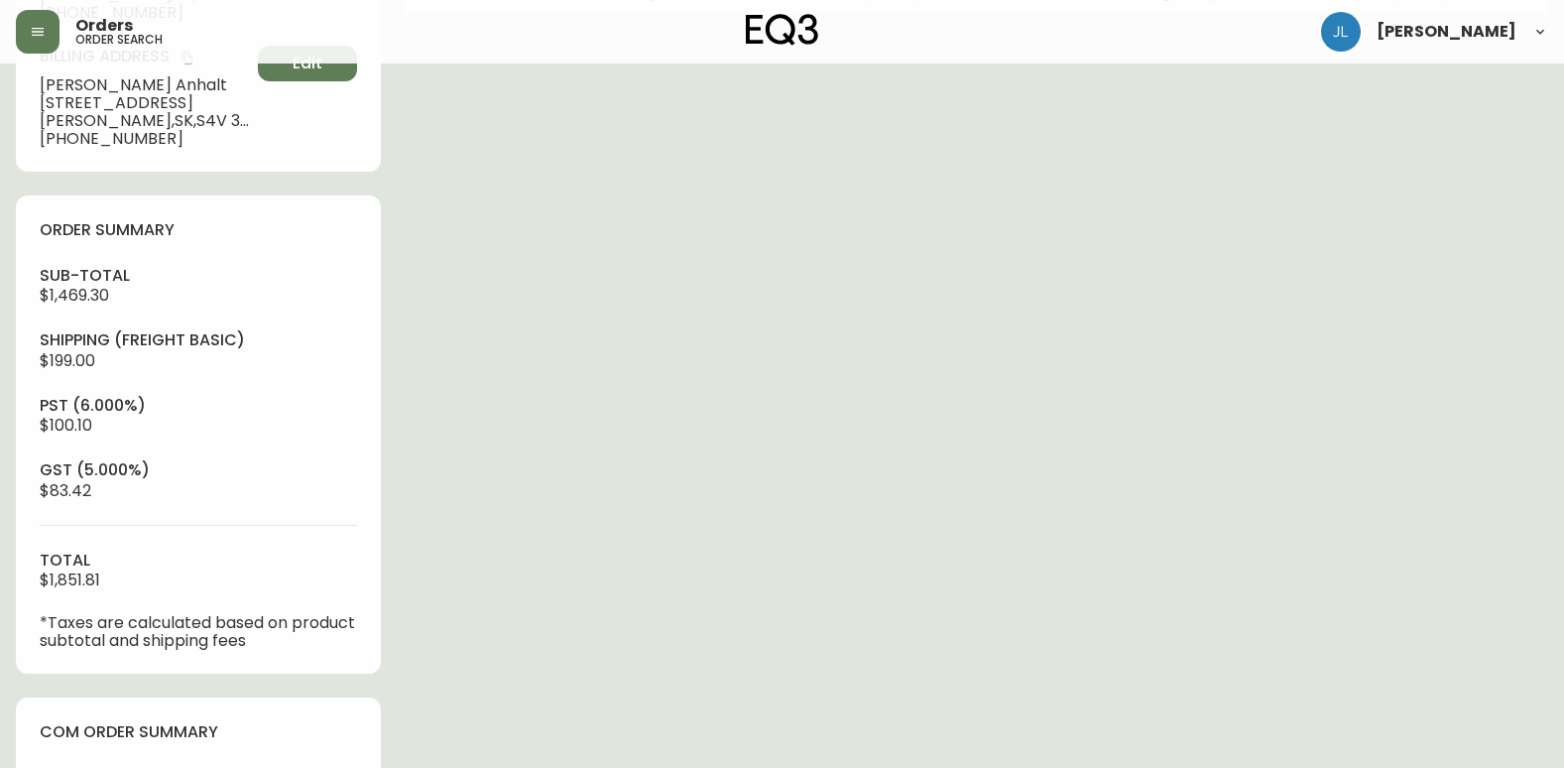
scroll to position [893, 0]
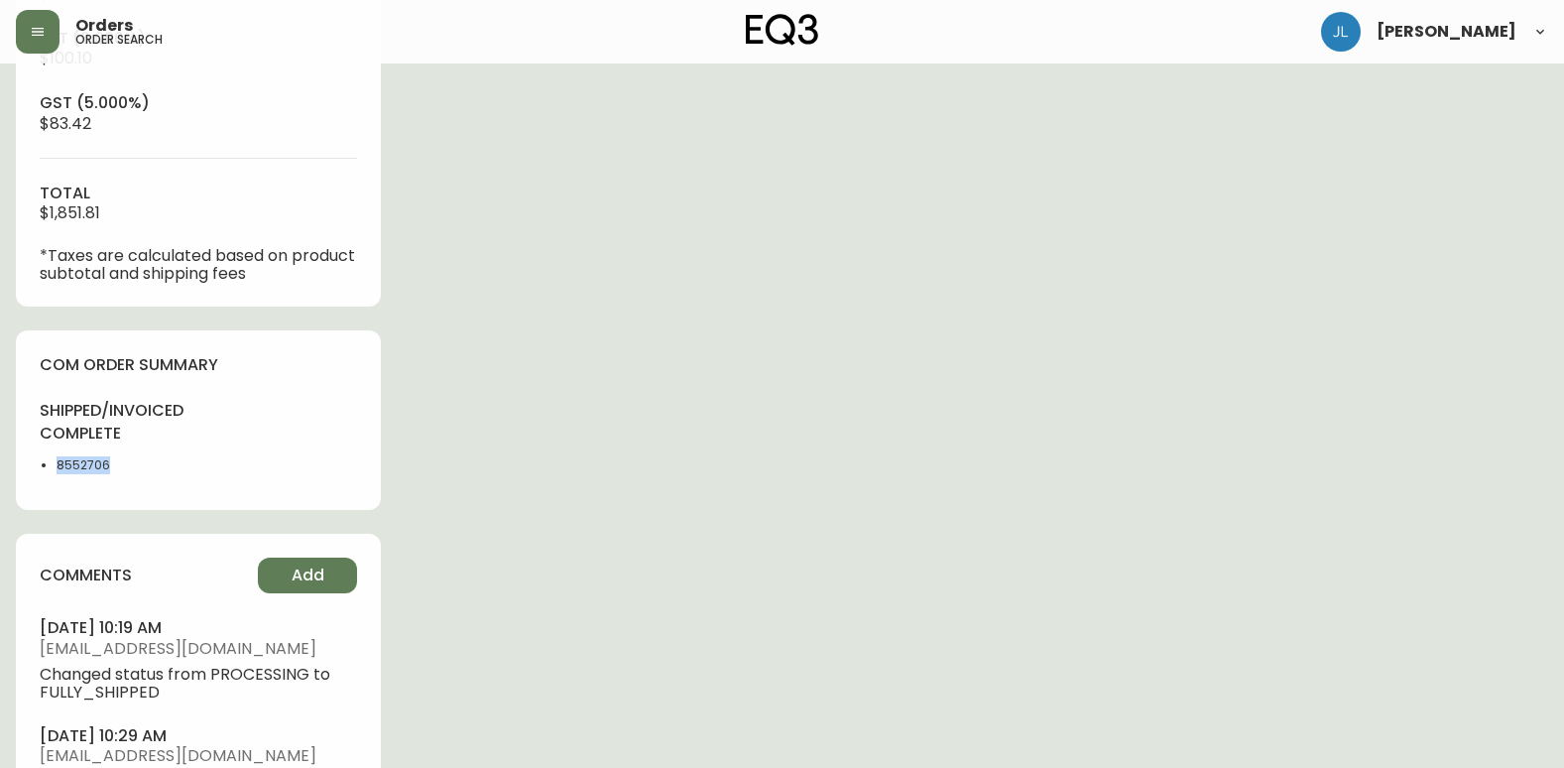
drag, startPoint x: 118, startPoint y: 471, endPoint x: 59, endPoint y: 469, distance: 59.6
click at [59, 469] on li "8552706" at bounding box center [122, 465] width 130 height 18
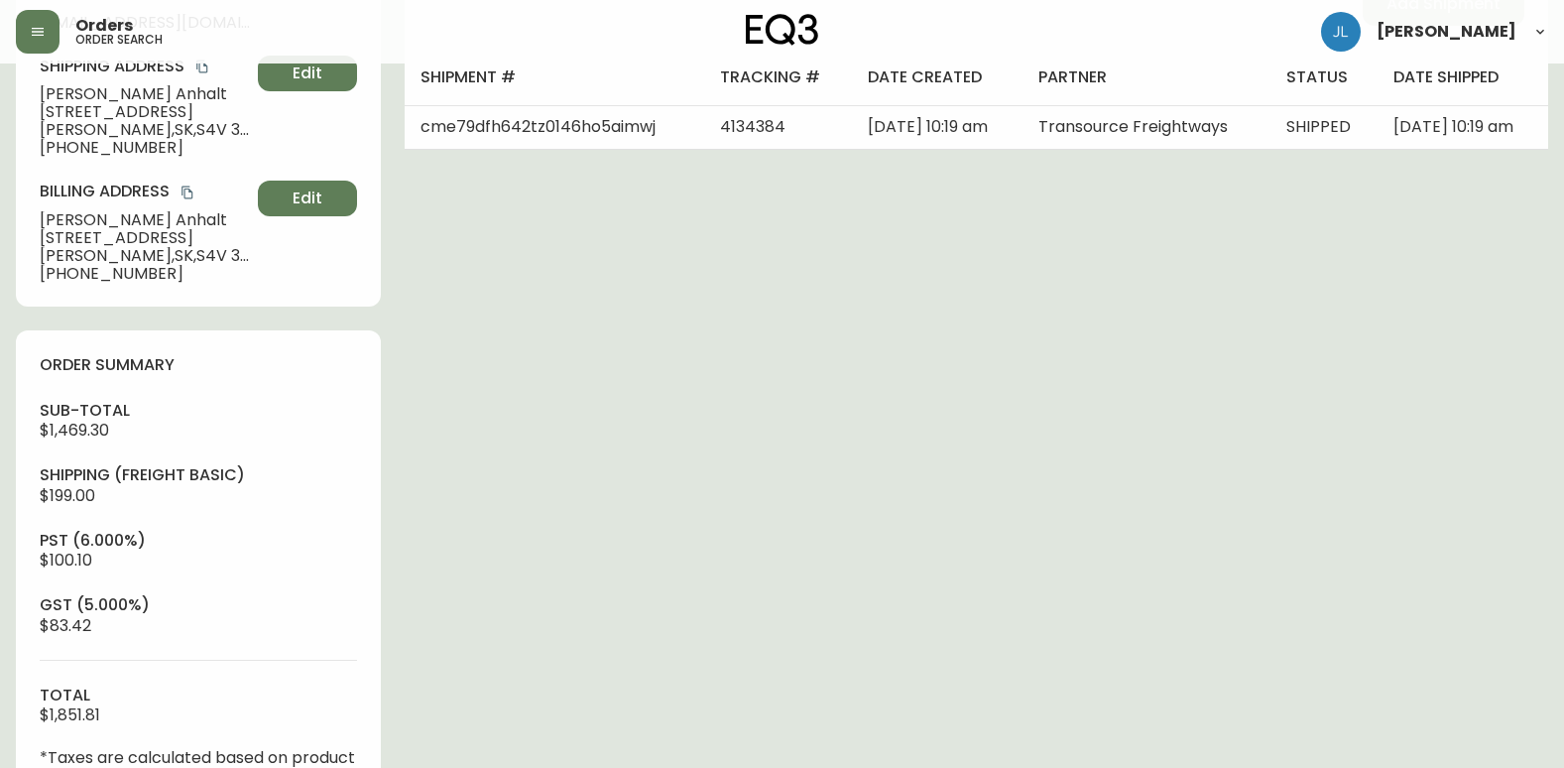
scroll to position [99, 0]
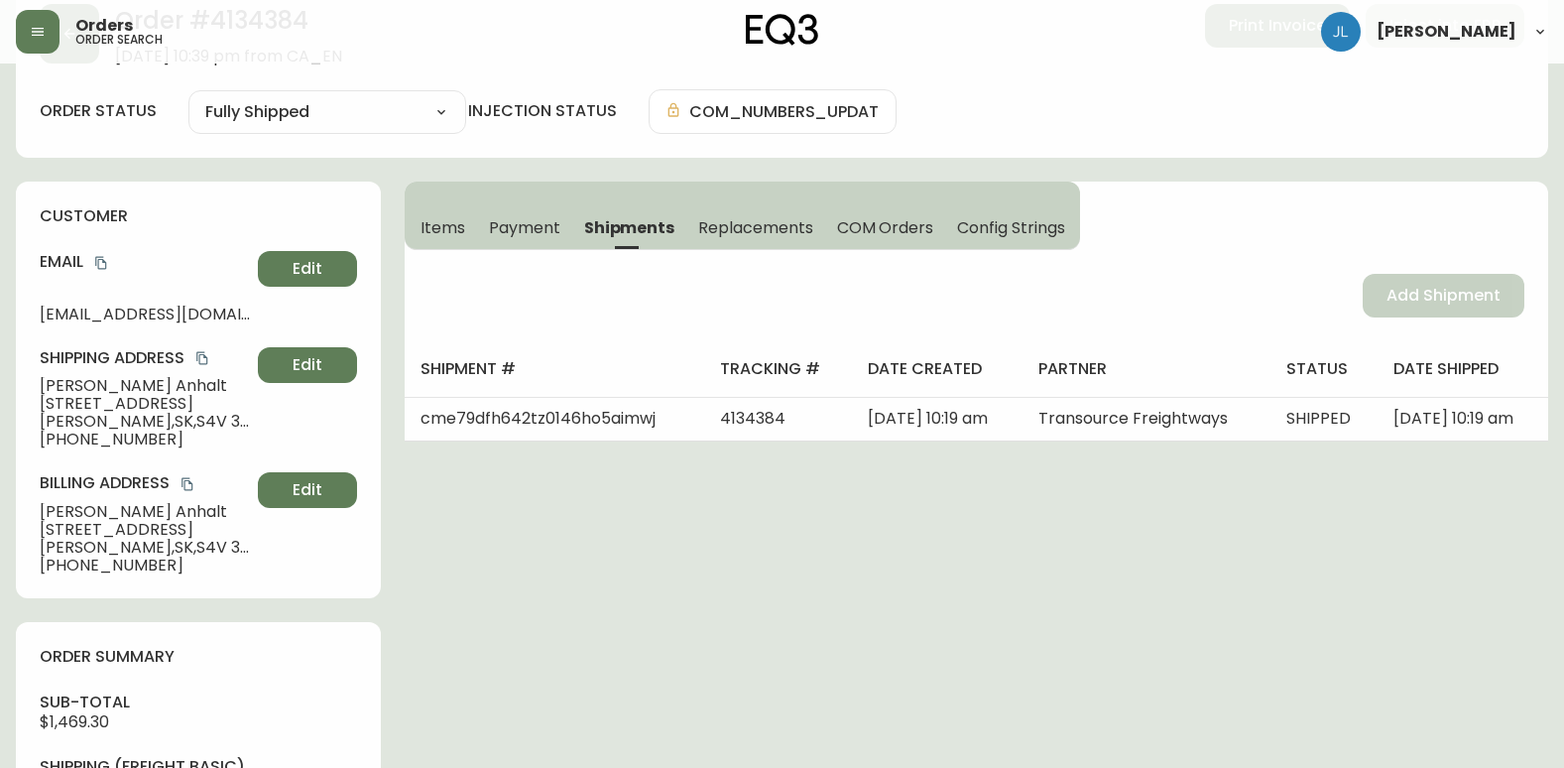
drag, startPoint x: 459, startPoint y: 221, endPoint x: 509, endPoint y: 221, distance: 49.6
click at [459, 221] on span "Items" at bounding box center [443, 227] width 45 height 21
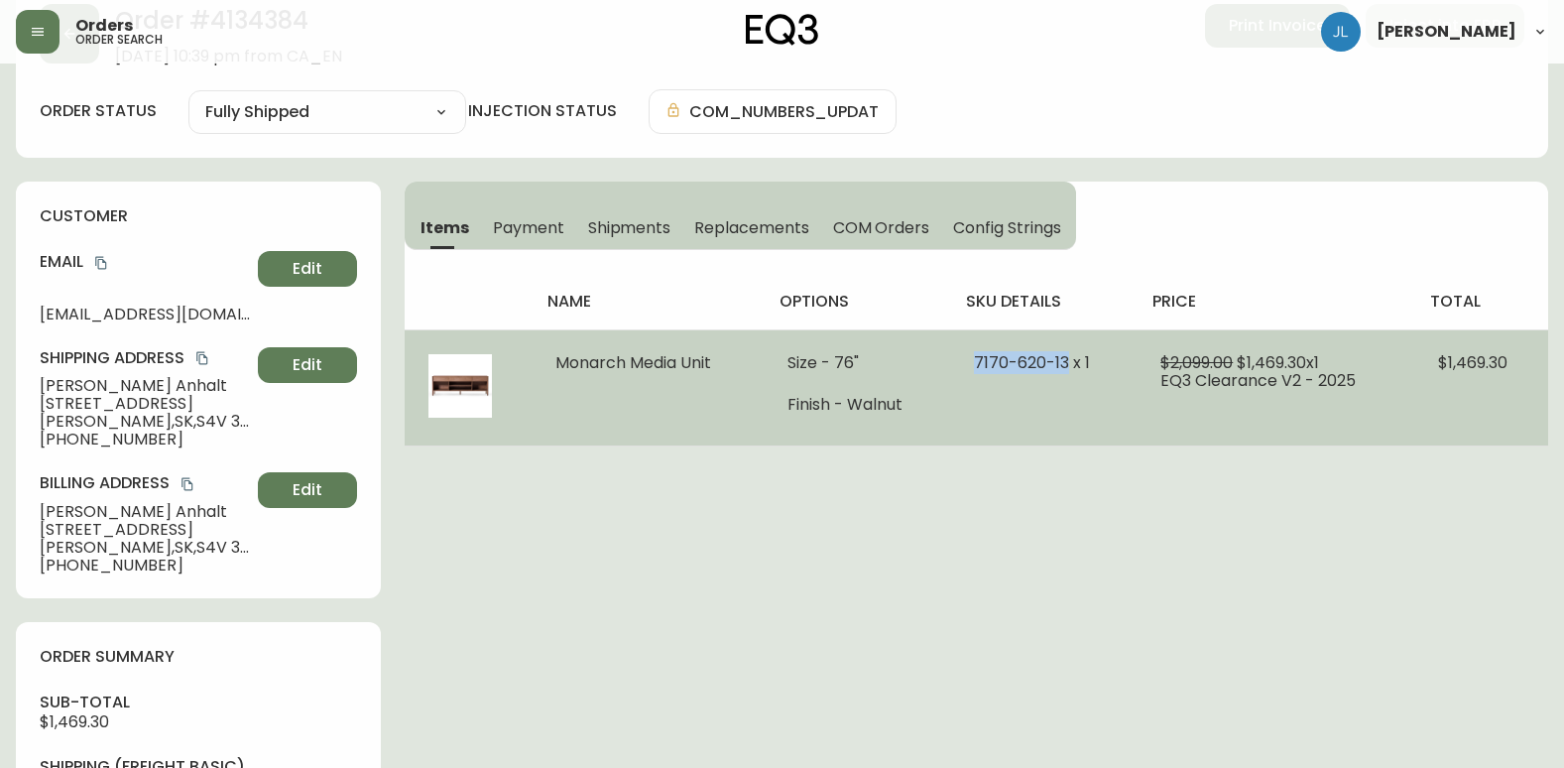
drag, startPoint x: 953, startPoint y: 355, endPoint x: 1070, endPoint y: 370, distance: 118.0
click at [1070, 370] on td "7170-620-13 x 1" at bounding box center [1043, 387] width 187 height 116
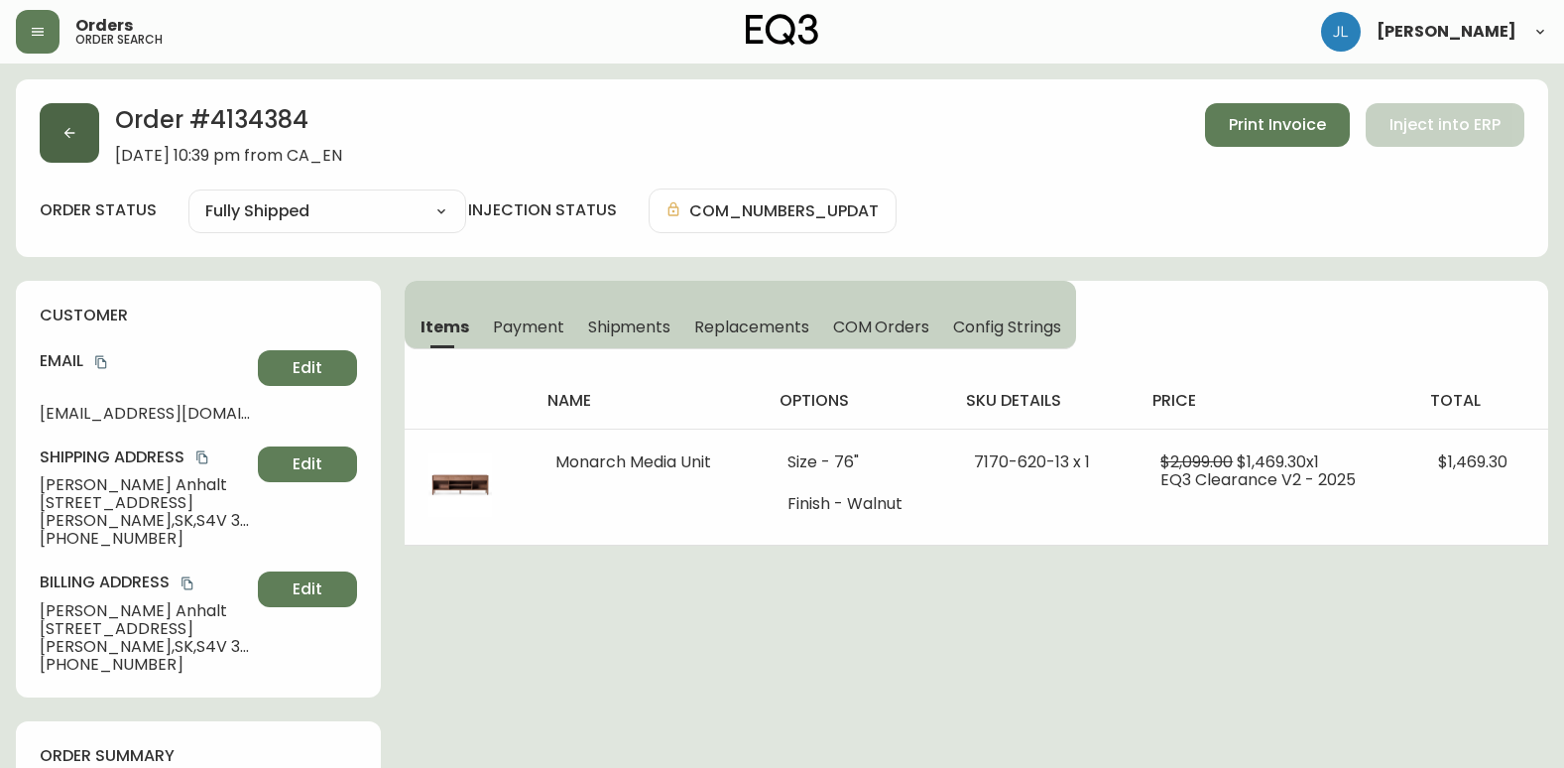
click at [60, 120] on button "button" at bounding box center [70, 133] width 60 height 60
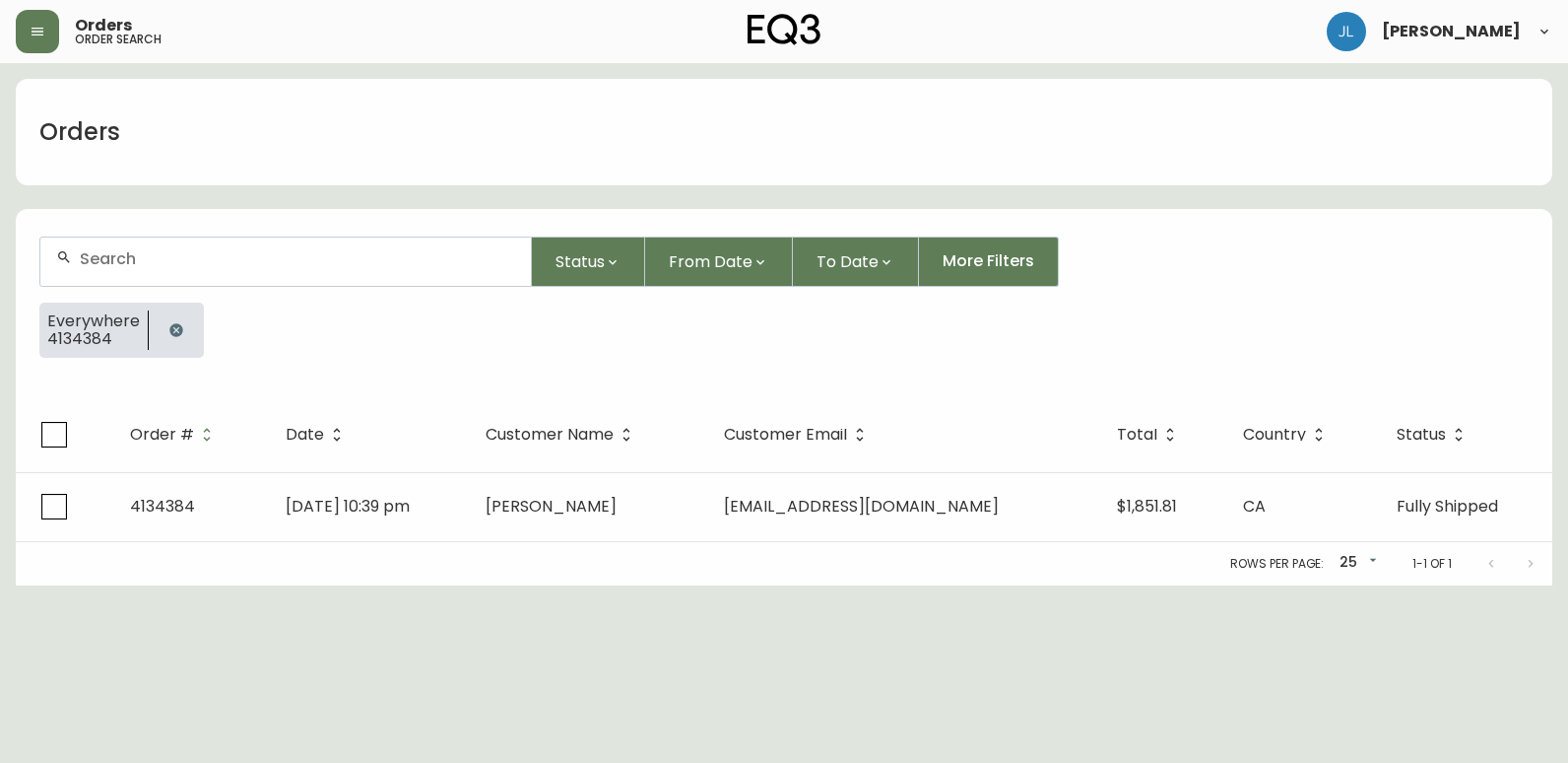
click at [172, 331] on icon "button" at bounding box center [176, 329] width 13 height 13
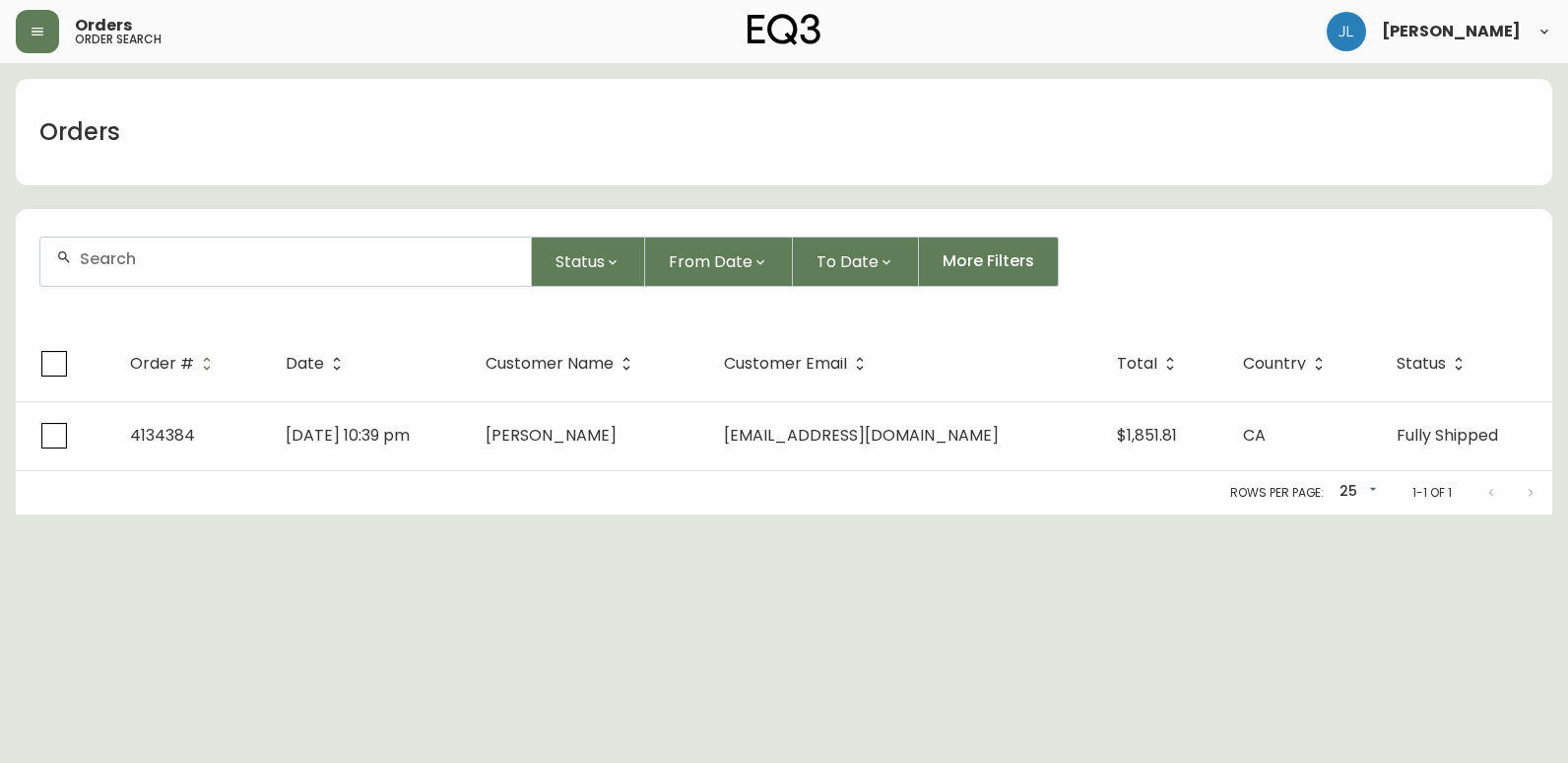
click at [181, 269] on div at bounding box center [286, 261] width 491 height 49
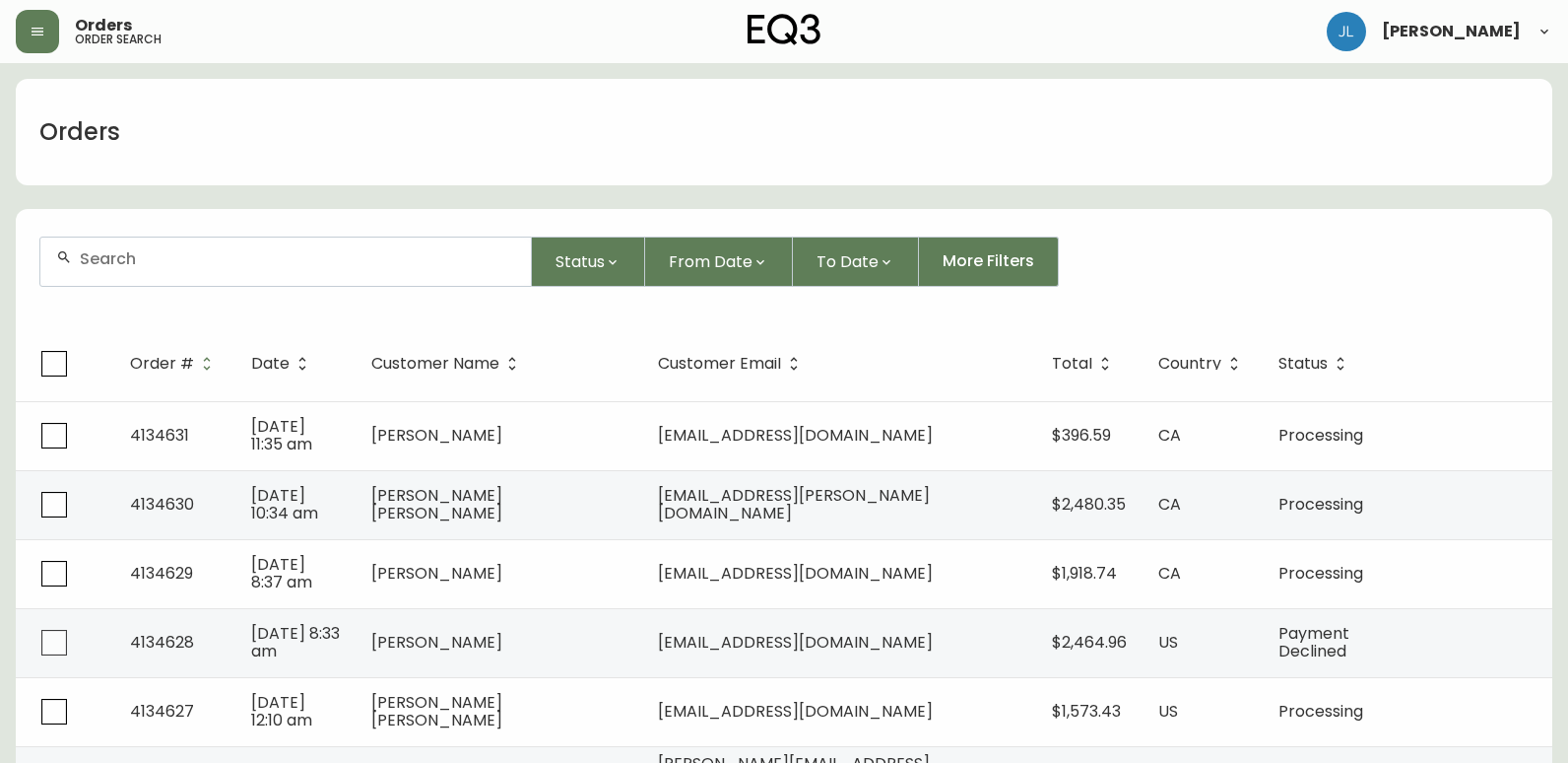
paste input "4132520"
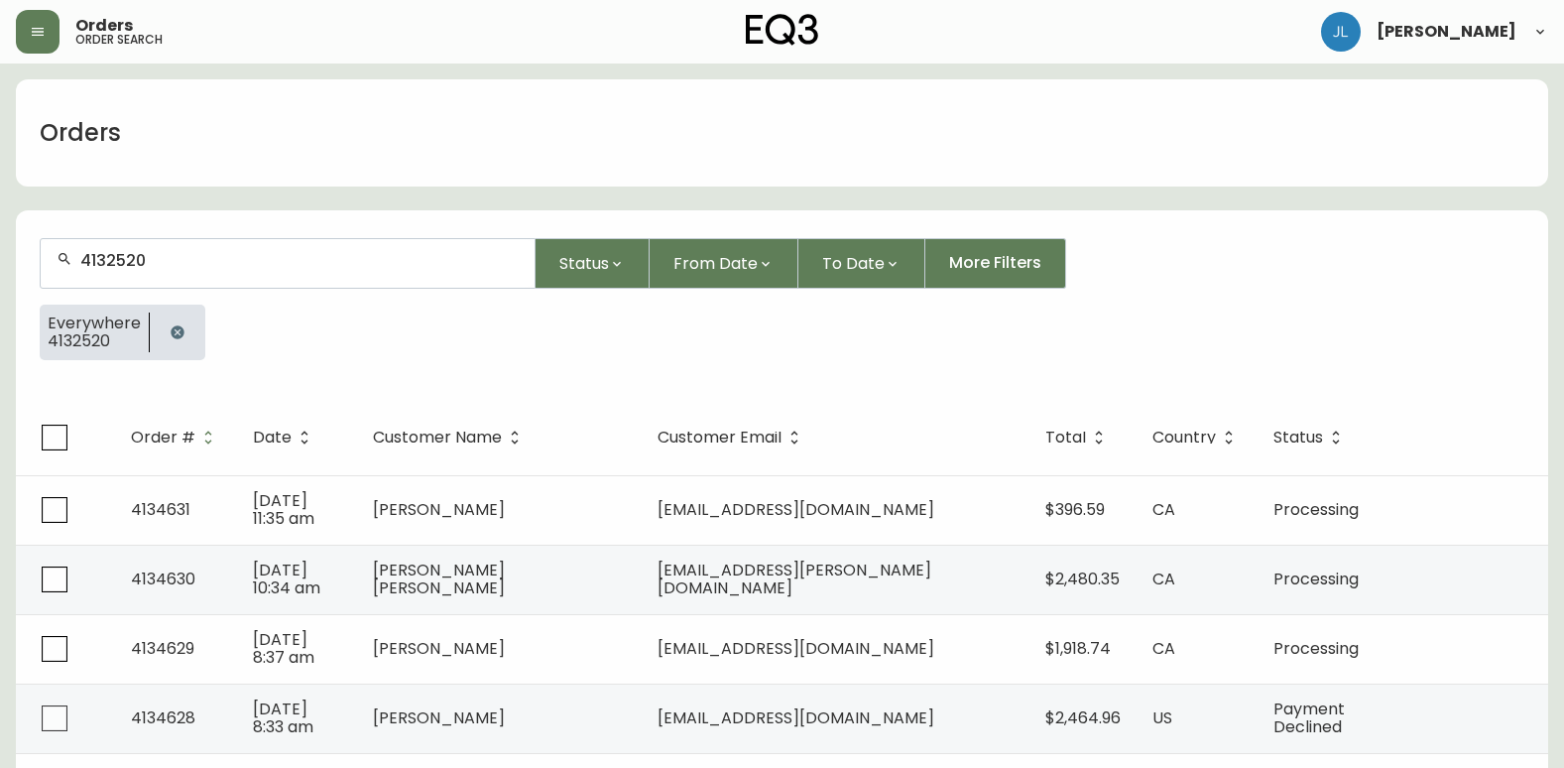
type input "4132520"
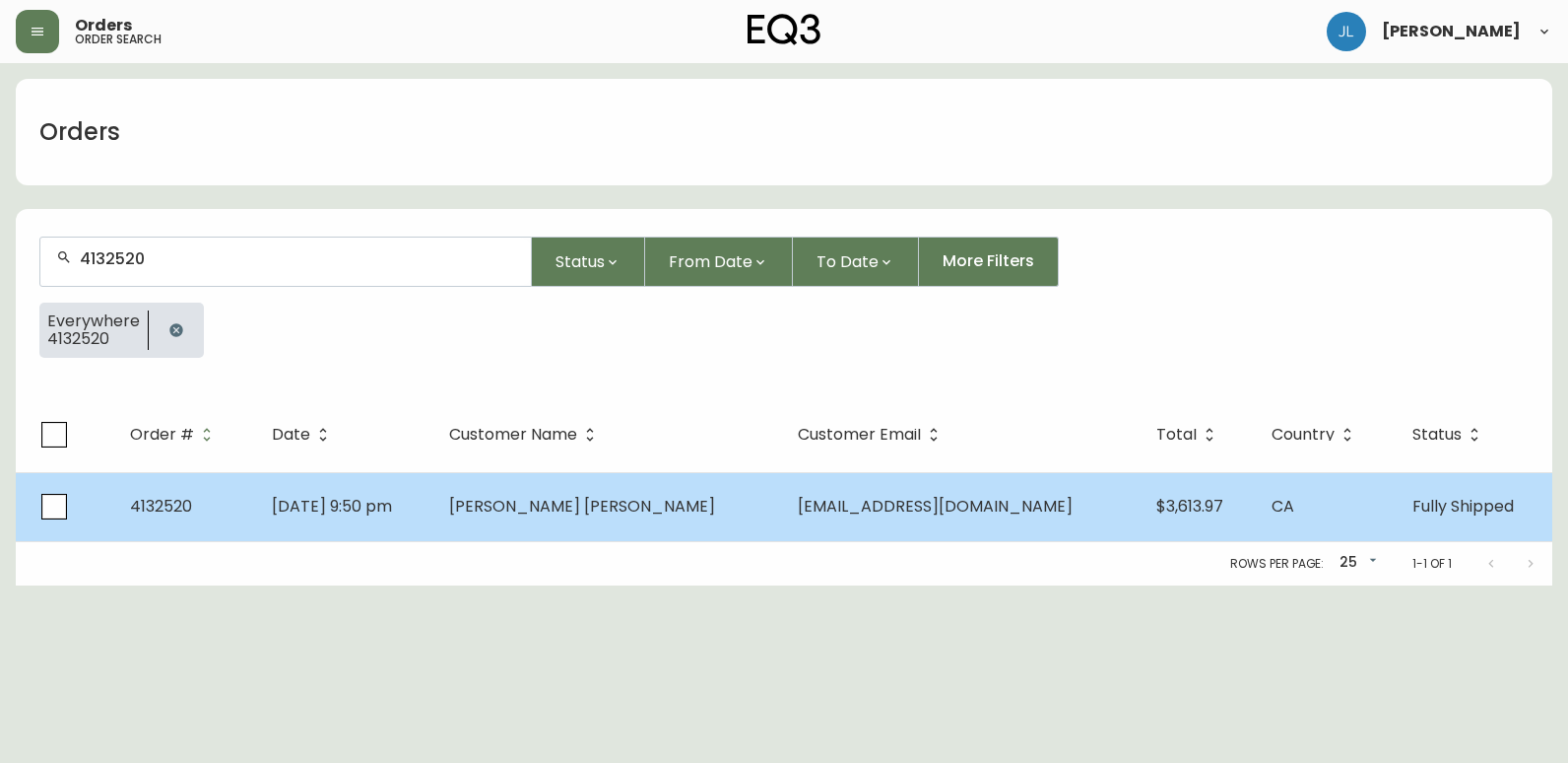
click at [433, 498] on td "[DATE] 9:50 pm" at bounding box center [345, 506] width 178 height 69
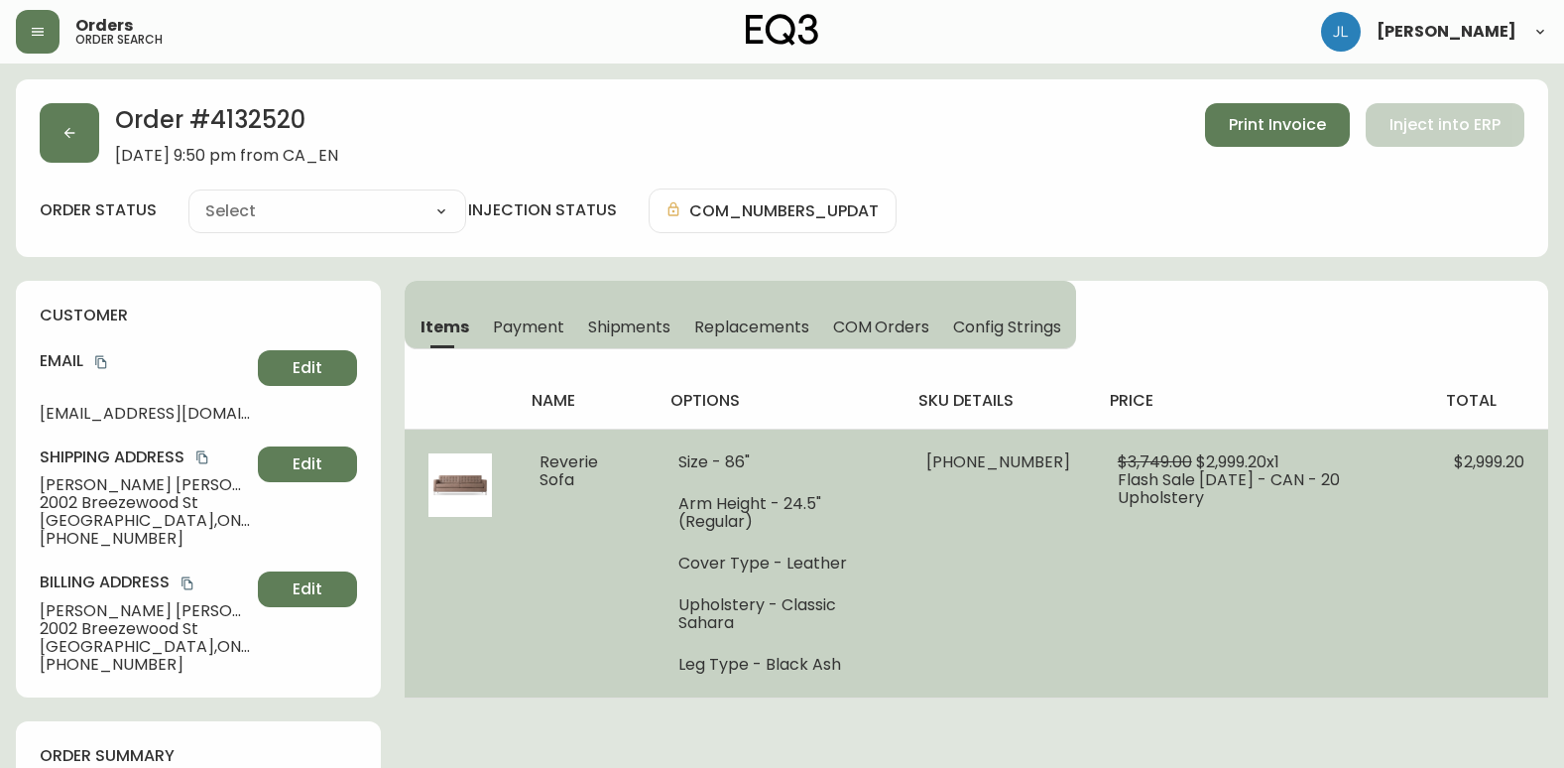
type input "Fully Shipped"
select select "FULLY_SHIPPED"
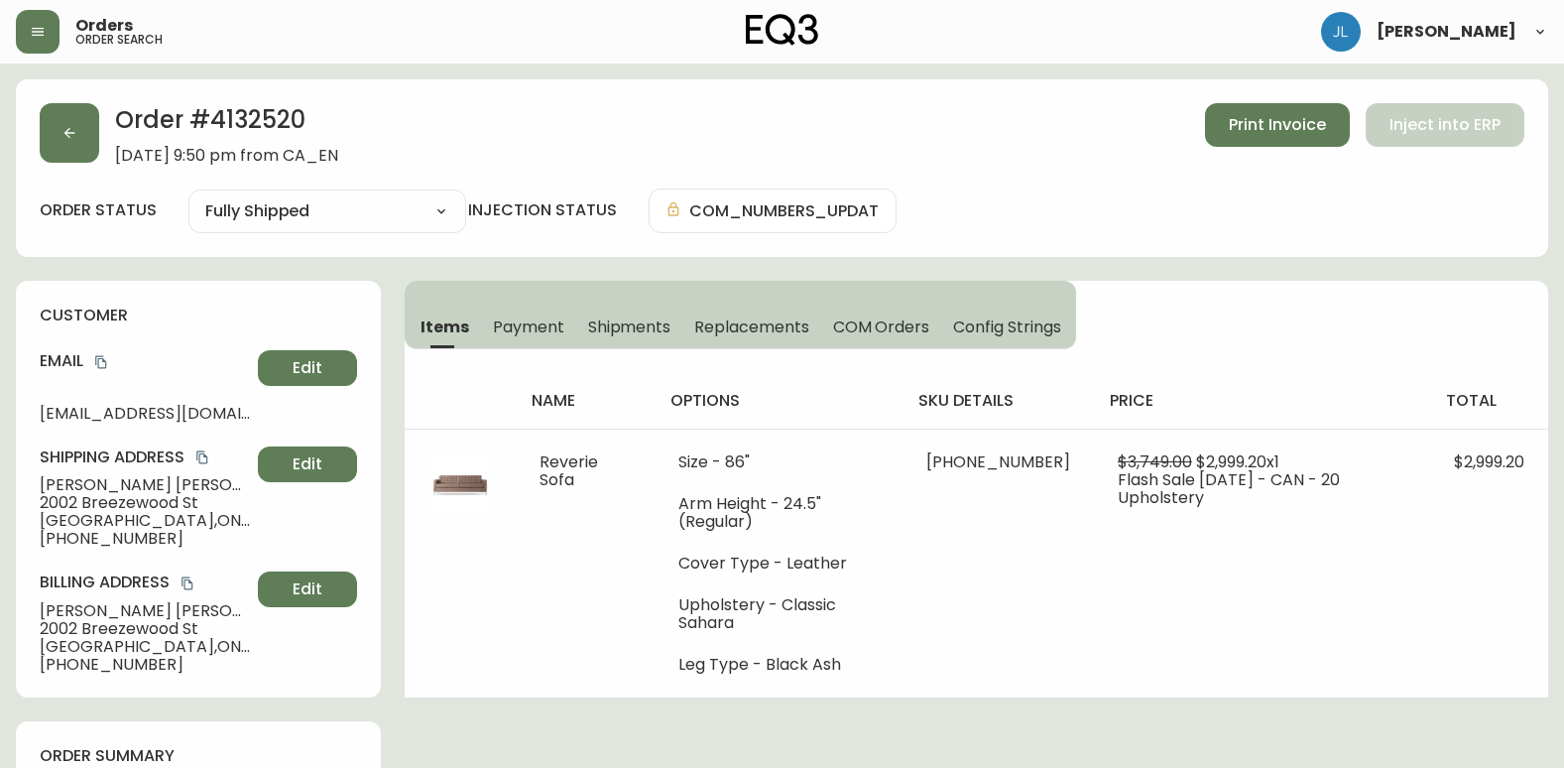
click at [620, 323] on span "Shipments" at bounding box center [629, 326] width 83 height 21
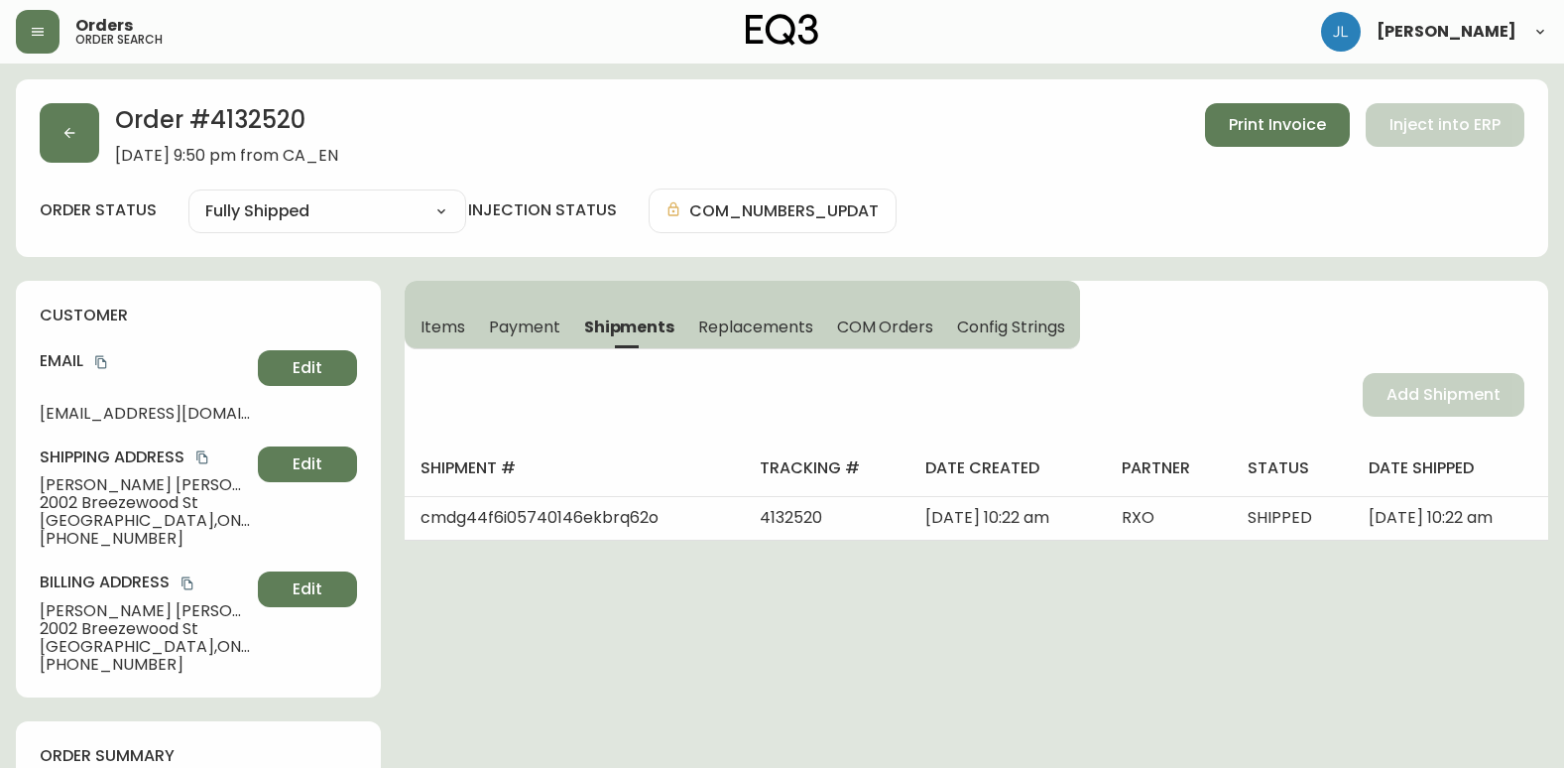
click at [446, 327] on span "Items" at bounding box center [443, 326] width 45 height 21
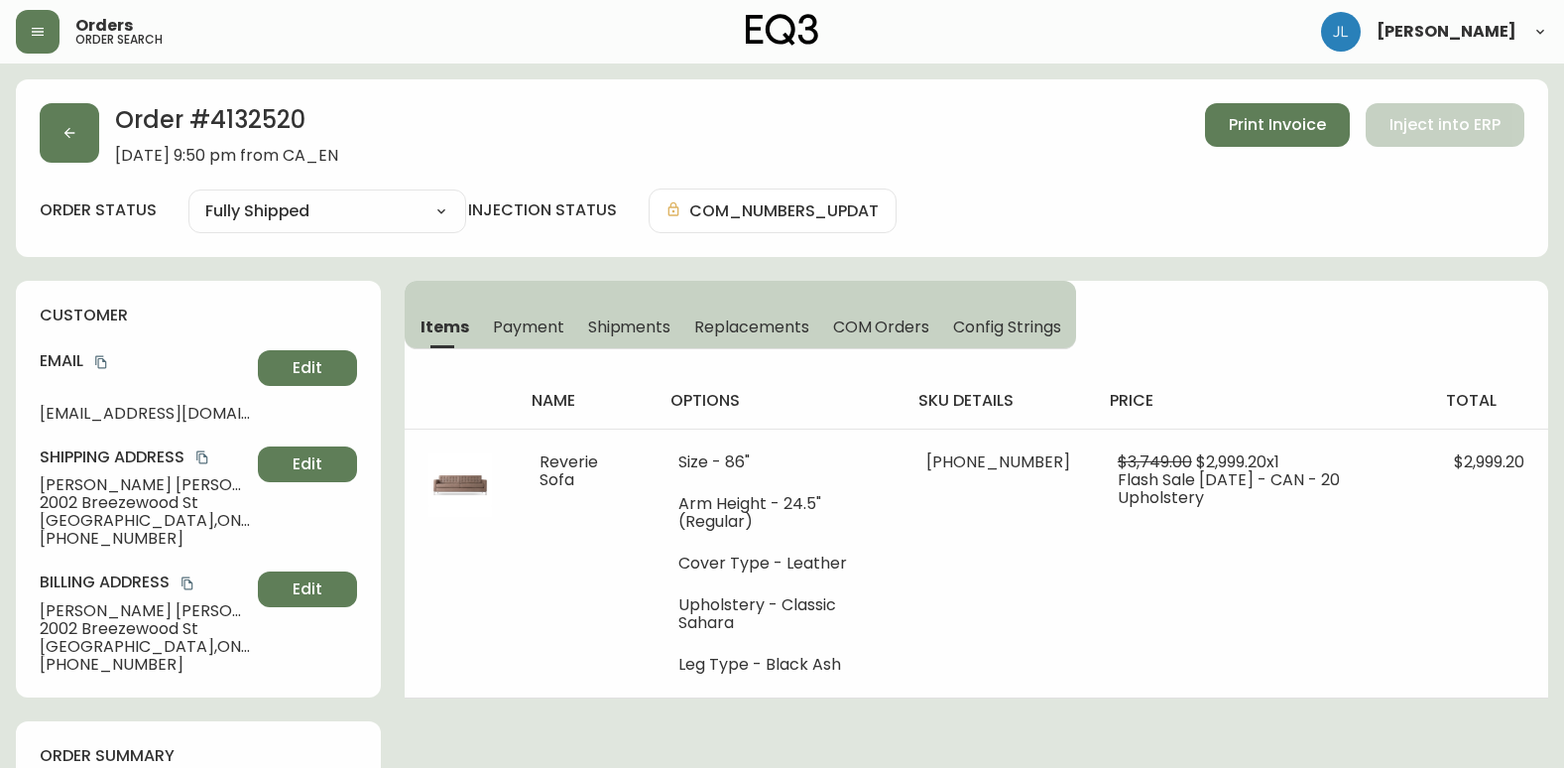
drag, startPoint x: 135, startPoint y: 305, endPoint x: 149, endPoint y: 310, distance: 14.7
click at [135, 305] on h4 "customer" at bounding box center [198, 316] width 317 height 22
click at [1389, 283] on div "Items Payment Shipments Replacements COM Orders Config Strings name options sku…" at bounding box center [977, 490] width 1144 height 418
drag, startPoint x: 41, startPoint y: 498, endPoint x: 199, endPoint y: 504, distance: 158.8
click at [199, 504] on span "2002 Breezewood St" at bounding box center [145, 503] width 210 height 18
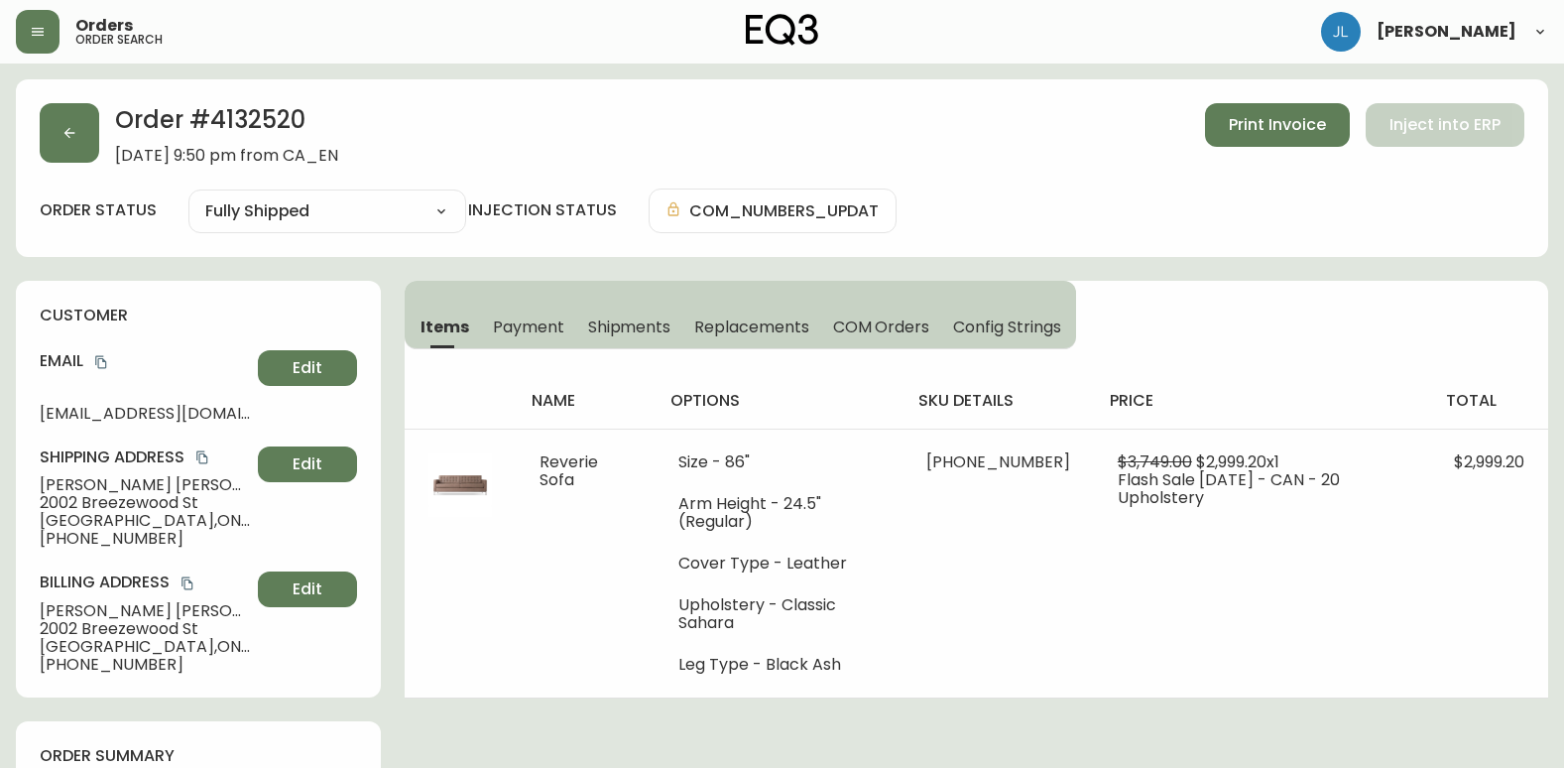
drag, startPoint x: 135, startPoint y: 521, endPoint x: 198, endPoint y: 521, distance: 63.5
click at [198, 521] on span "[GEOGRAPHIC_DATA] , [GEOGRAPHIC_DATA] , K4A 4S6 , [GEOGRAPHIC_DATA]" at bounding box center [145, 521] width 210 height 18
drag, startPoint x: 209, startPoint y: 113, endPoint x: 311, endPoint y: 113, distance: 102.2
click at [311, 113] on h2 "Order # 4132520" at bounding box center [226, 125] width 223 height 44
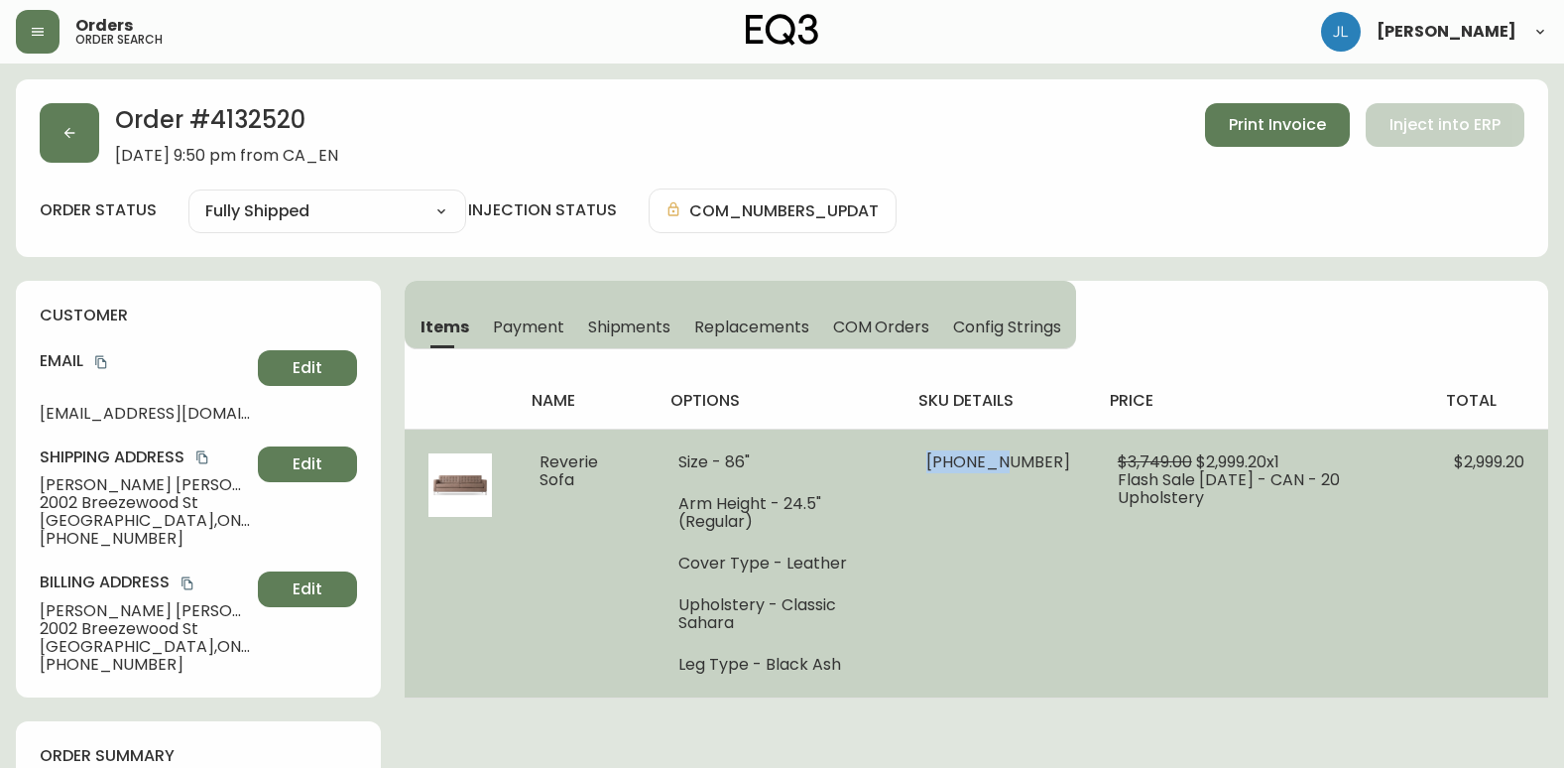
drag, startPoint x: 935, startPoint y: 456, endPoint x: 1013, endPoint y: 453, distance: 77.4
click at [1013, 453] on td "[PHONE_NUMBER]" at bounding box center [998, 563] width 191 height 269
drag, startPoint x: 1021, startPoint y: 598, endPoint x: 1039, endPoint y: 598, distance: 17.9
click at [1024, 598] on td "[PHONE_NUMBER]" at bounding box center [998, 563] width 191 height 269
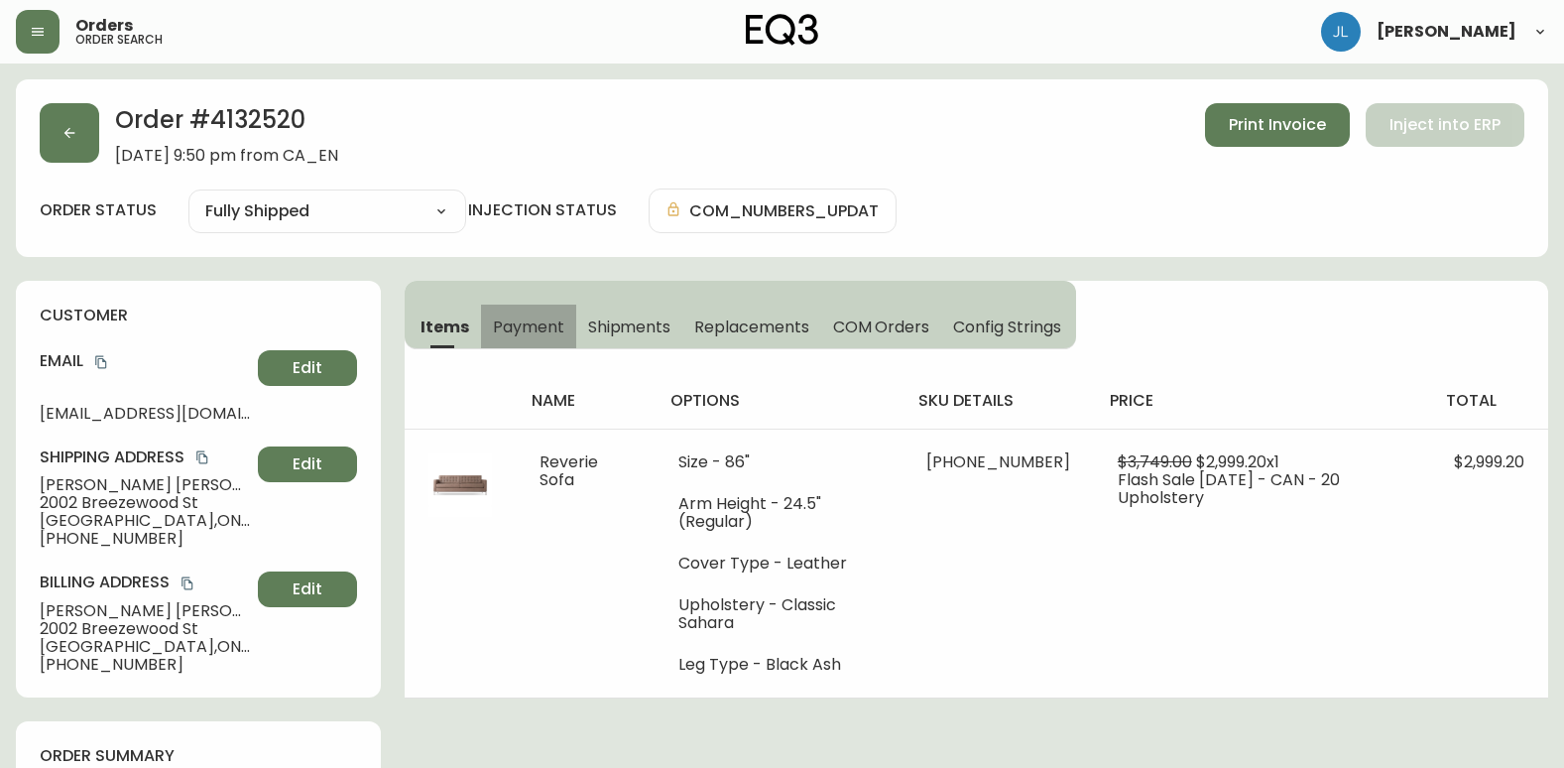
click at [540, 331] on span "Payment" at bounding box center [528, 326] width 71 height 21
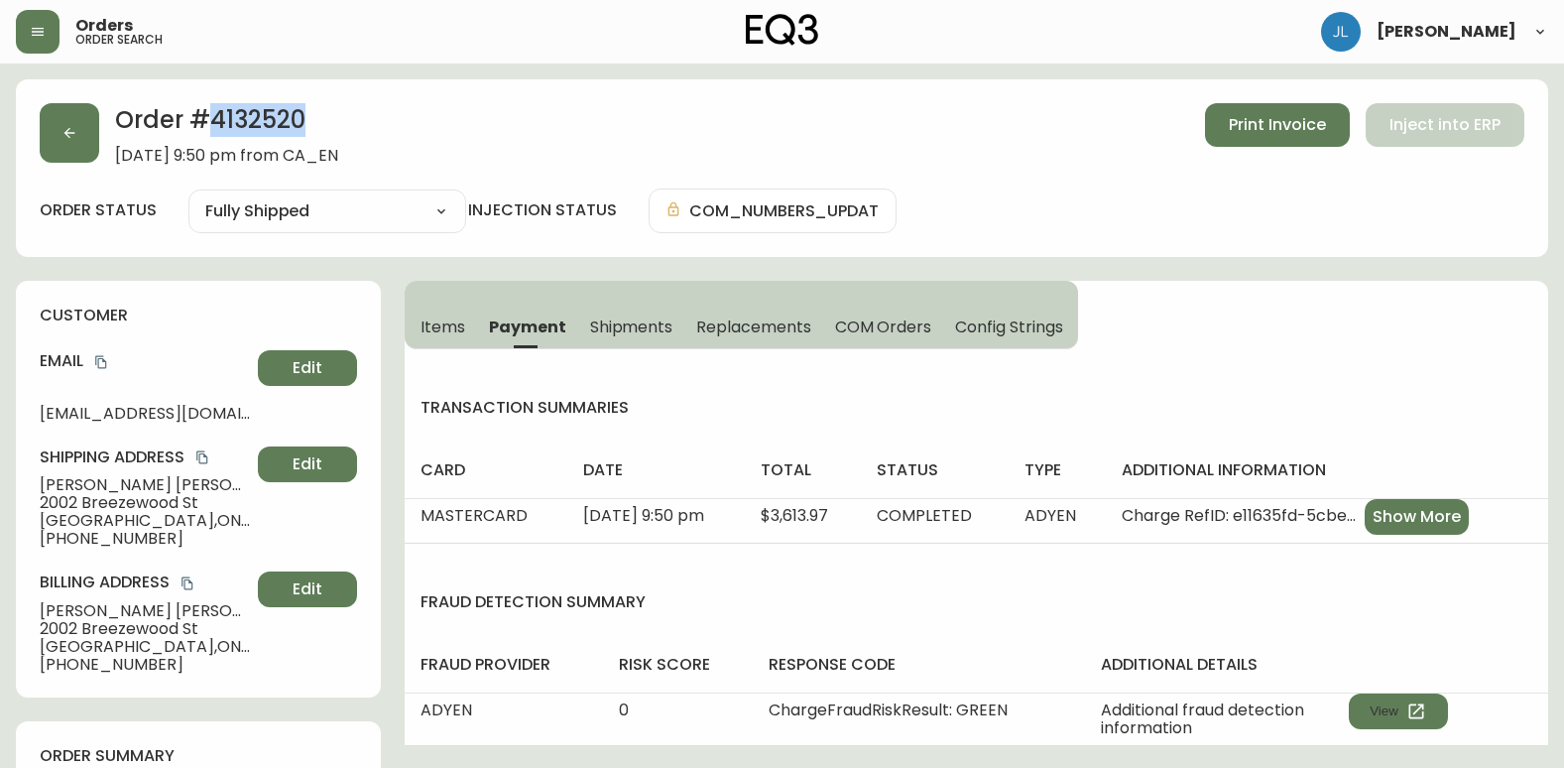
drag, startPoint x: 305, startPoint y: 125, endPoint x: 216, endPoint y: 129, distance: 88.4
click at [216, 129] on h2 "Order # 4132520" at bounding box center [226, 125] width 223 height 44
drag, startPoint x: 162, startPoint y: 544, endPoint x: 13, endPoint y: 505, distance: 153.7
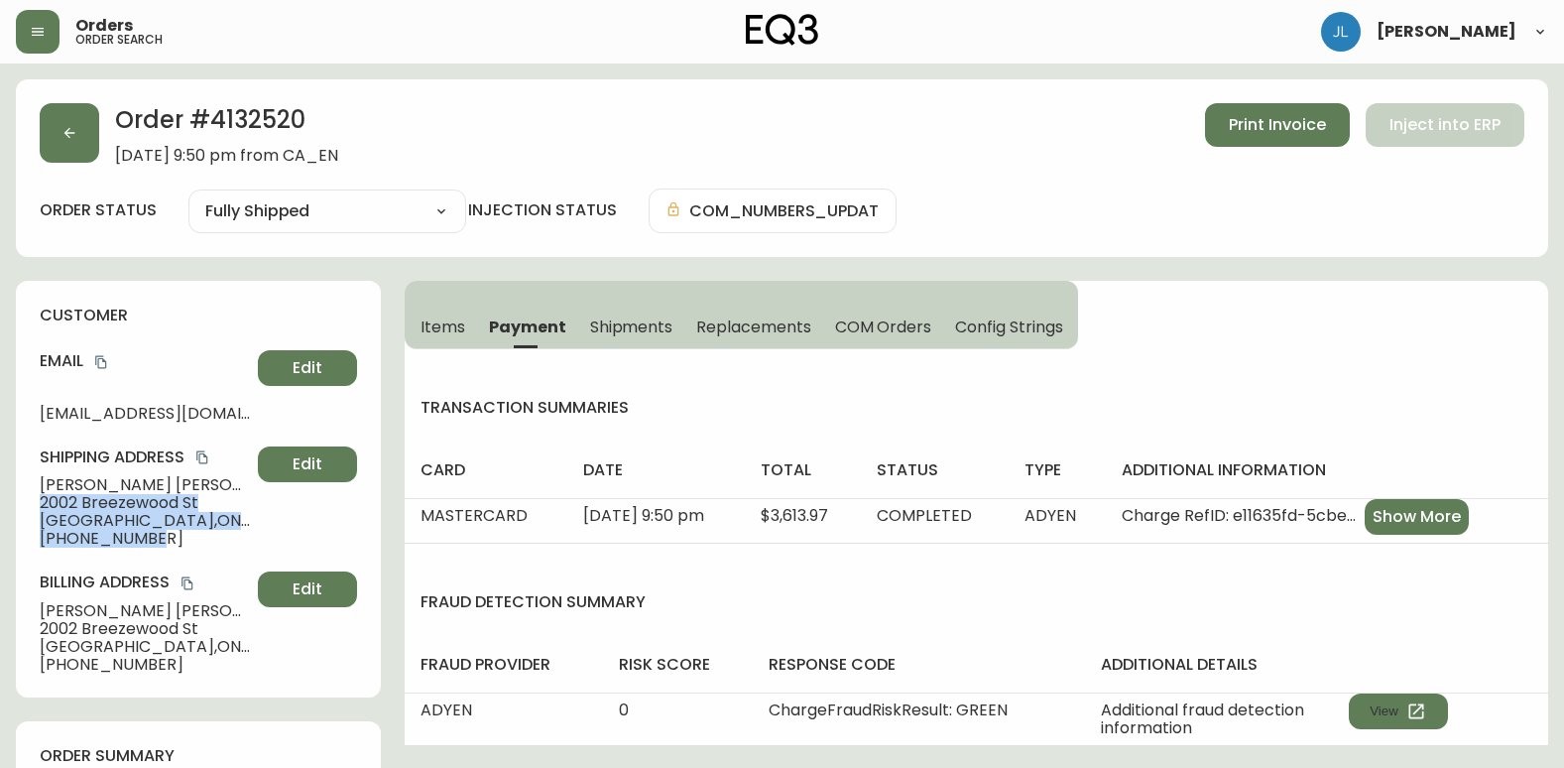
click at [424, 330] on span "Items" at bounding box center [443, 326] width 45 height 21
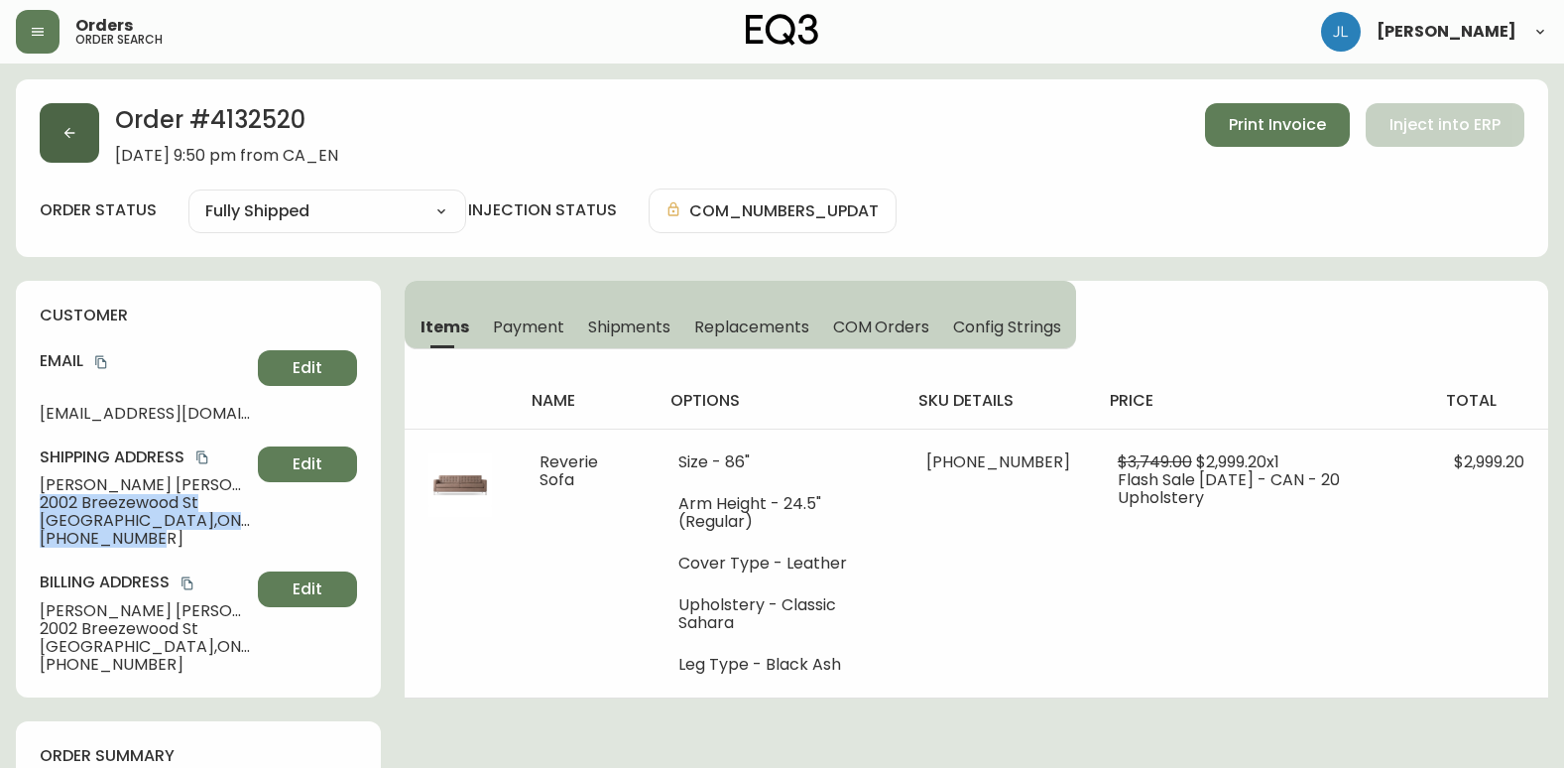
click at [72, 122] on button "button" at bounding box center [70, 133] width 60 height 60
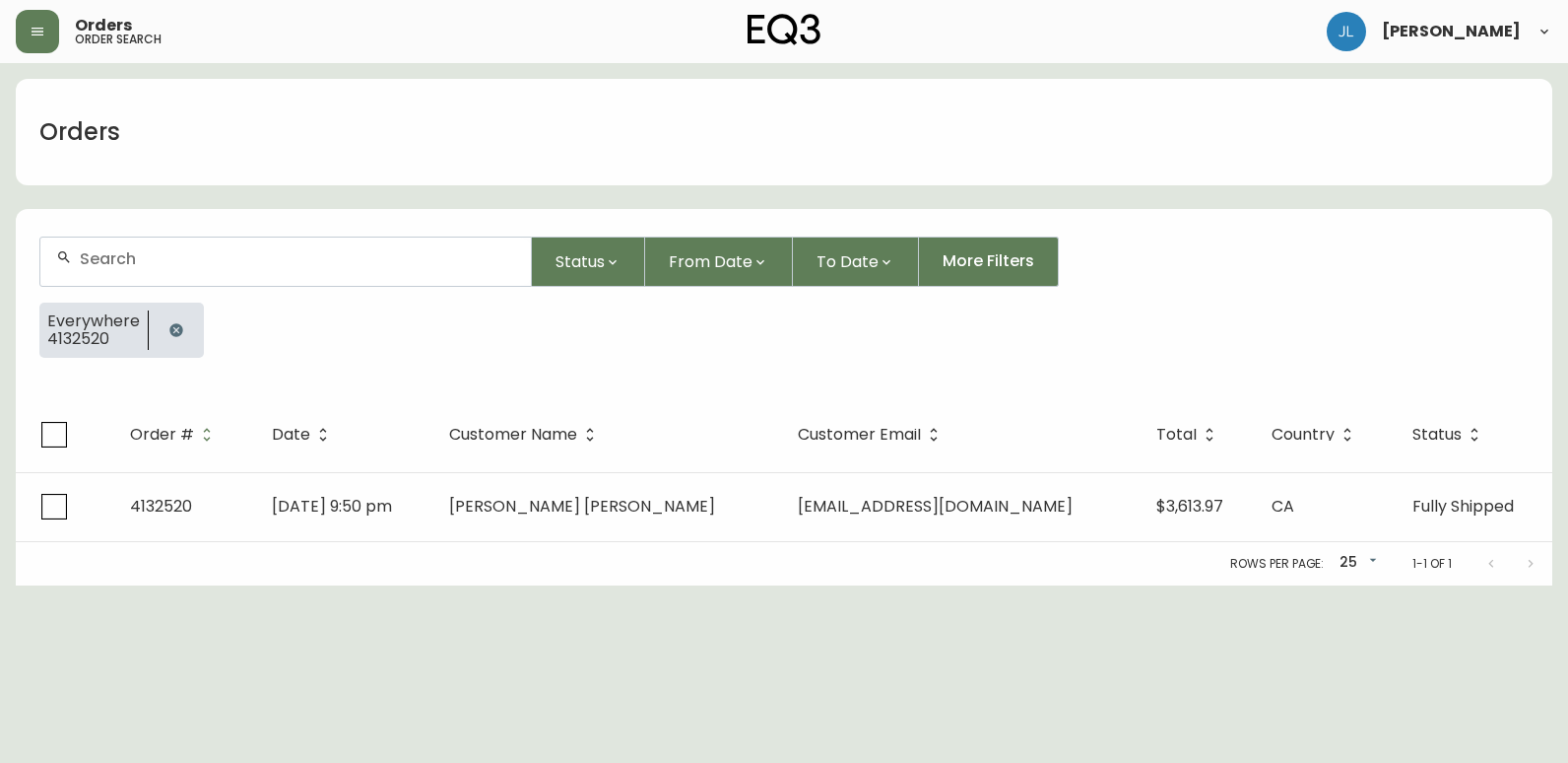
drag, startPoint x: 176, startPoint y: 330, endPoint x: 191, endPoint y: 314, distance: 21.9
click at [176, 328] on icon "button" at bounding box center [177, 330] width 16 height 16
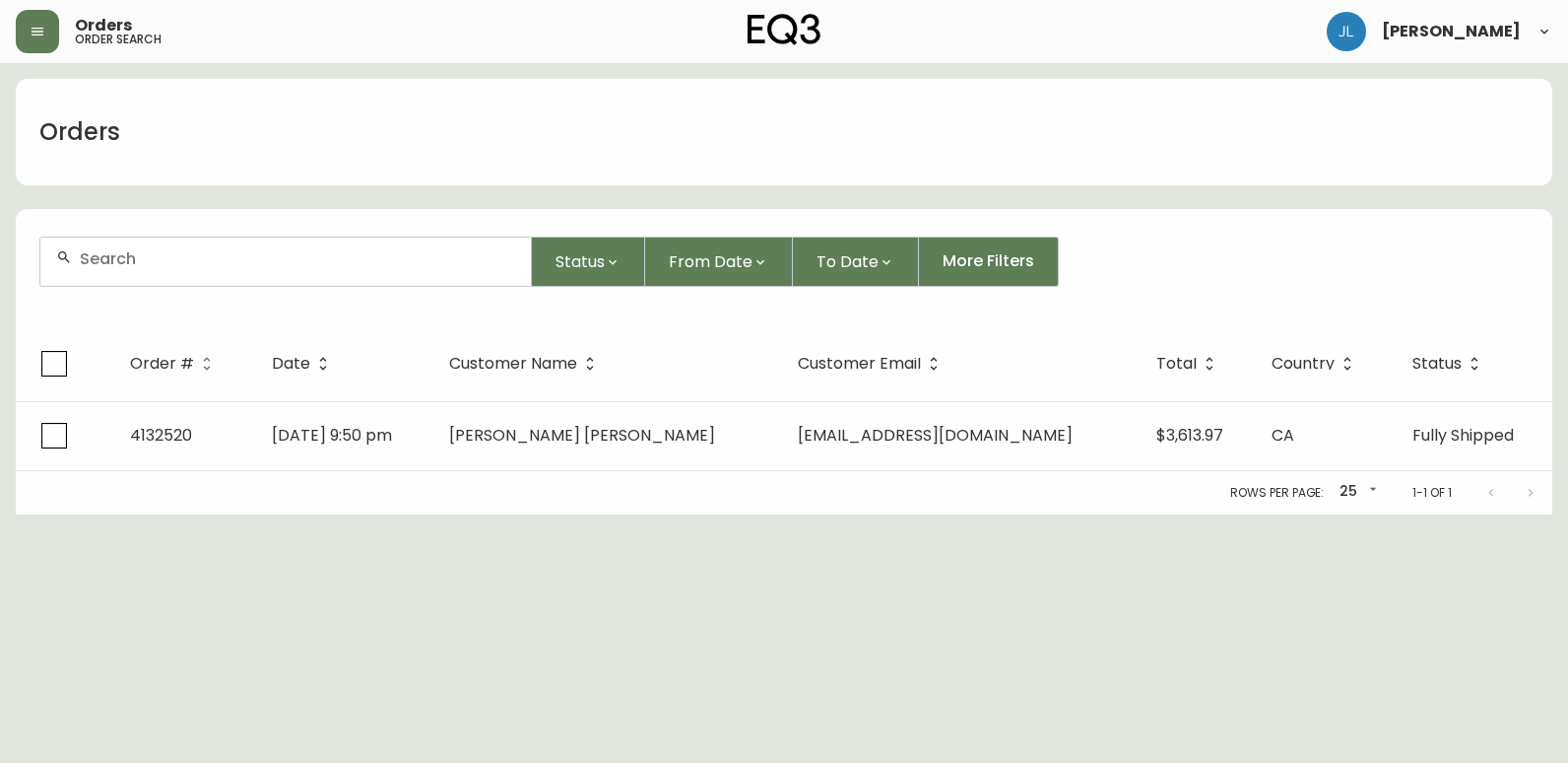
click at [212, 275] on div at bounding box center [286, 261] width 491 height 49
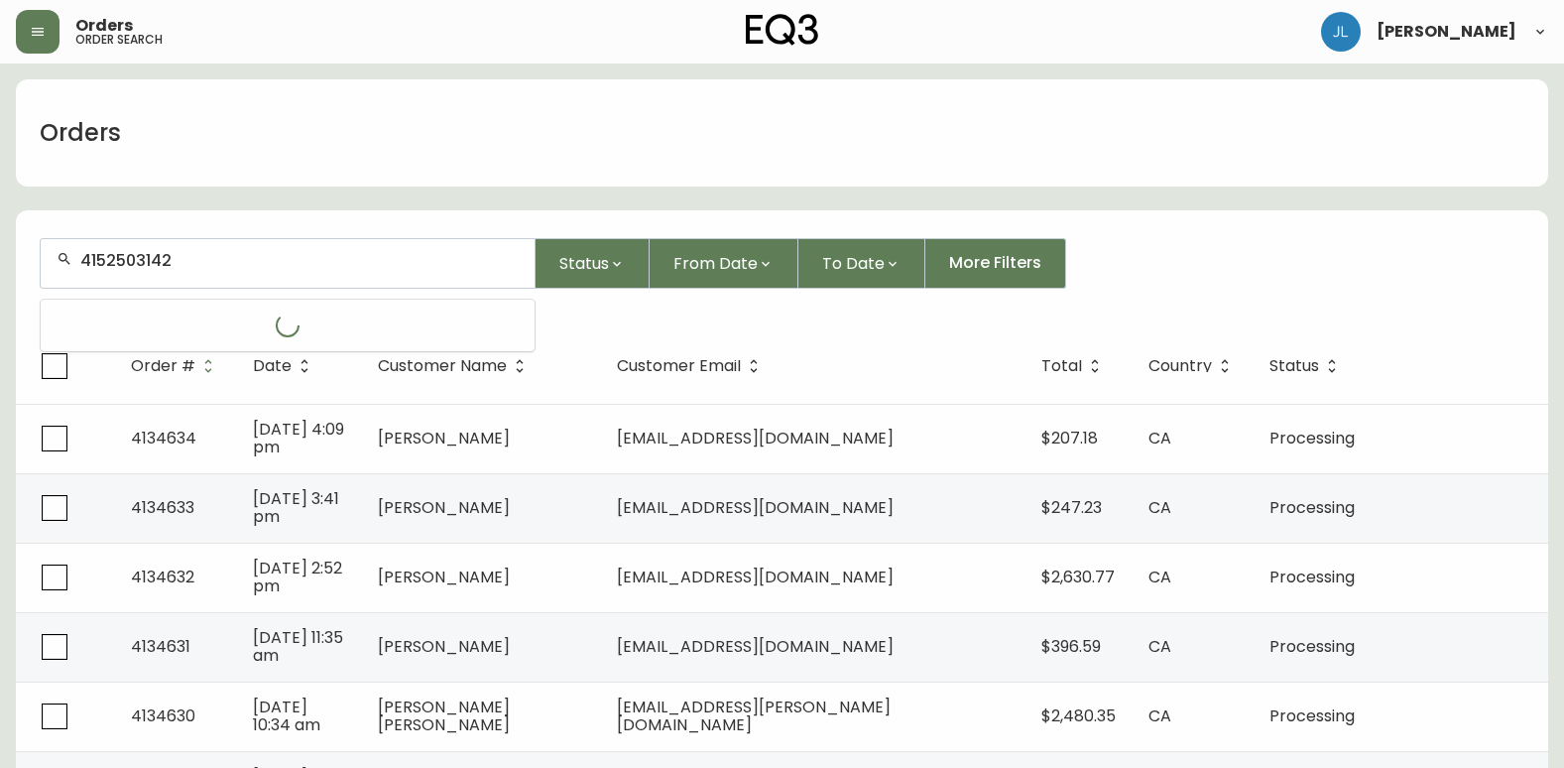
type input "4152503142"
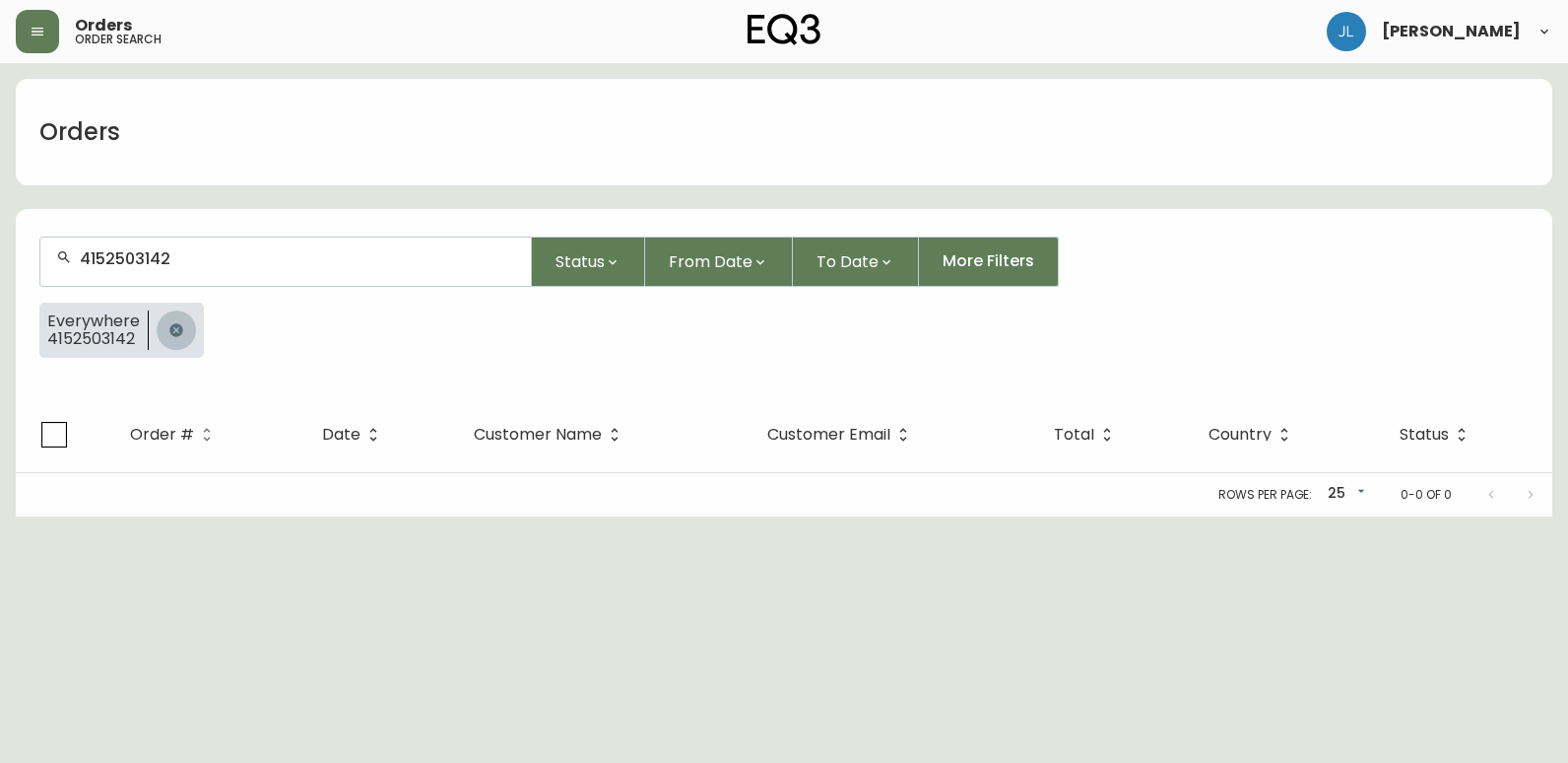
drag, startPoint x: 175, startPoint y: 325, endPoint x: 205, endPoint y: 326, distance: 30.0
click at [176, 325] on icon "button" at bounding box center [176, 329] width 13 height 13
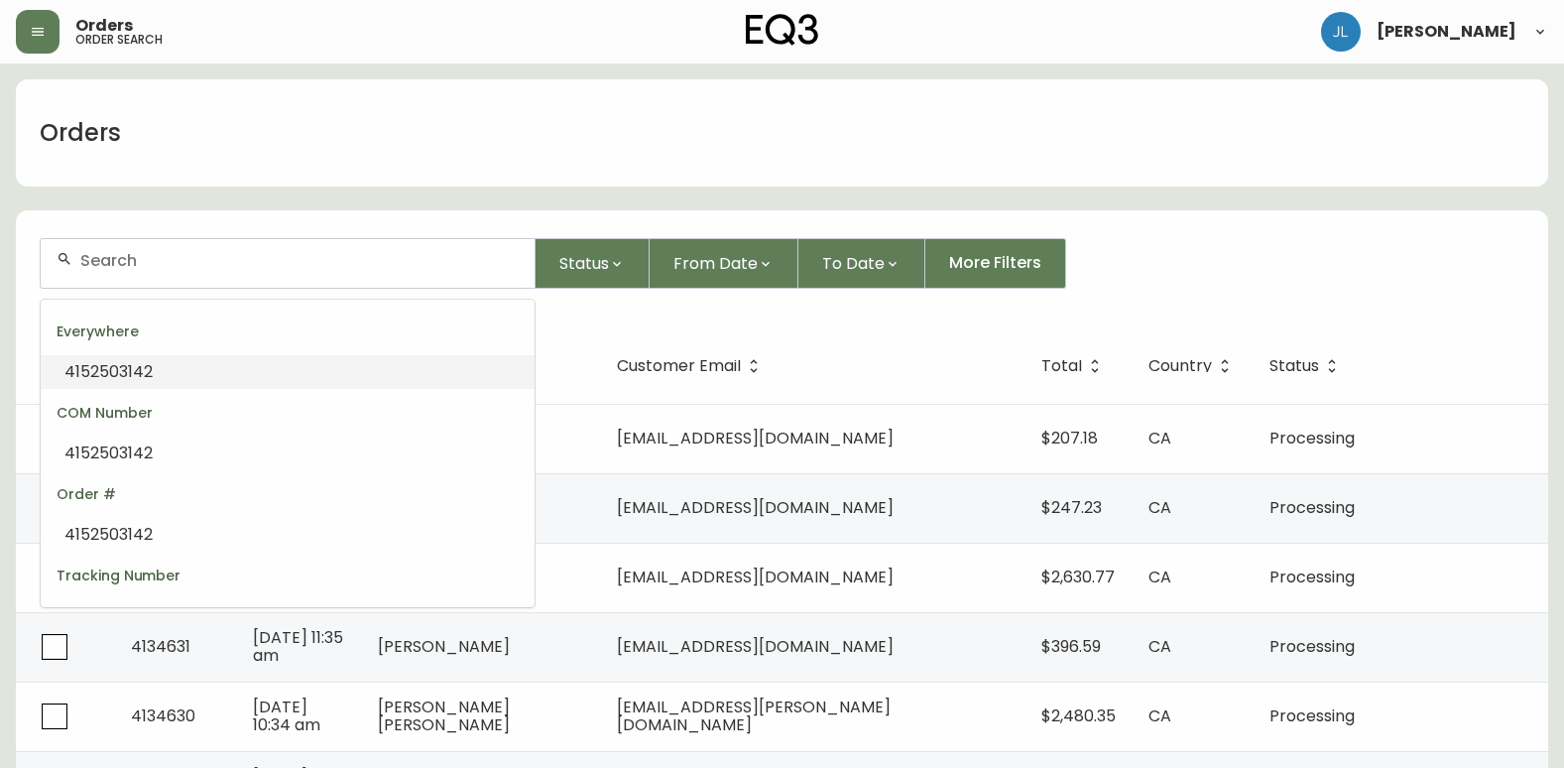
click at [179, 257] on input "text" at bounding box center [299, 260] width 438 height 19
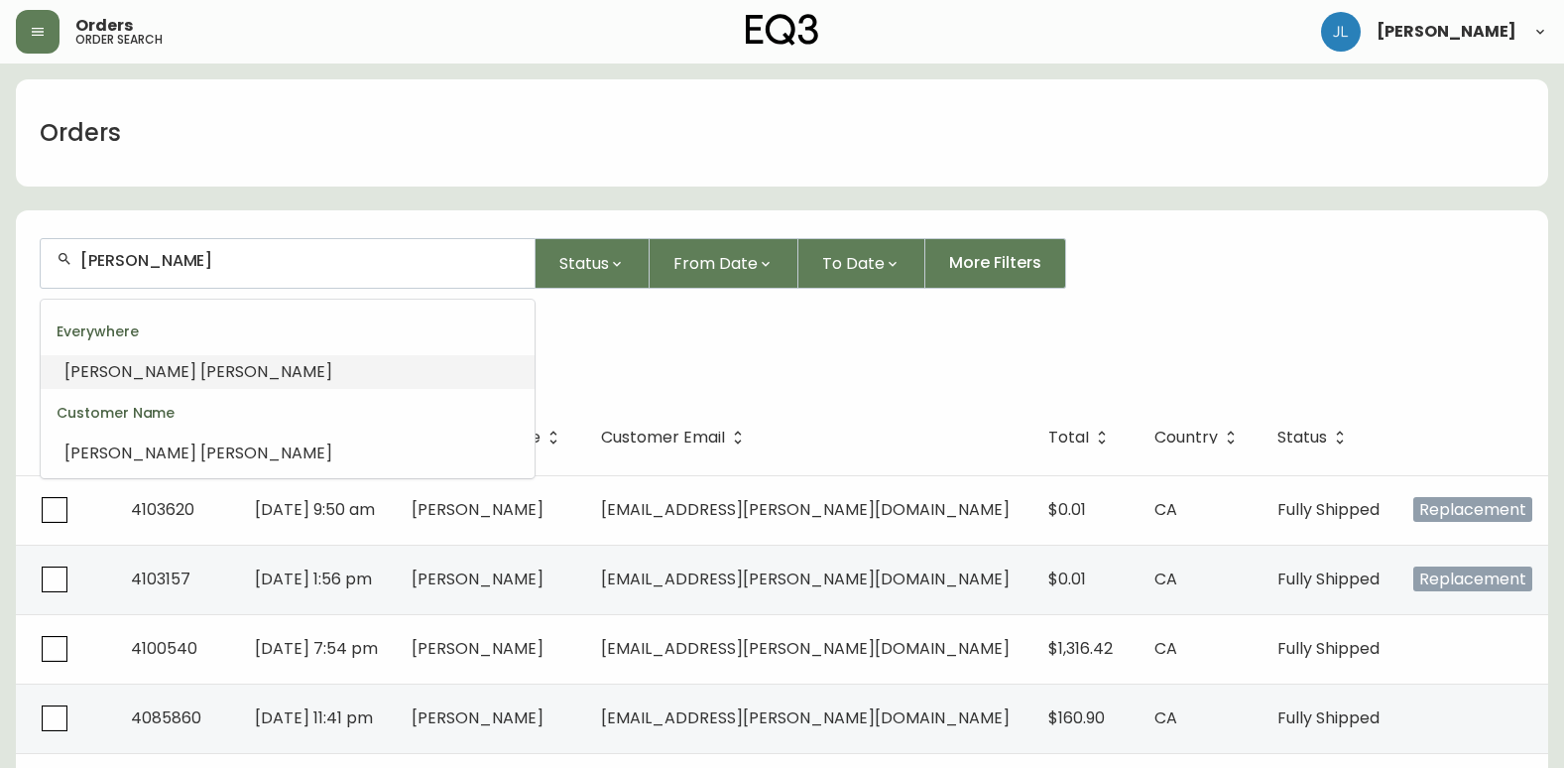
scroll to position [1, 0]
drag, startPoint x: 133, startPoint y: 262, endPoint x: 32, endPoint y: 277, distance: 102.3
click at [32, 277] on form "[PERSON_NAME] Status From Date To Date More Filters Customer Name [PERSON_NAME]" at bounding box center [782, 307] width 1533 height 186
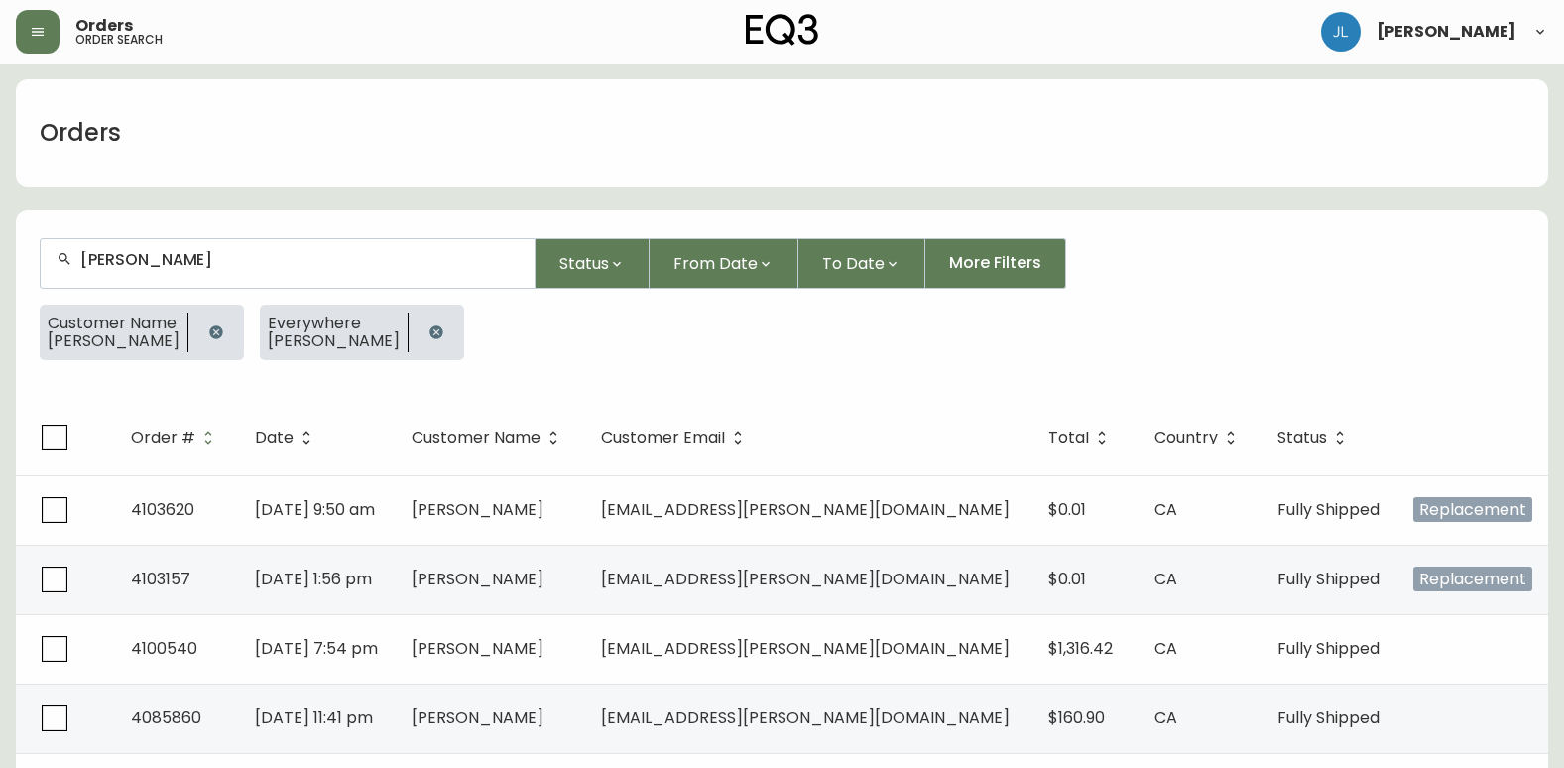
type input "[PERSON_NAME]"
click at [219, 339] on icon "button" at bounding box center [216, 332] width 16 height 16
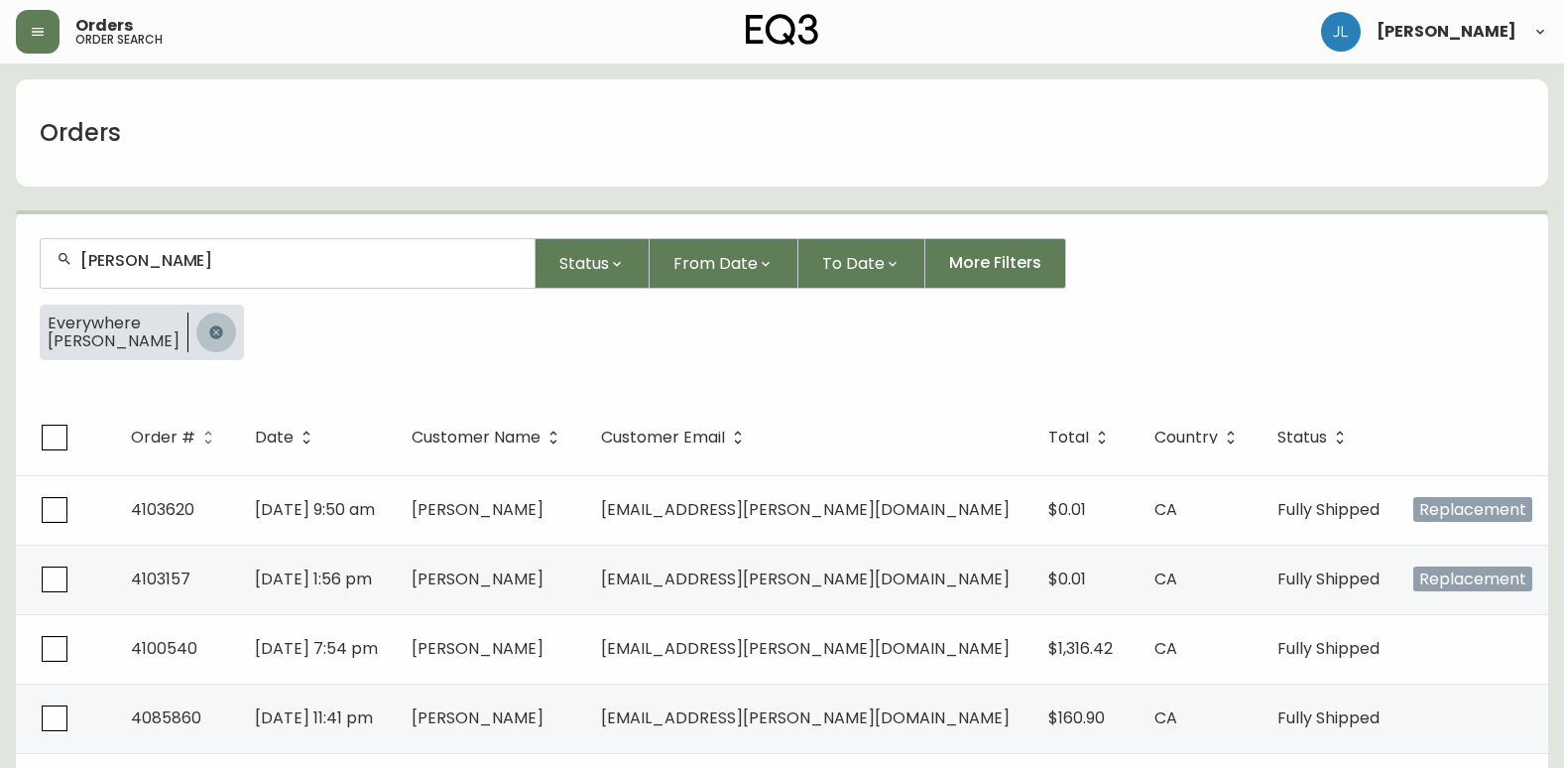
click at [216, 335] on button "button" at bounding box center [216, 332] width 40 height 40
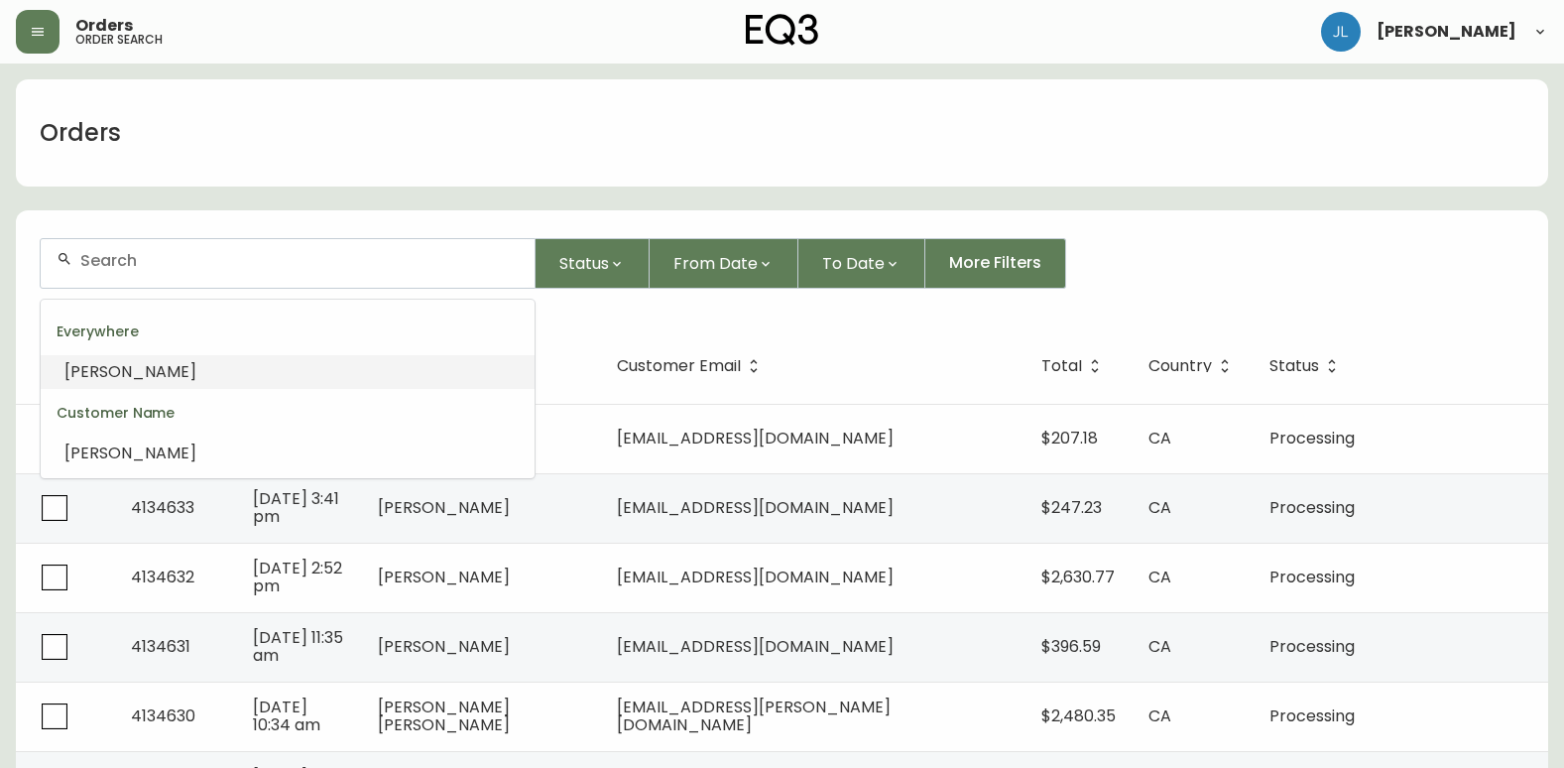
click at [128, 269] on input "text" at bounding box center [299, 260] width 438 height 19
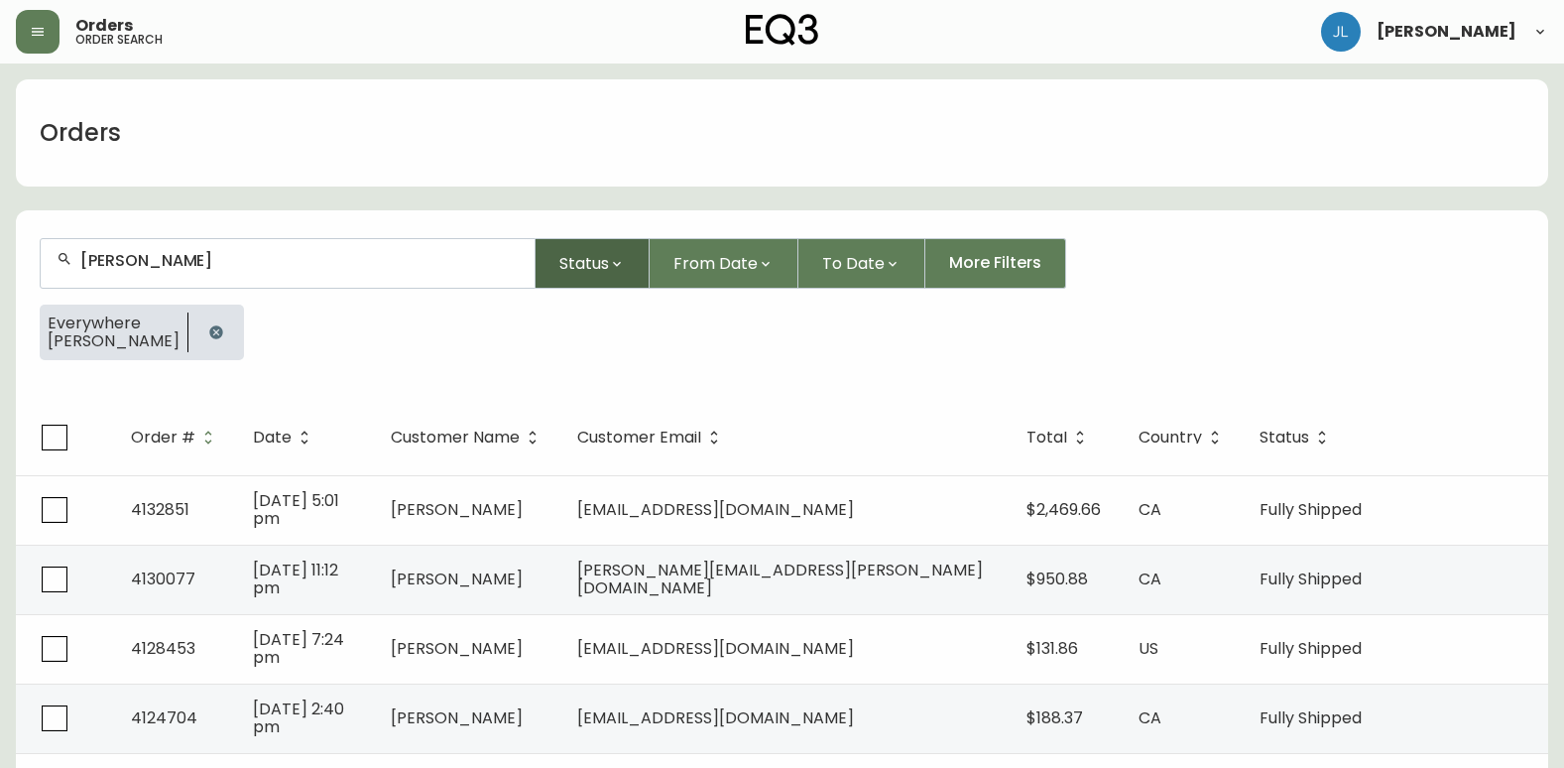
type input "[PERSON_NAME]"
click at [593, 255] on span "Status" at bounding box center [584, 263] width 50 height 25
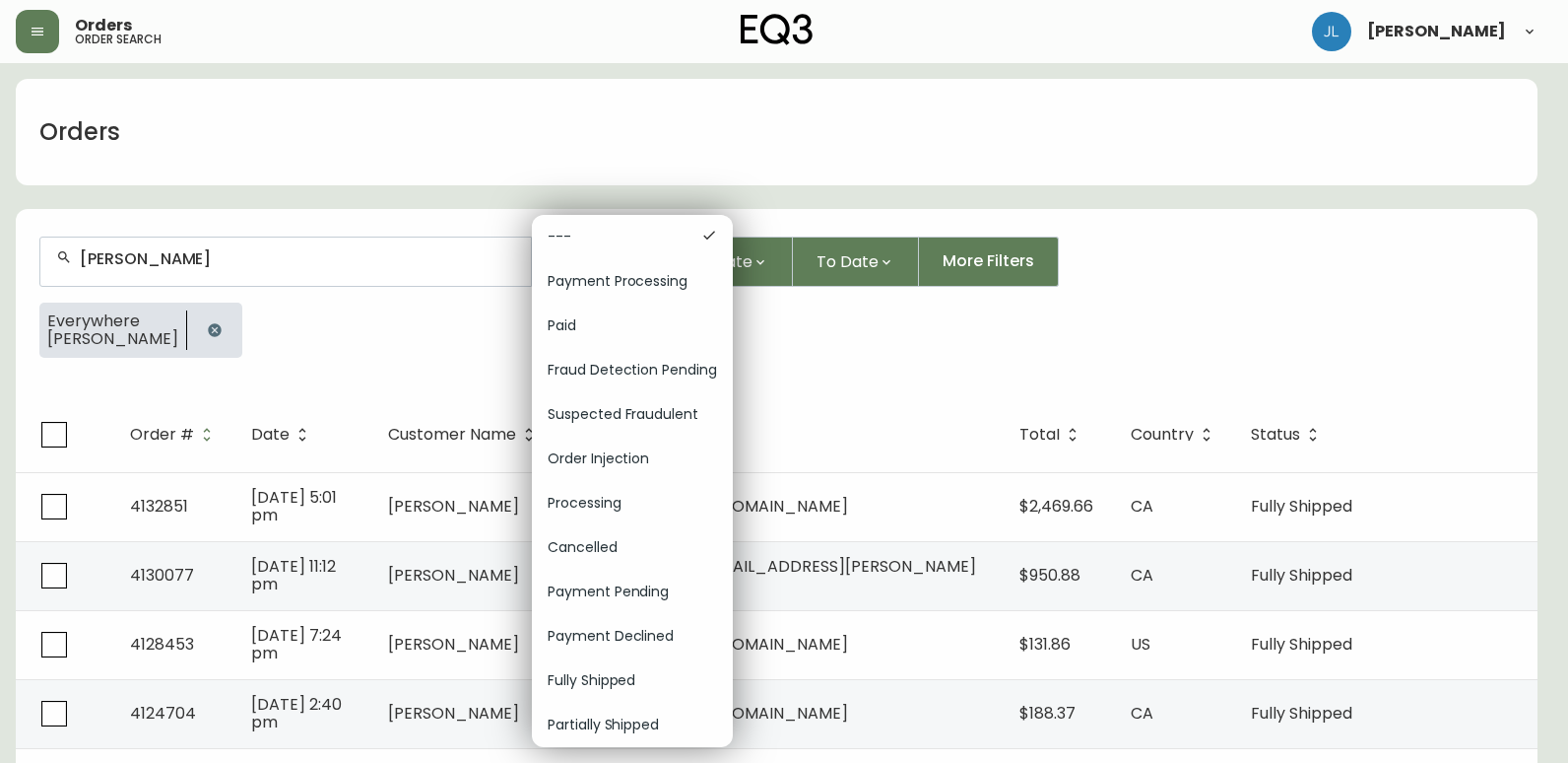
click at [589, 246] on span "---" at bounding box center [617, 236] width 138 height 21
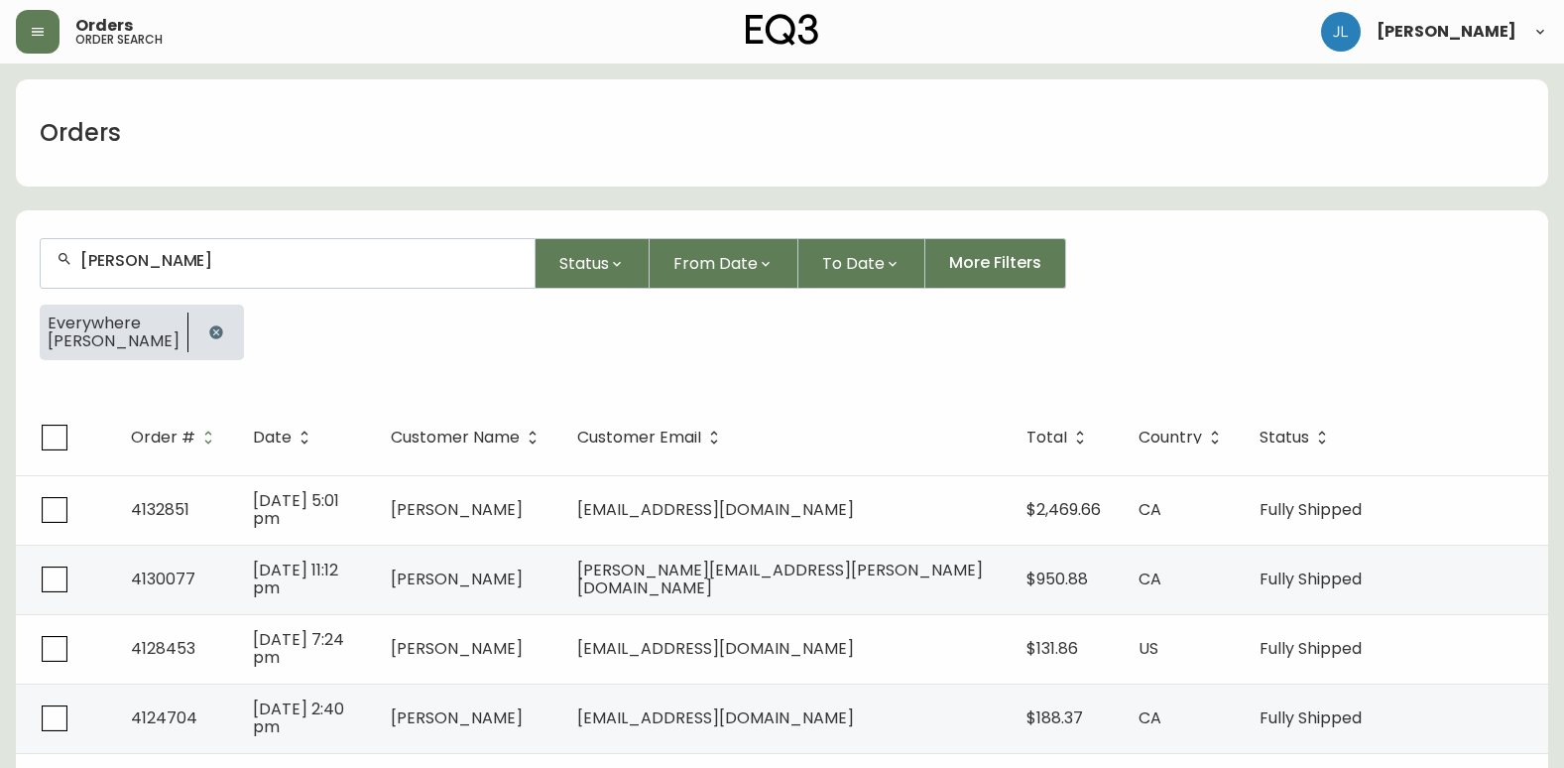
click at [208, 327] on icon "button" at bounding box center [216, 332] width 16 height 16
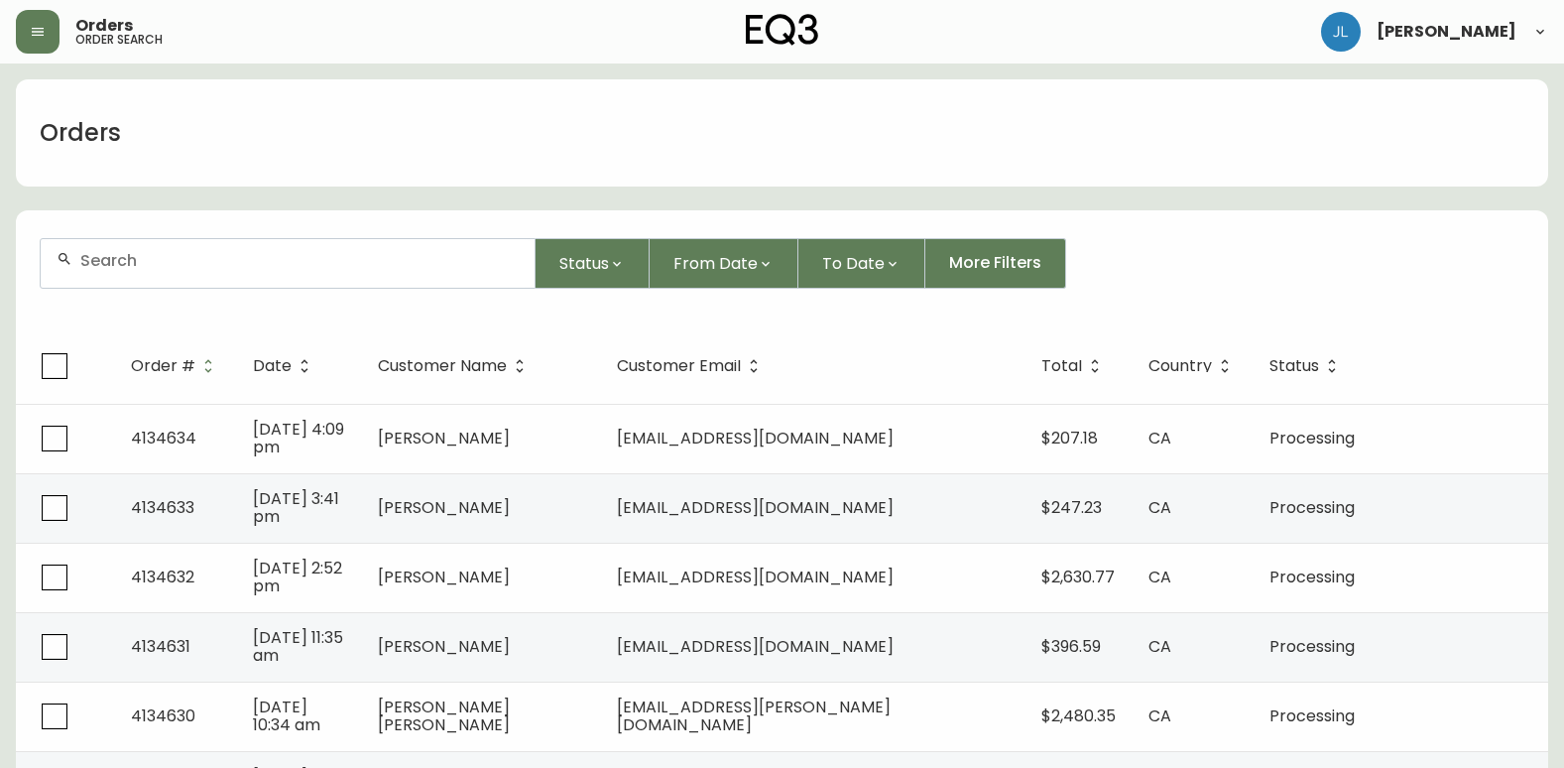
click at [144, 261] on input "text" at bounding box center [299, 260] width 438 height 19
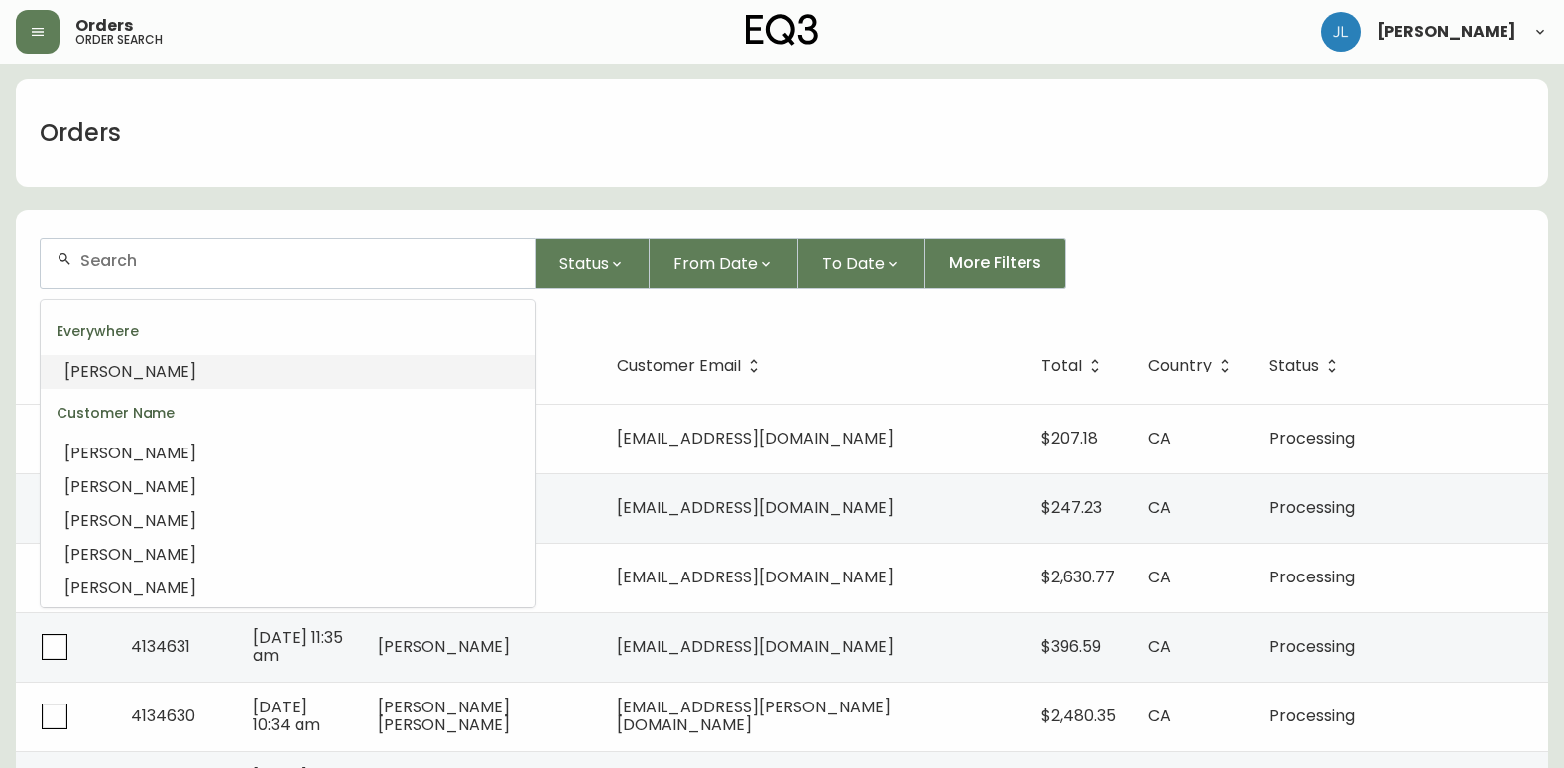
paste input "[EMAIL_ADDRESS][DOMAIN_NAME]"
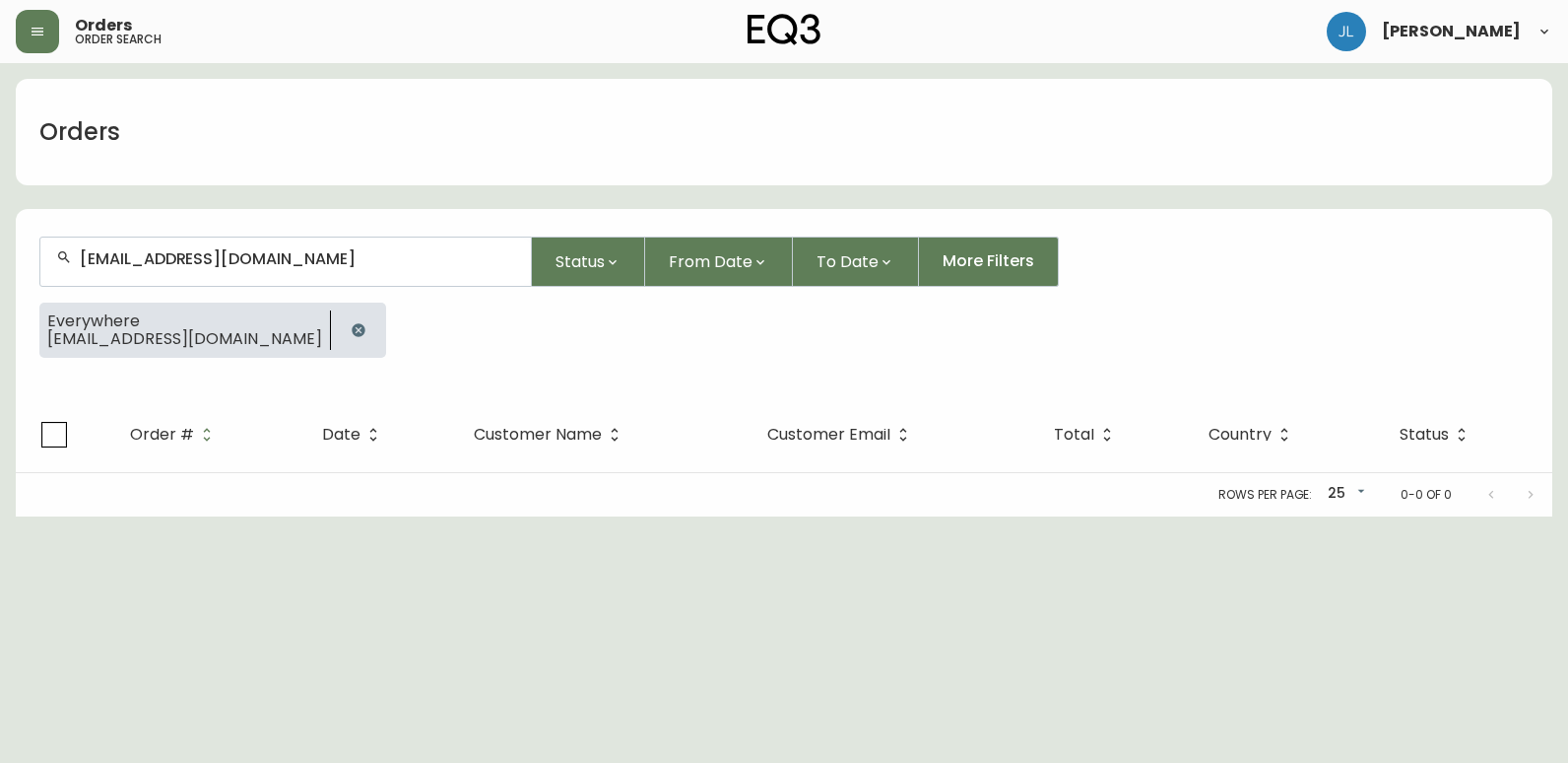
type input "[EMAIL_ADDRESS][DOMAIN_NAME]"
click at [339, 321] on button "button" at bounding box center [358, 330] width 40 height 40
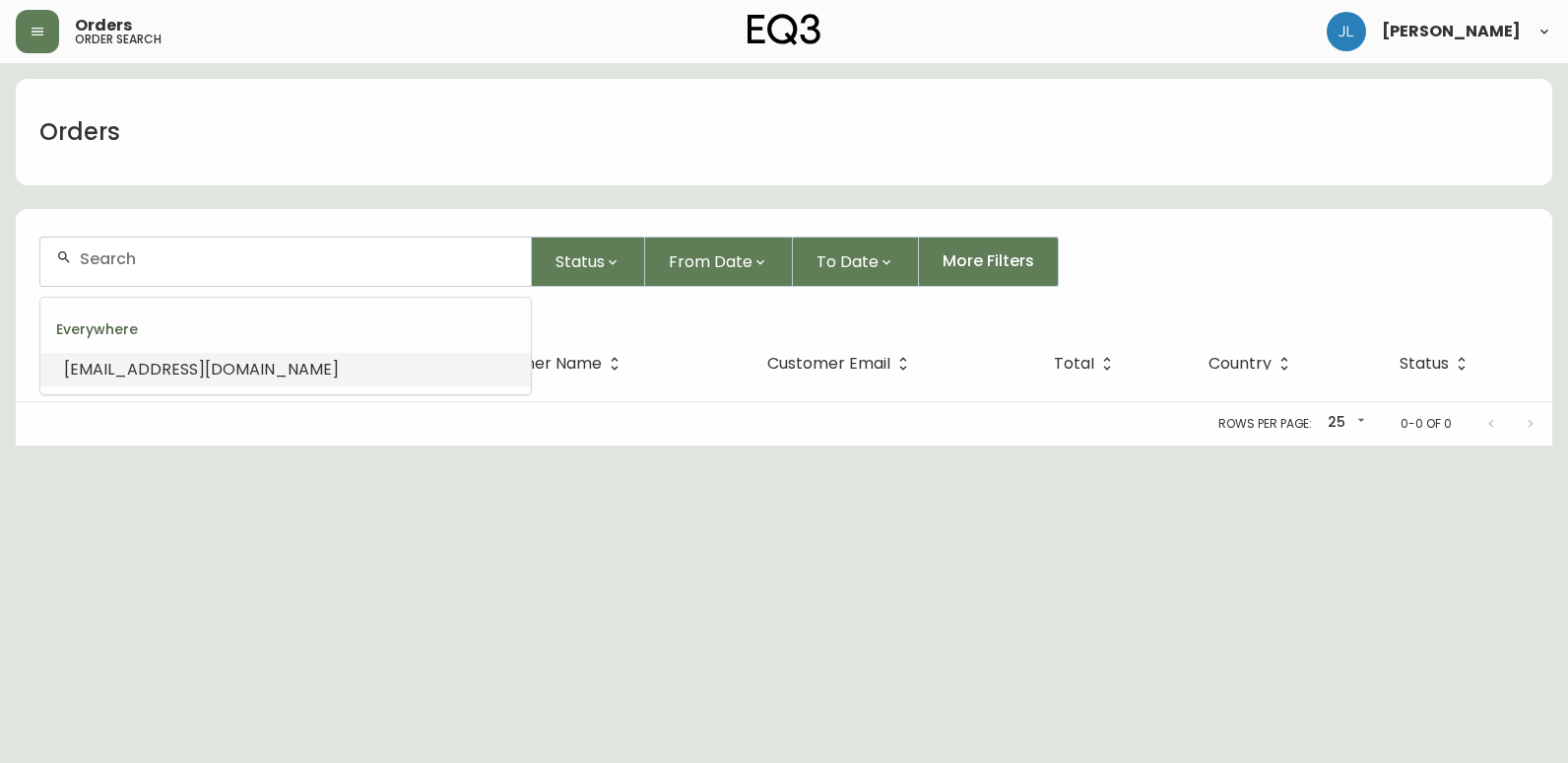
click at [336, 260] on input "text" at bounding box center [297, 258] width 435 height 19
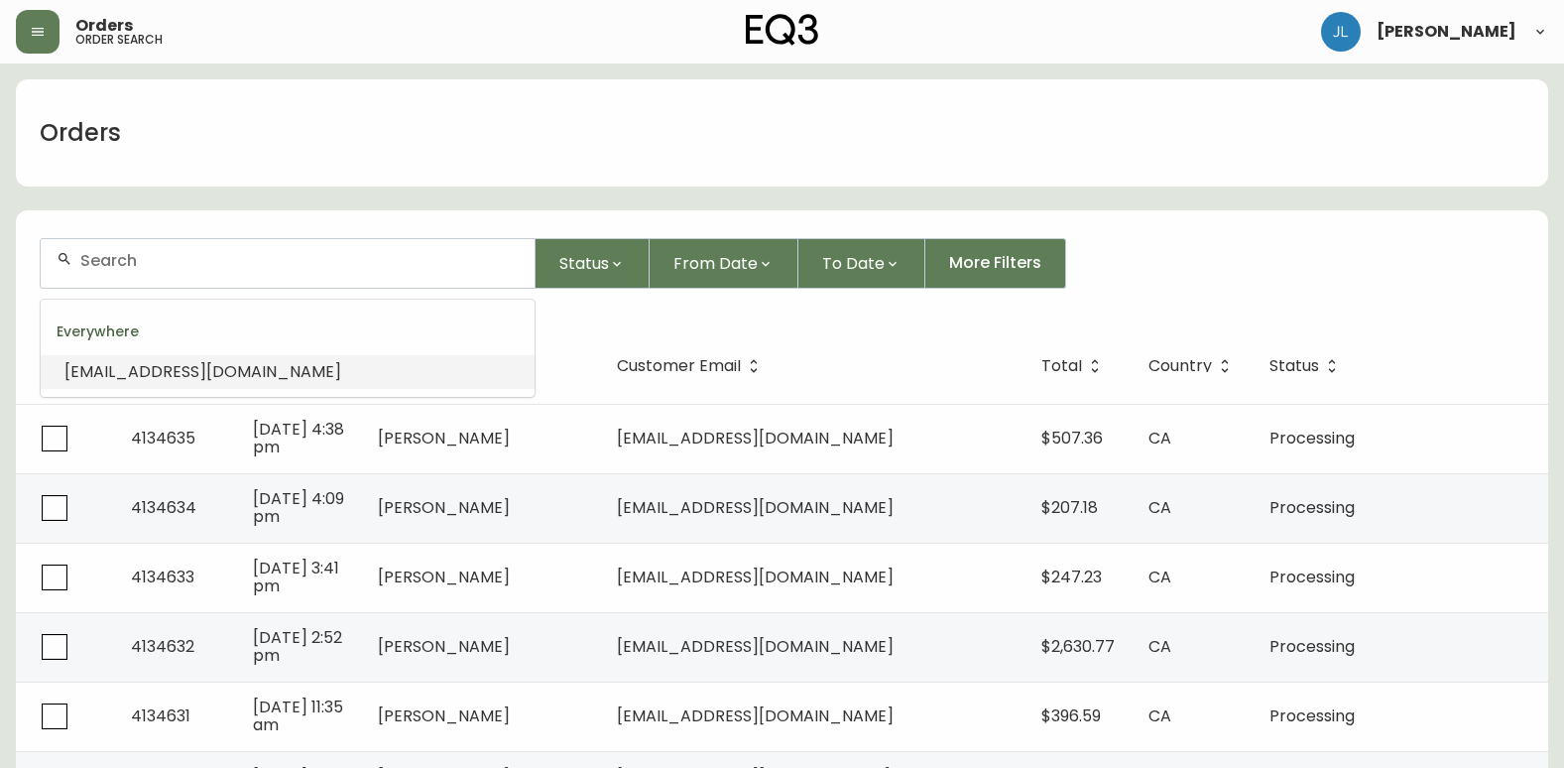
paste input "[EMAIL_ADDRESS][DOMAIN_NAME]"
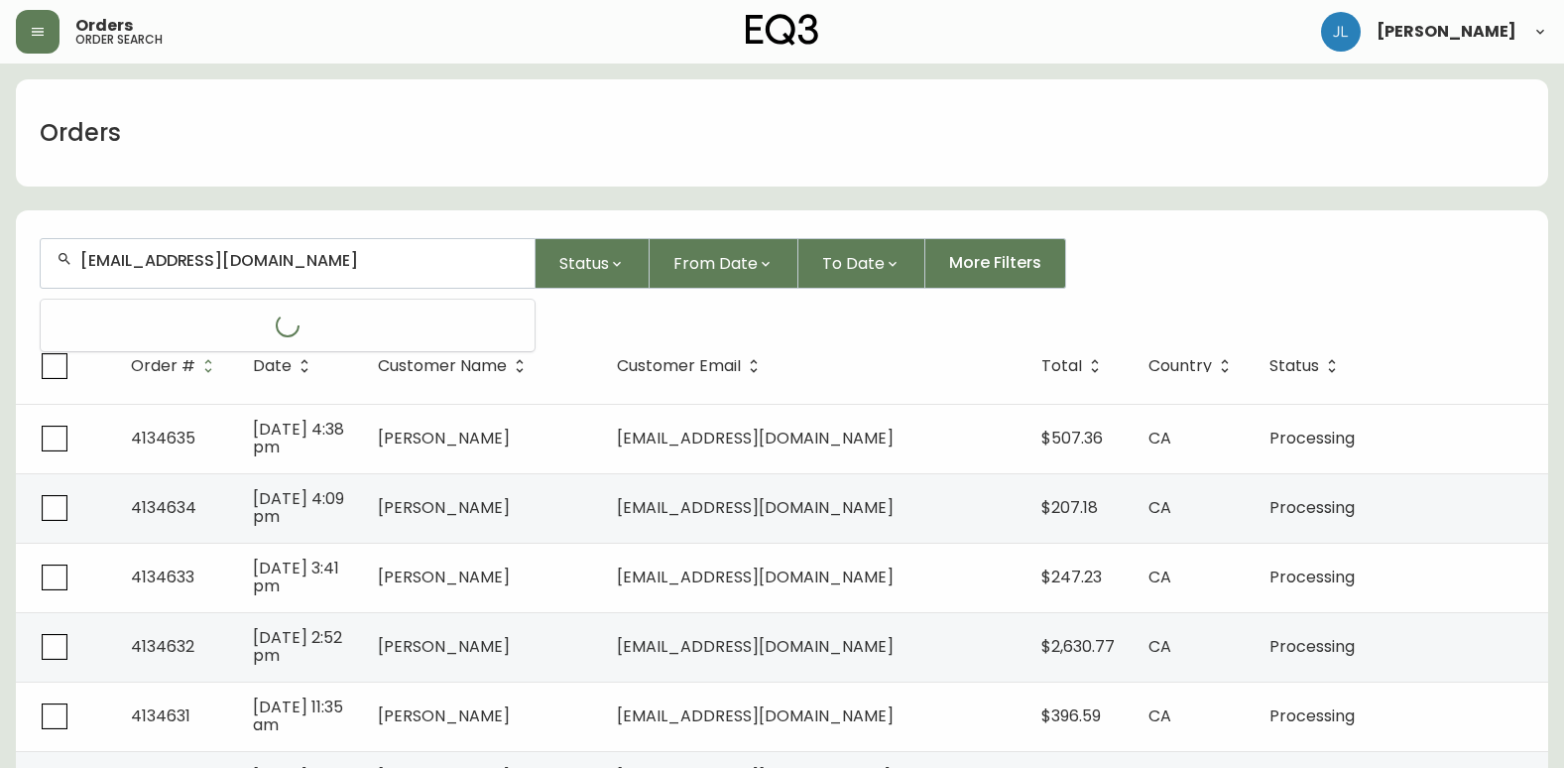
type input "[EMAIL_ADDRESS][DOMAIN_NAME]"
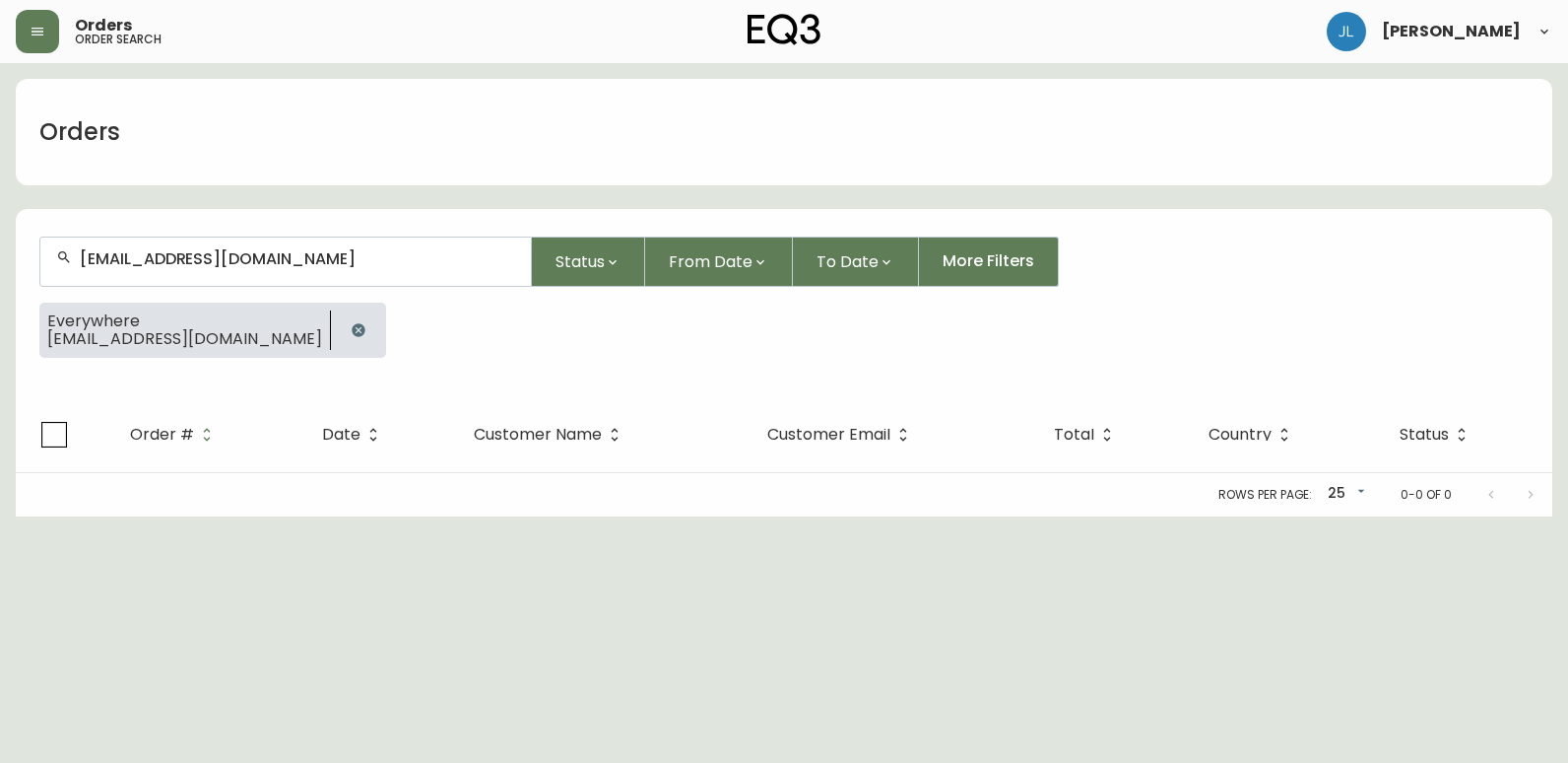
click at [352, 325] on icon "button" at bounding box center [357, 329] width 13 height 13
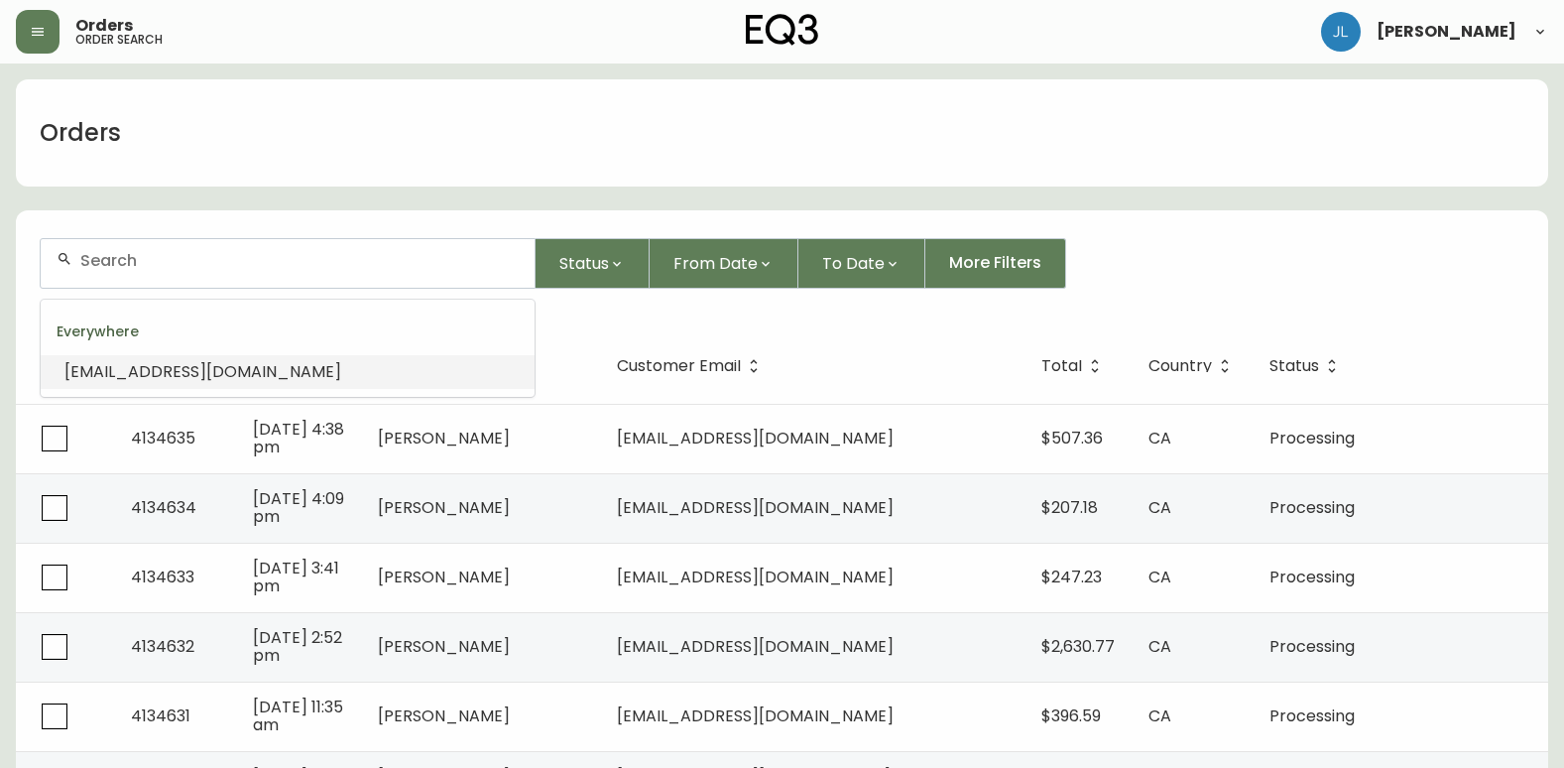
click at [290, 268] on input "text" at bounding box center [299, 260] width 438 height 19
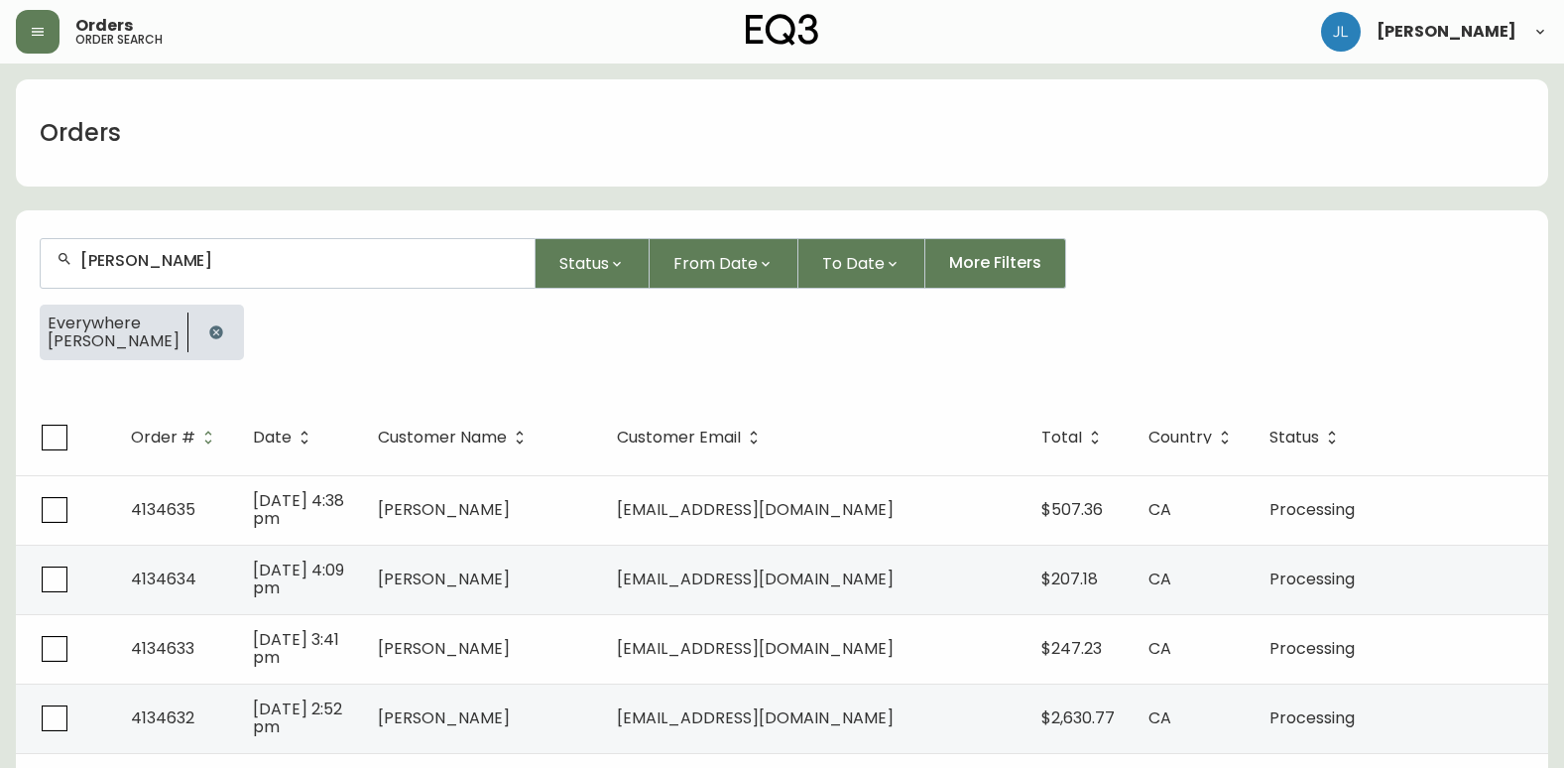
type input "[PERSON_NAME]"
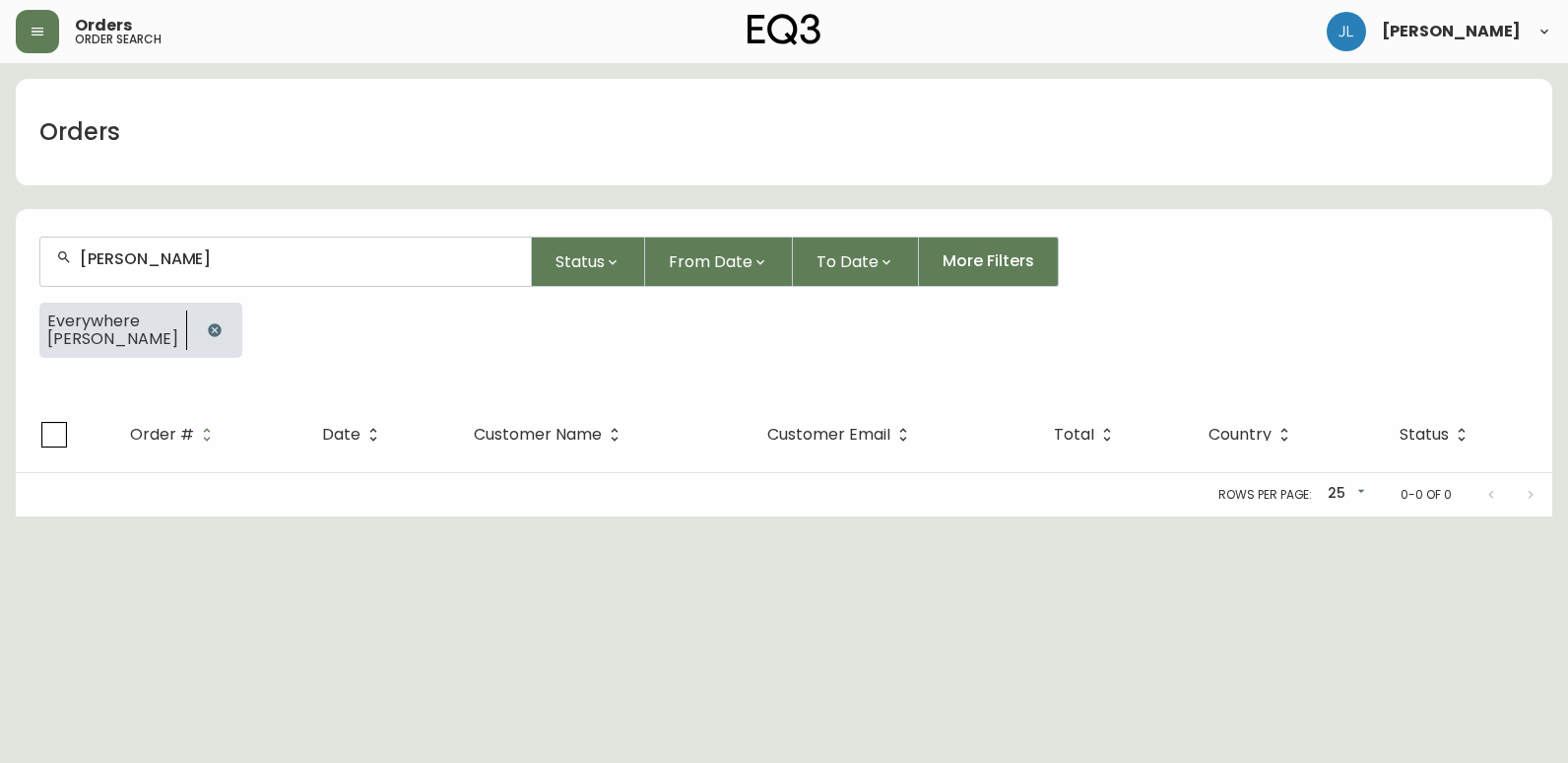
click at [88, 517] on html "Orders order search [PERSON_NAME] Orders [PERSON_NAME] Status From Date To Date…" at bounding box center [784, 258] width 1568 height 517
click at [155, 517] on html "Orders order search [PERSON_NAME] Orders [PERSON_NAME] Status From Date To Date…" at bounding box center [784, 258] width 1568 height 517
click at [220, 330] on icon "button" at bounding box center [214, 329] width 13 height 13
